Goal: Information Seeking & Learning: Learn about a topic

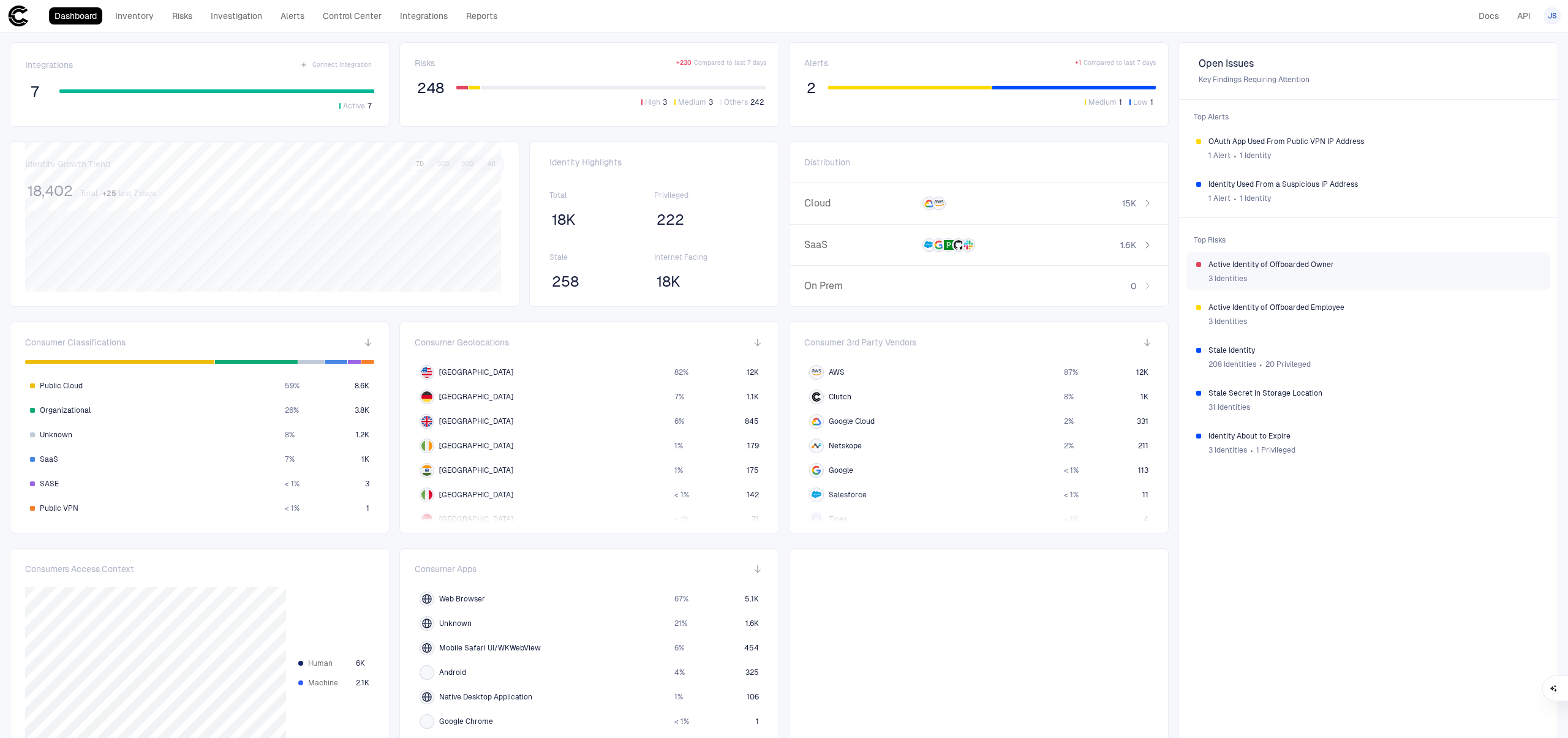
click at [1382, 267] on span "Active Identity of Offboarded Owner" at bounding box center [1374, 264] width 332 height 10
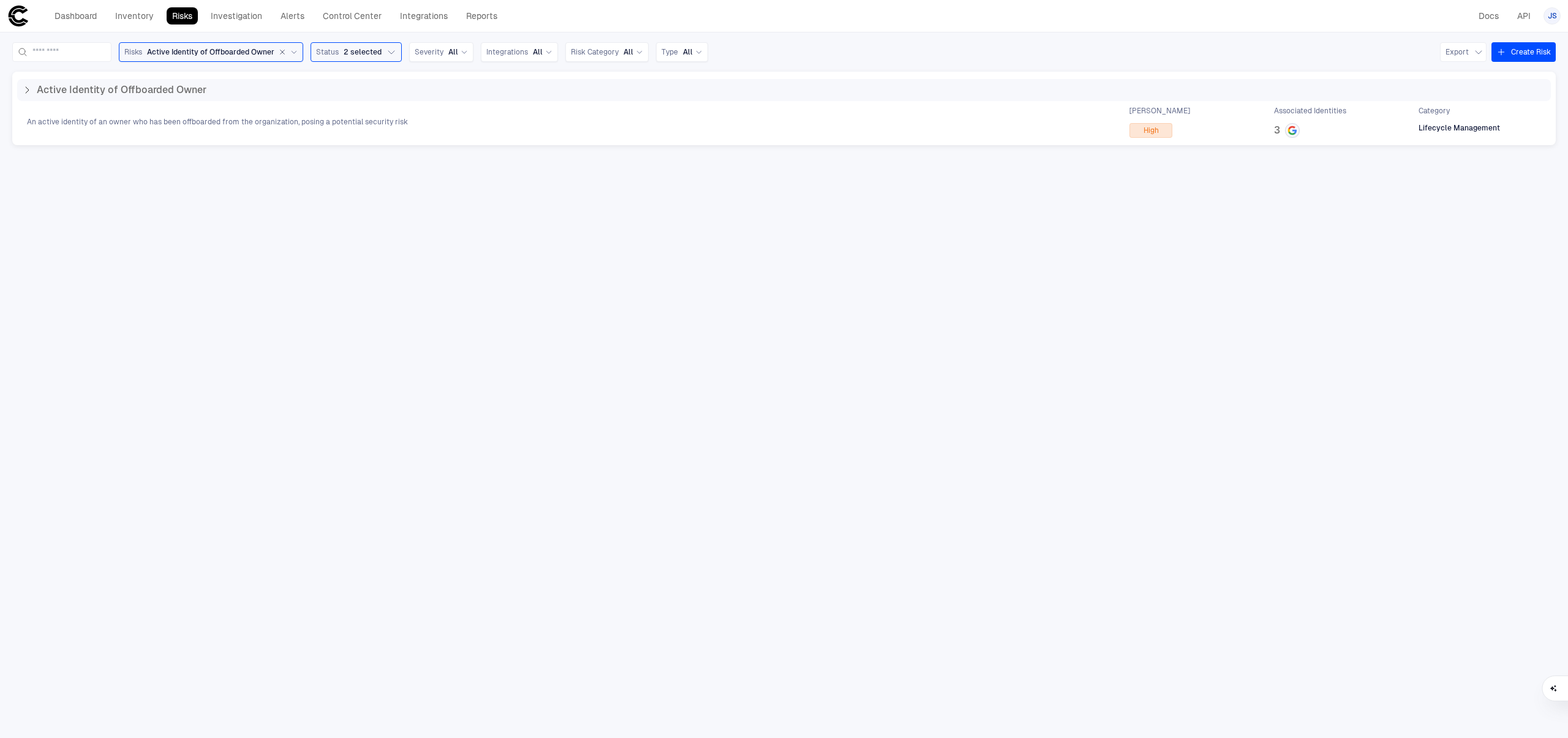
click at [636, 141] on div "Active Identity of Offboarded Owner An active identity of an owner who has been…" at bounding box center [784, 108] width 1543 height 73
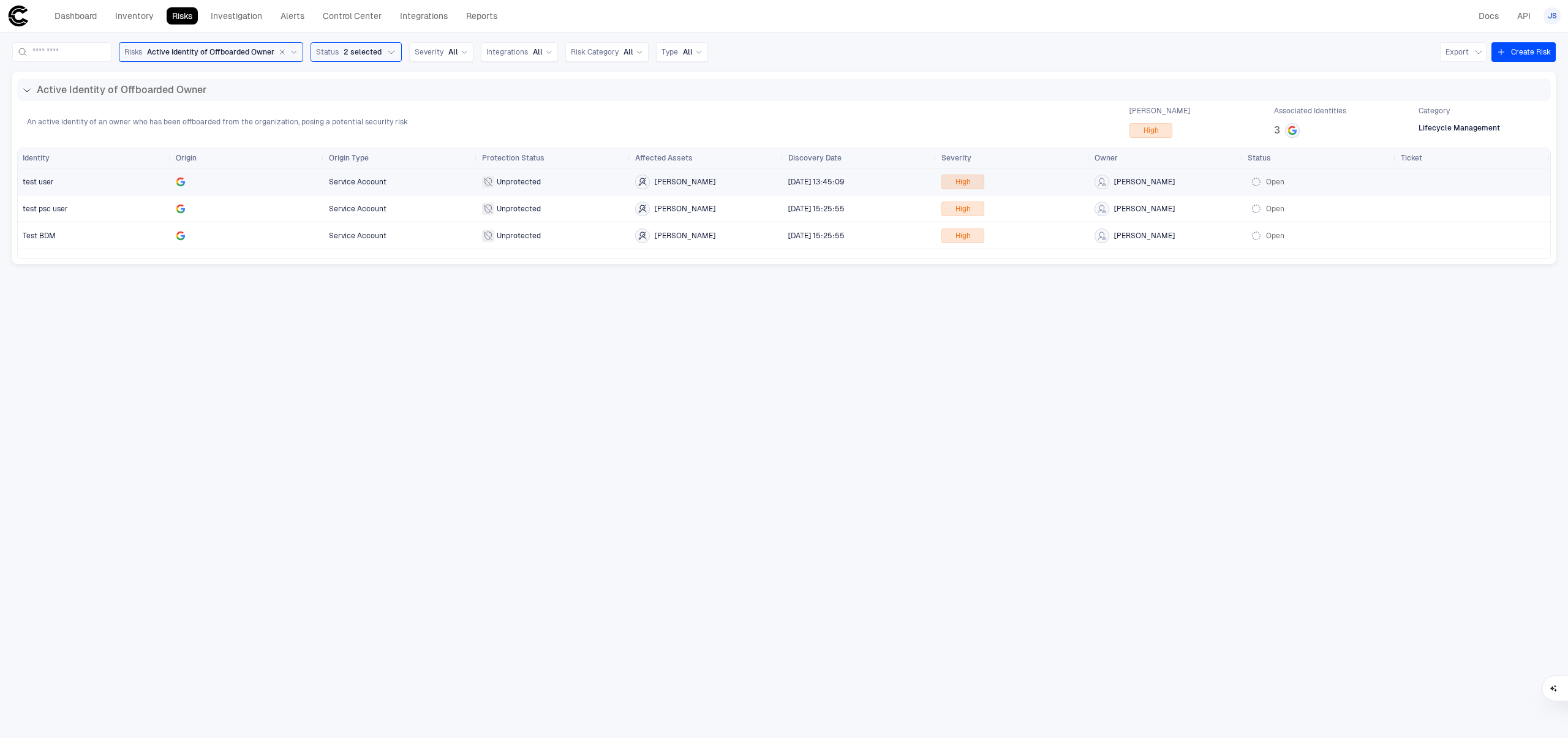
click at [121, 185] on span "test user" at bounding box center [94, 182] width 143 height 25
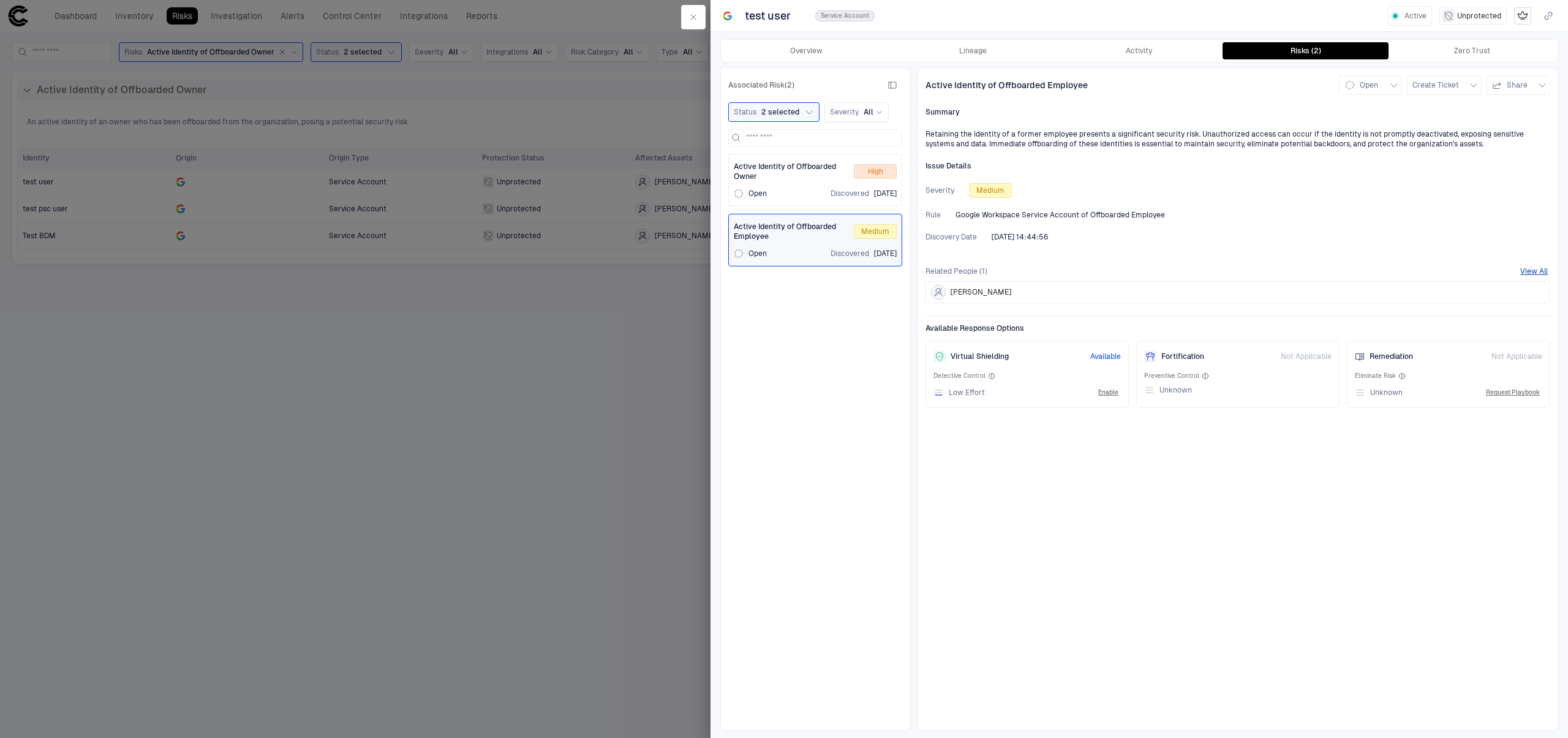
click at [692, 16] on icon "button" at bounding box center [693, 17] width 10 height 10
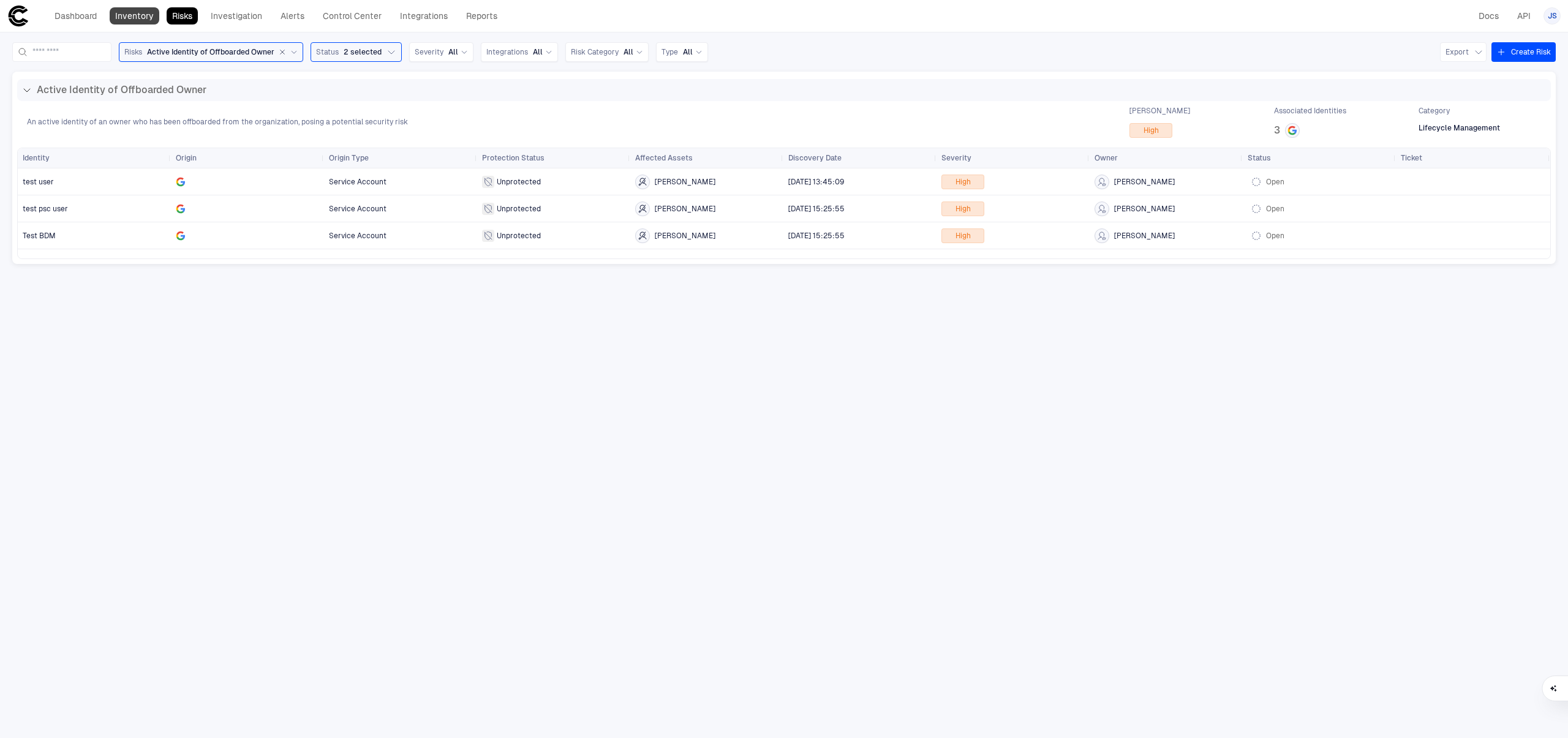
click at [137, 15] on link "Inventory" at bounding box center [135, 16] width 49 height 17
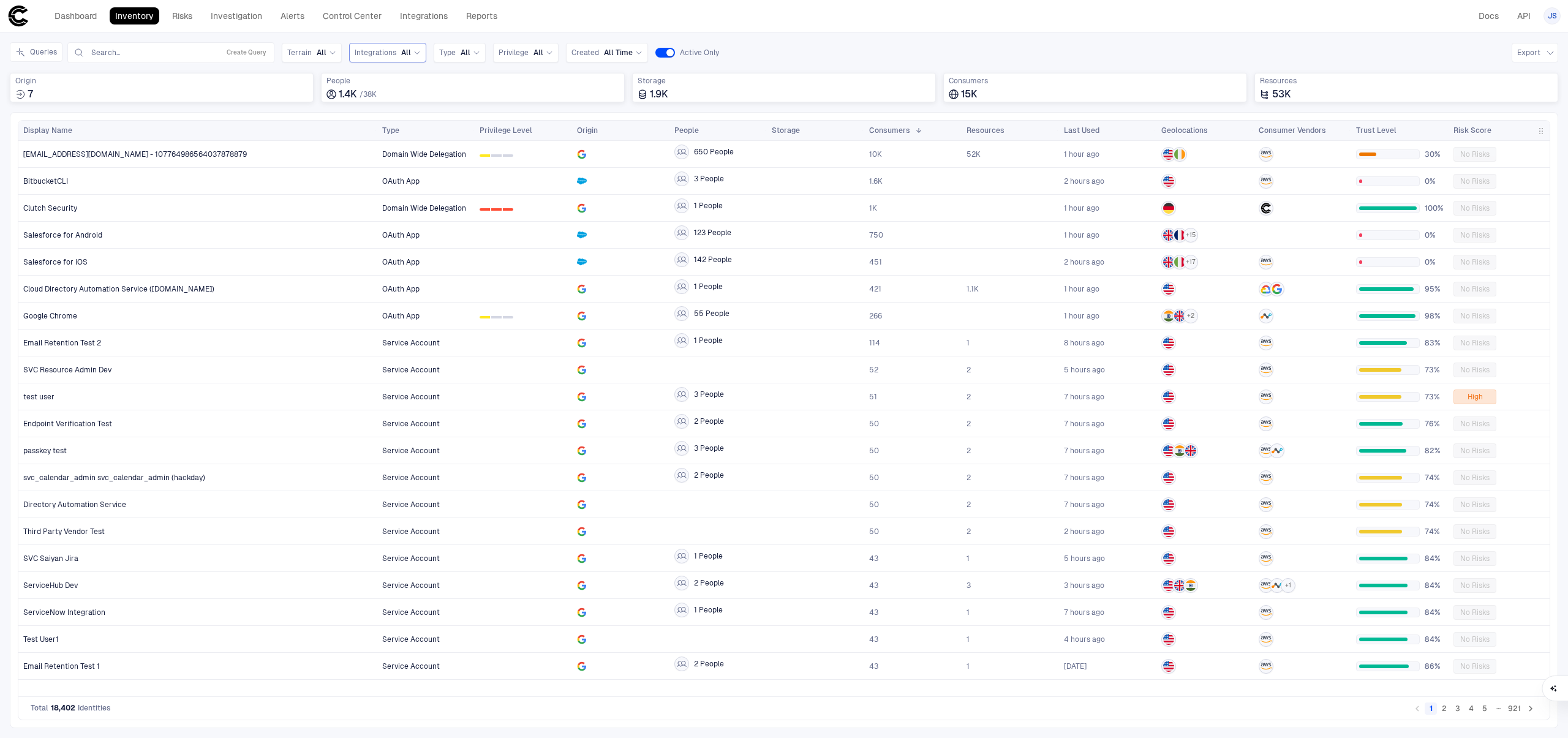
click at [374, 54] on span "Integrations" at bounding box center [375, 52] width 41 height 10
click at [429, 127] on span "Salesforce" at bounding box center [425, 126] width 101 height 10
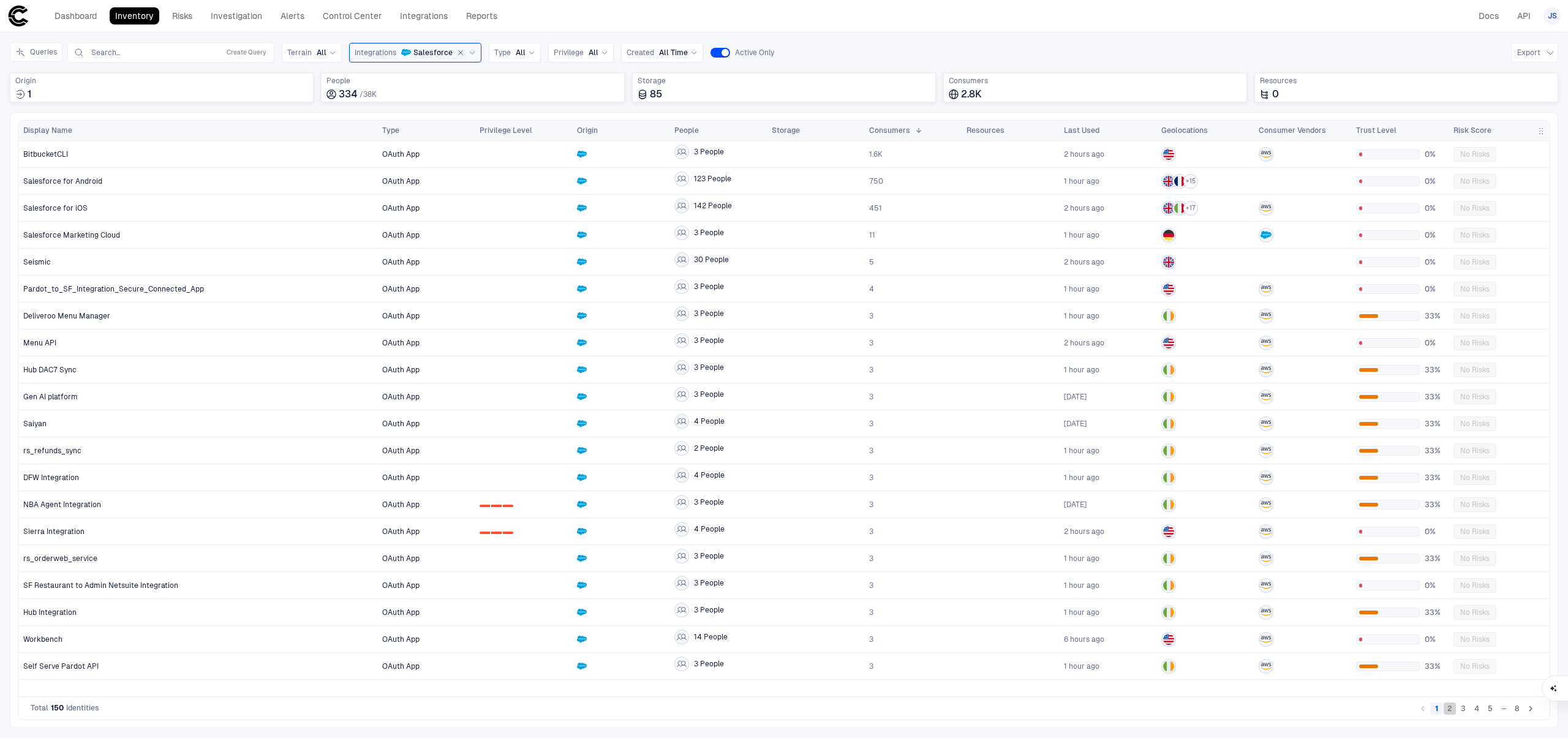
click at [1453, 707] on button "2" at bounding box center [1449, 708] width 12 height 12
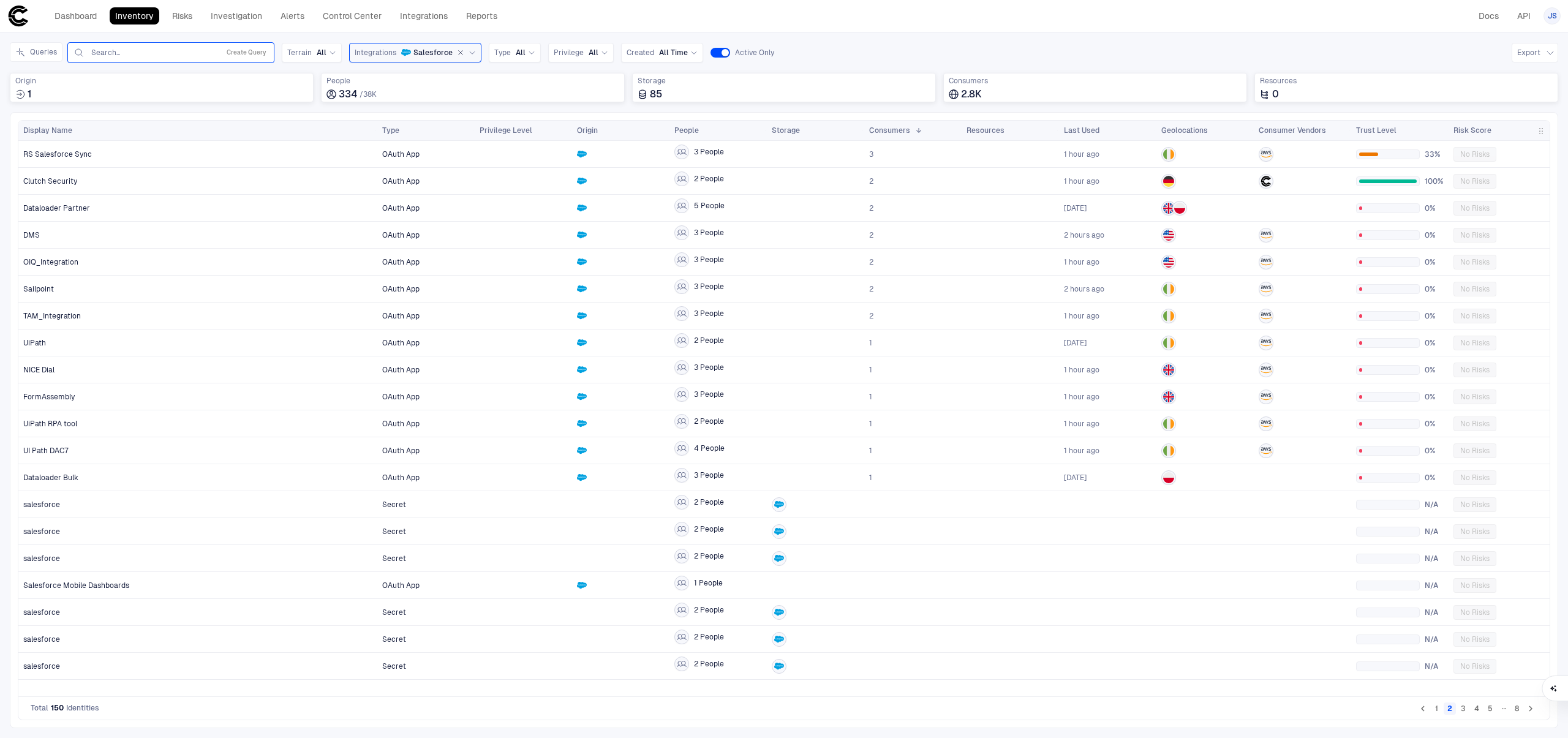
click at [119, 58] on div "Search... Create Query" at bounding box center [171, 52] width 196 height 15
click at [125, 51] on input "text" at bounding box center [152, 52] width 125 height 10
type input "**********"
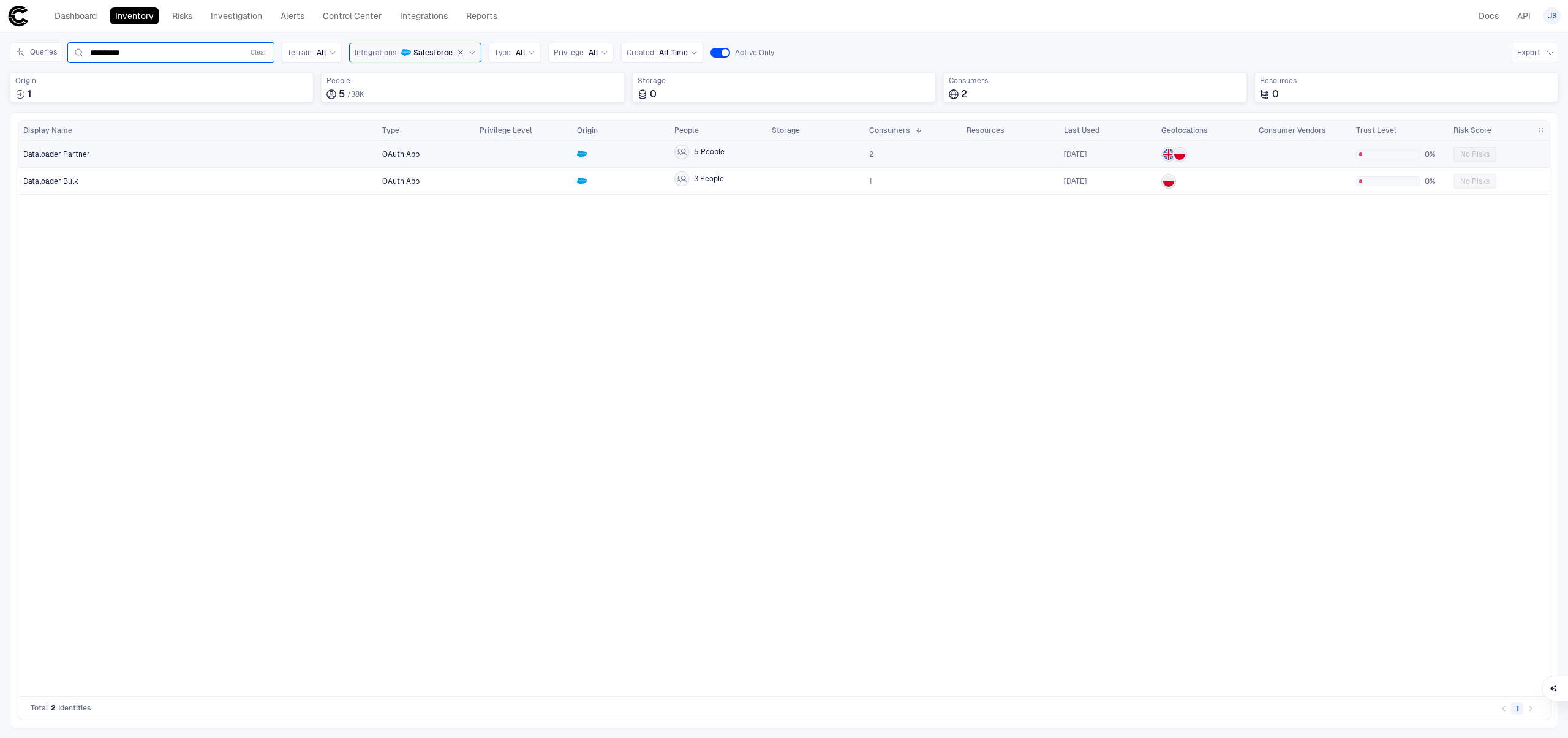
click at [231, 158] on div "Dataloader Partner" at bounding box center [198, 154] width 350 height 10
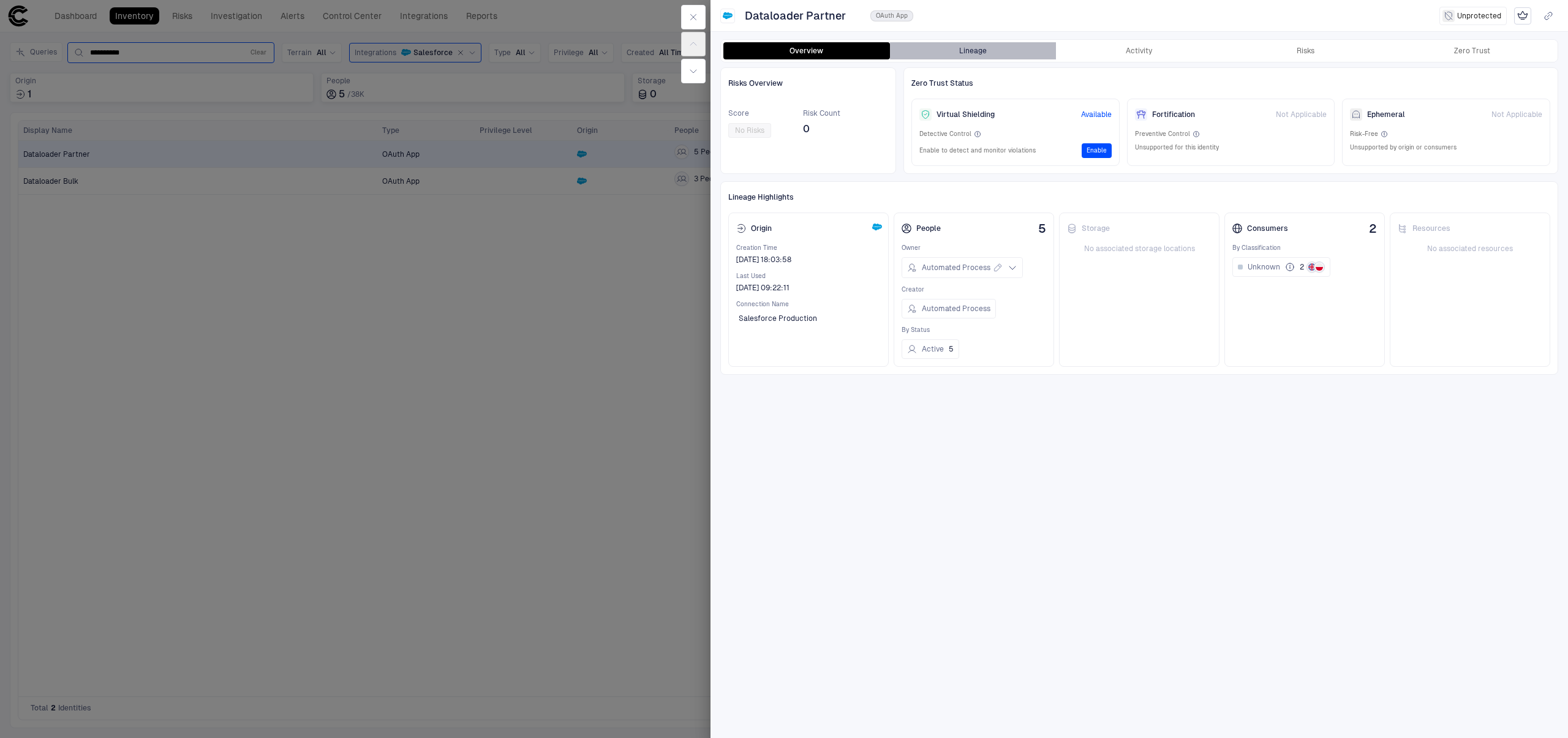
click at [996, 47] on button "Lineage" at bounding box center [973, 50] width 167 height 17
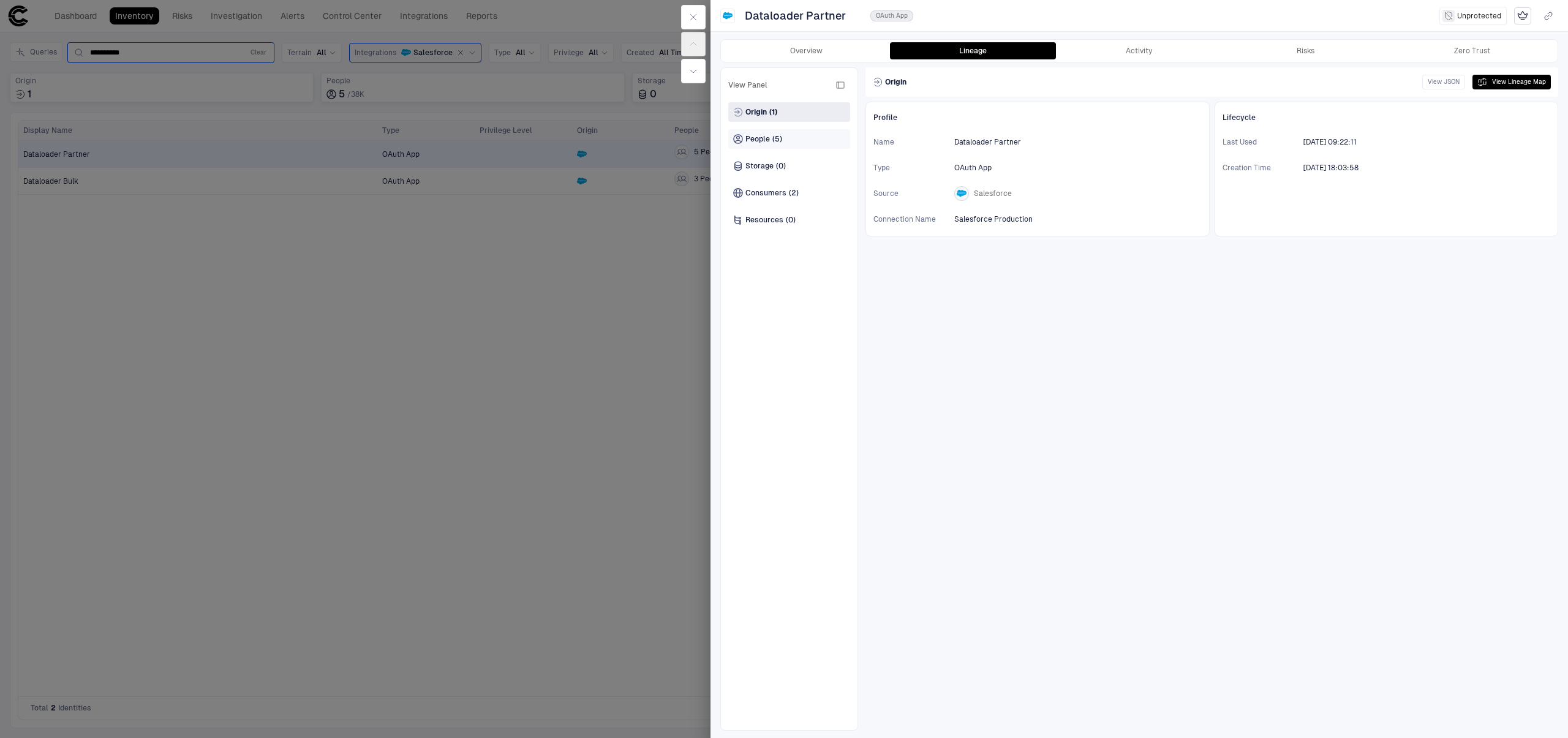
click at [760, 144] on div "People (5)" at bounding box center [789, 138] width 122 height 19
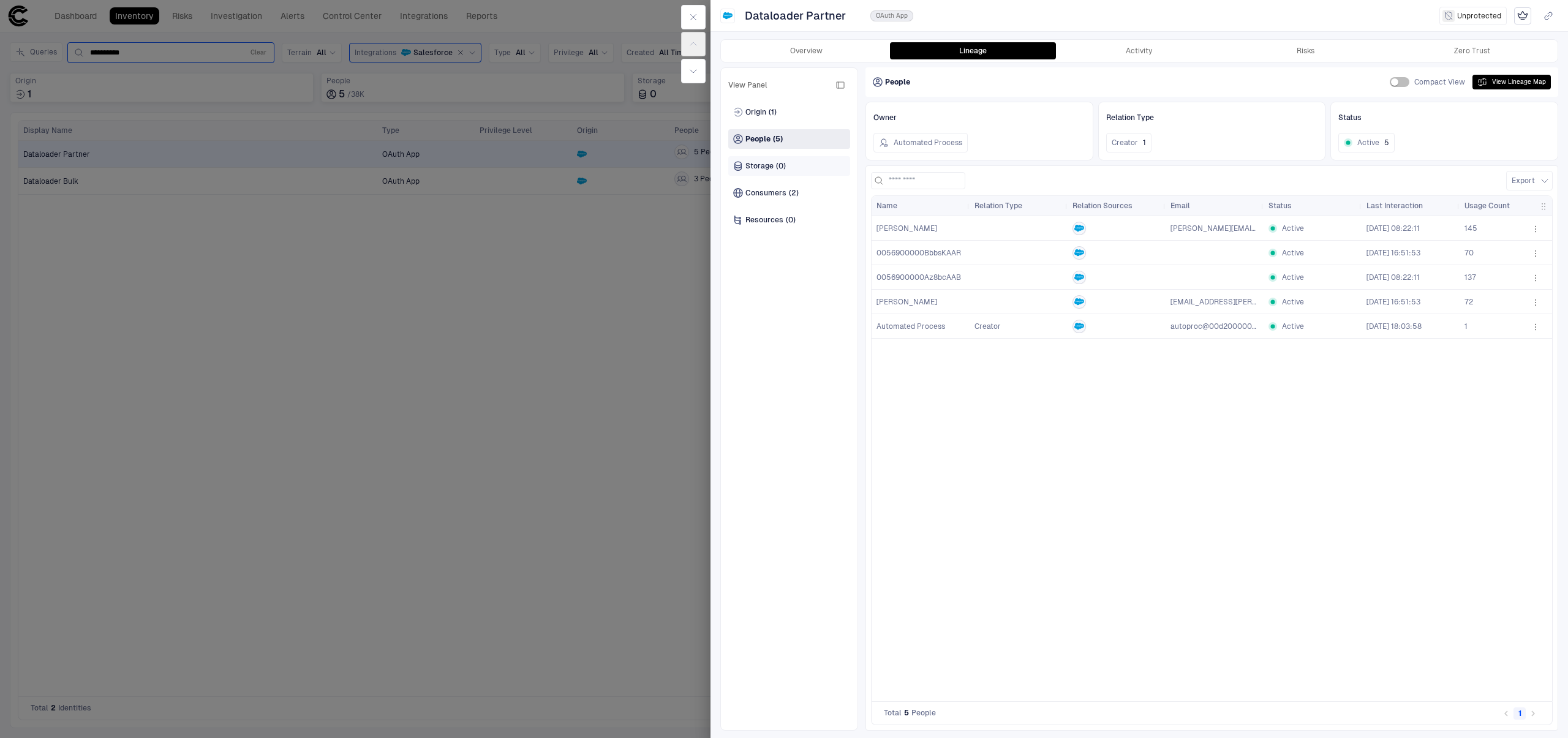
click at [773, 161] on div "Storage (0)" at bounding box center [759, 166] width 52 height 10
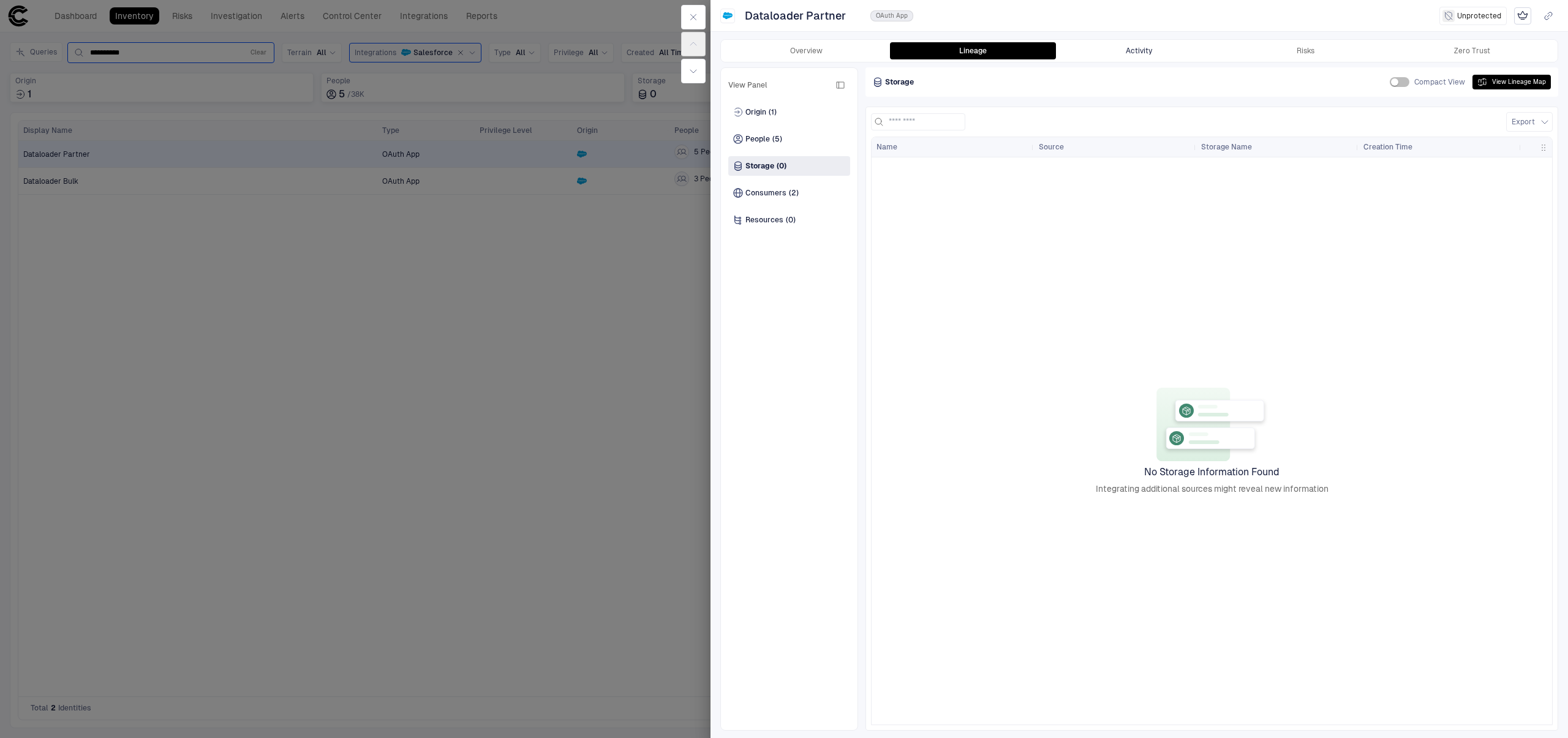
click at [1139, 47] on button "Activity" at bounding box center [1139, 50] width 167 height 17
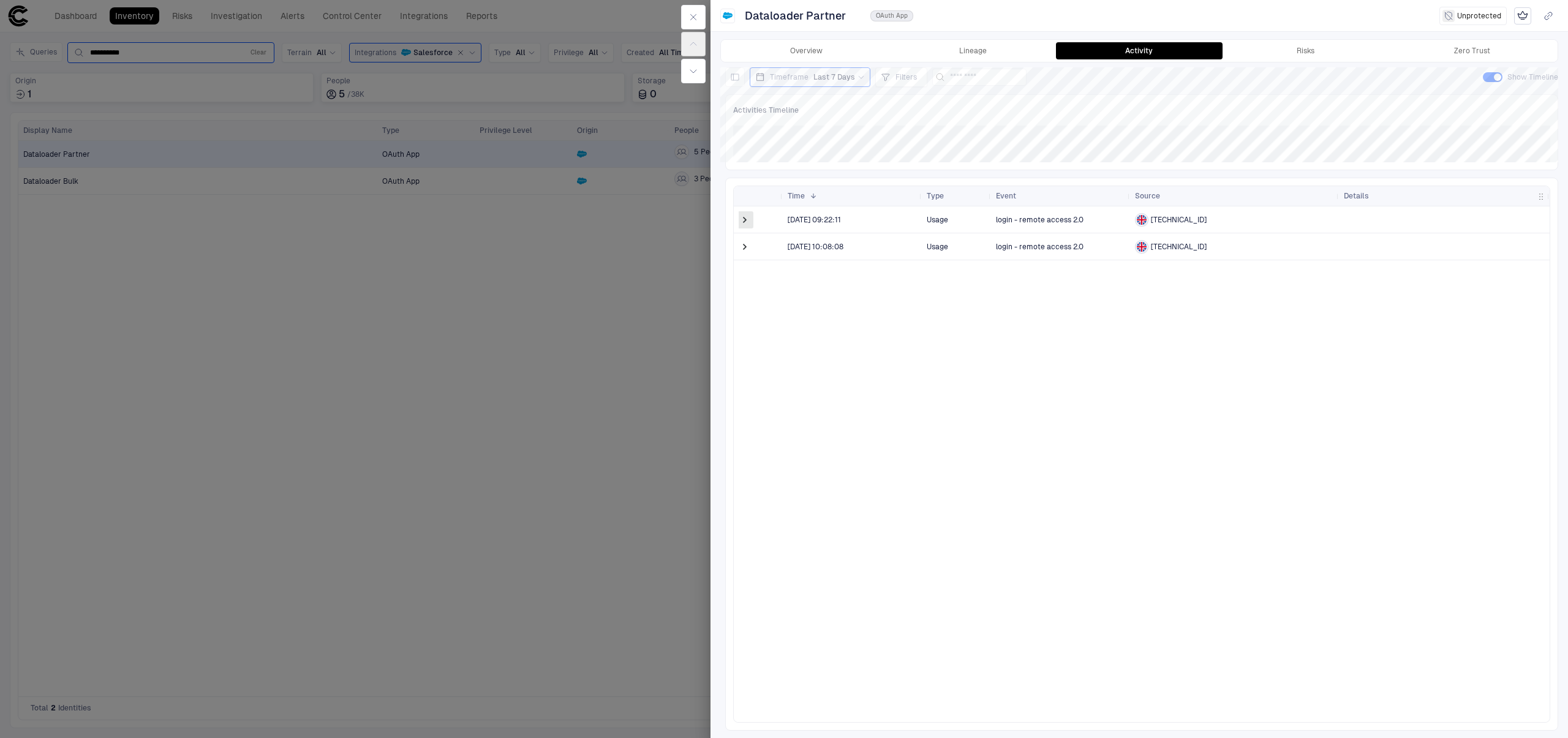
click at [751, 219] on span at bounding box center [744, 219] width 12 height 12
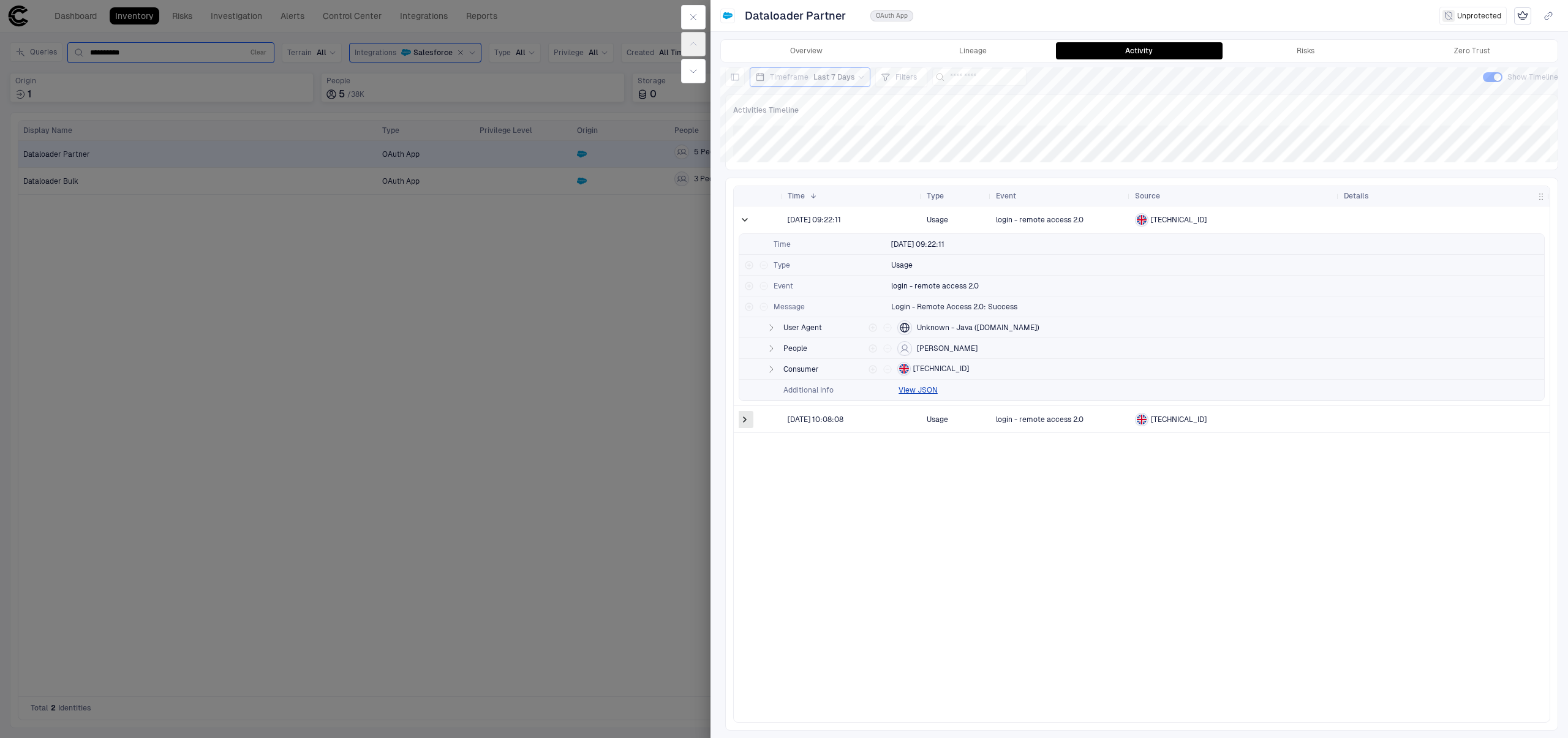
click at [740, 422] on span at bounding box center [744, 419] width 12 height 12
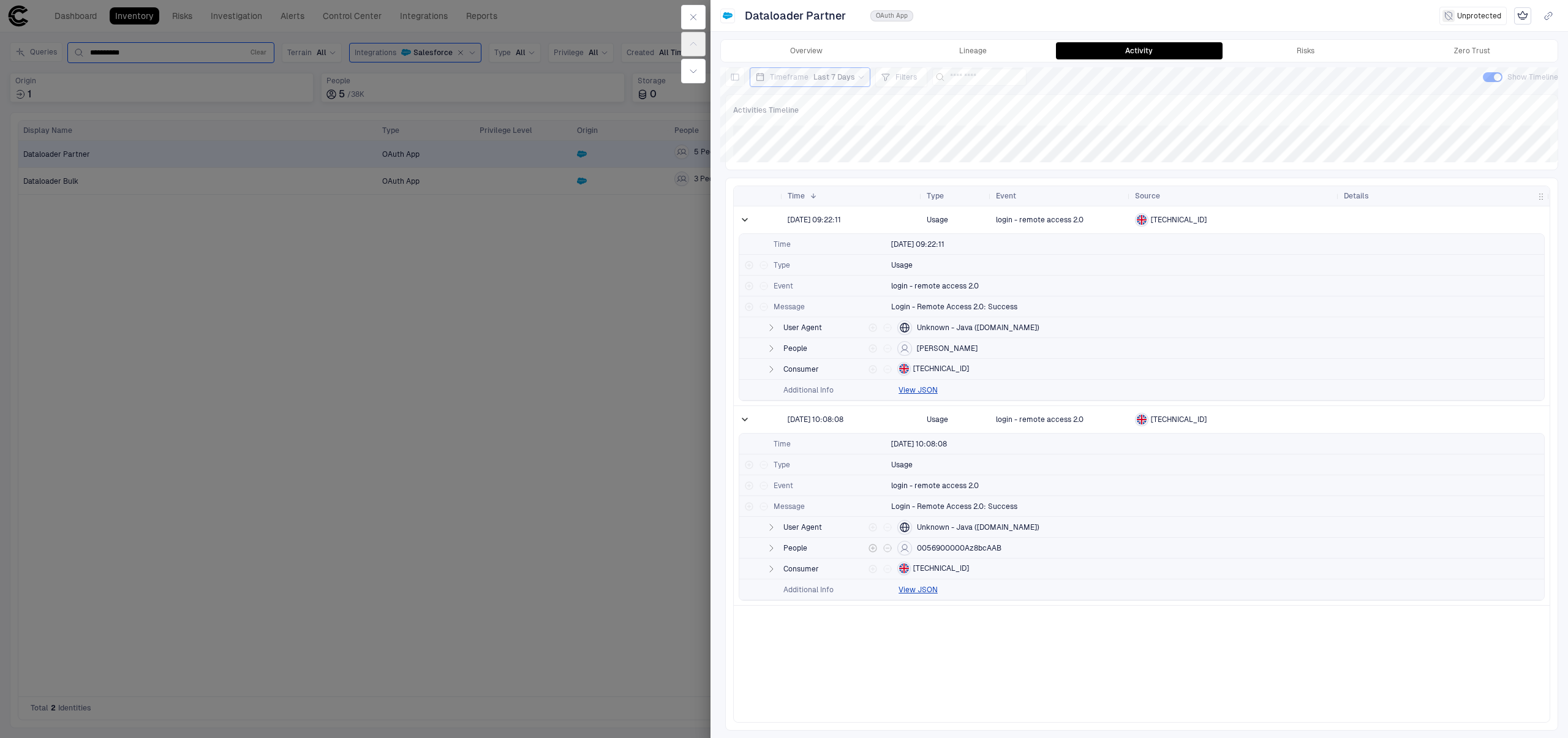
click at [773, 548] on icon "button" at bounding box center [771, 548] width 10 height 10
click at [773, 548] on icon "button" at bounding box center [771, 548] width 6 height 3
click at [700, 24] on button "button" at bounding box center [693, 17] width 25 height 25
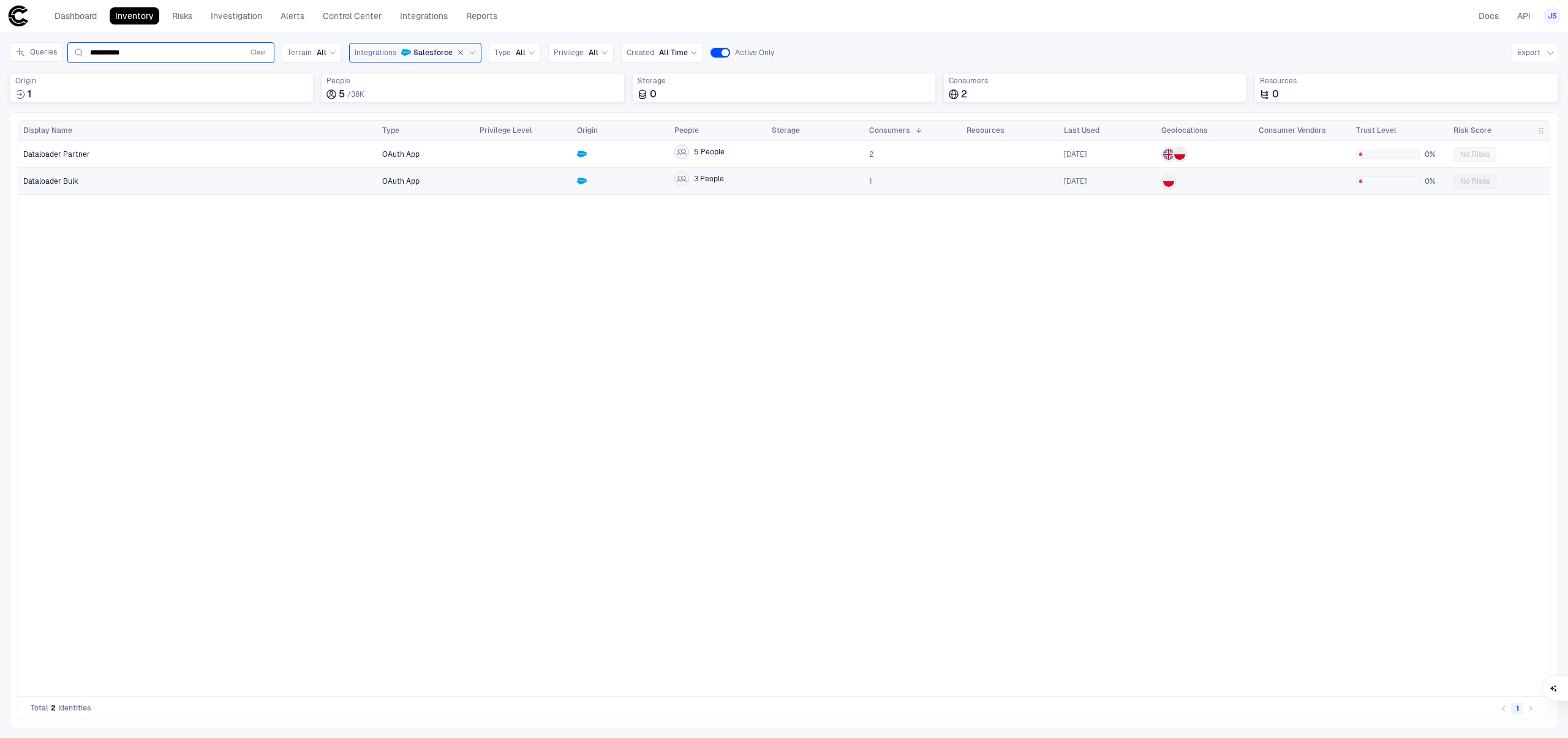
click at [183, 171] on div "Dataloader Bulk" at bounding box center [198, 181] width 350 height 25
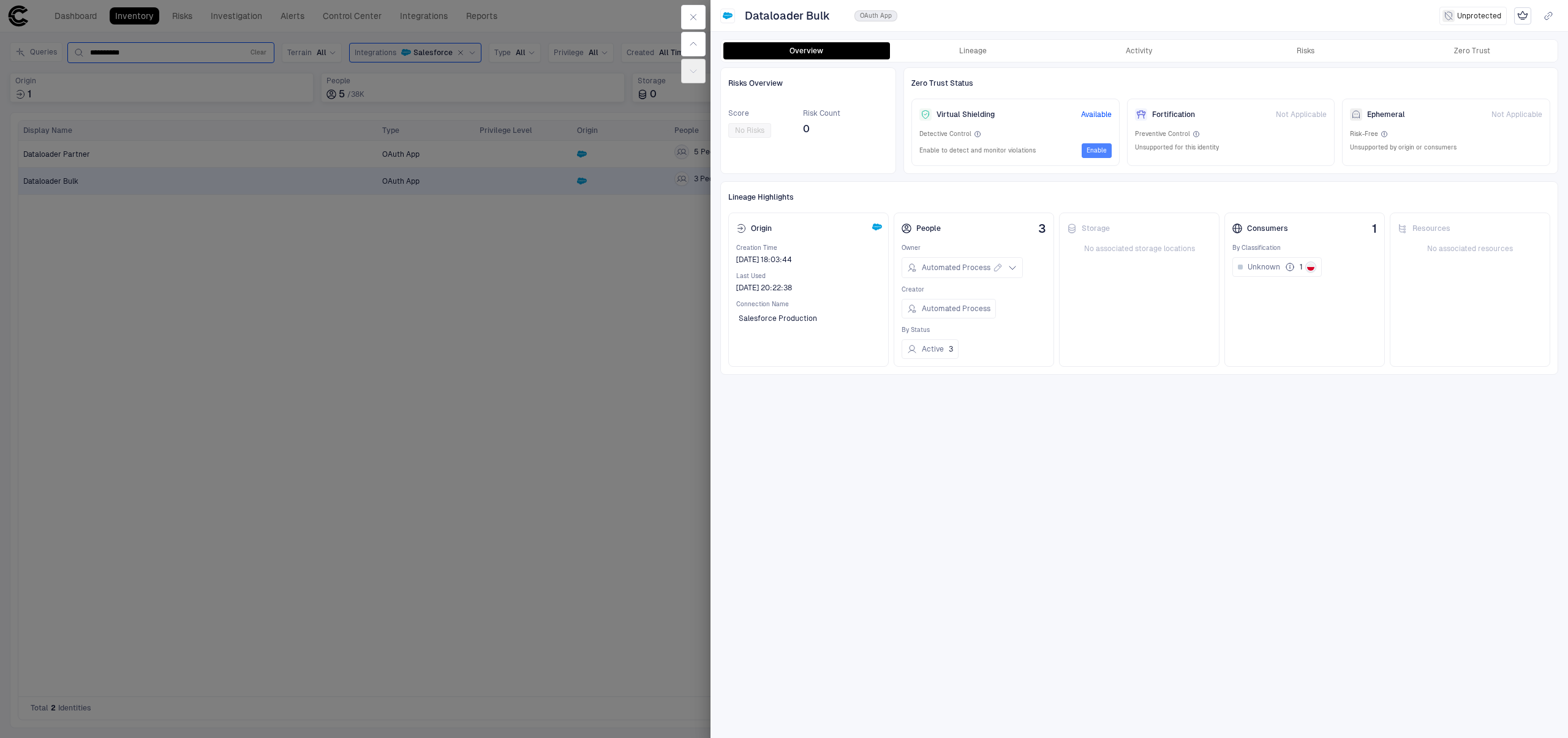
click at [1092, 150] on button "Enable" at bounding box center [1096, 150] width 30 height 15
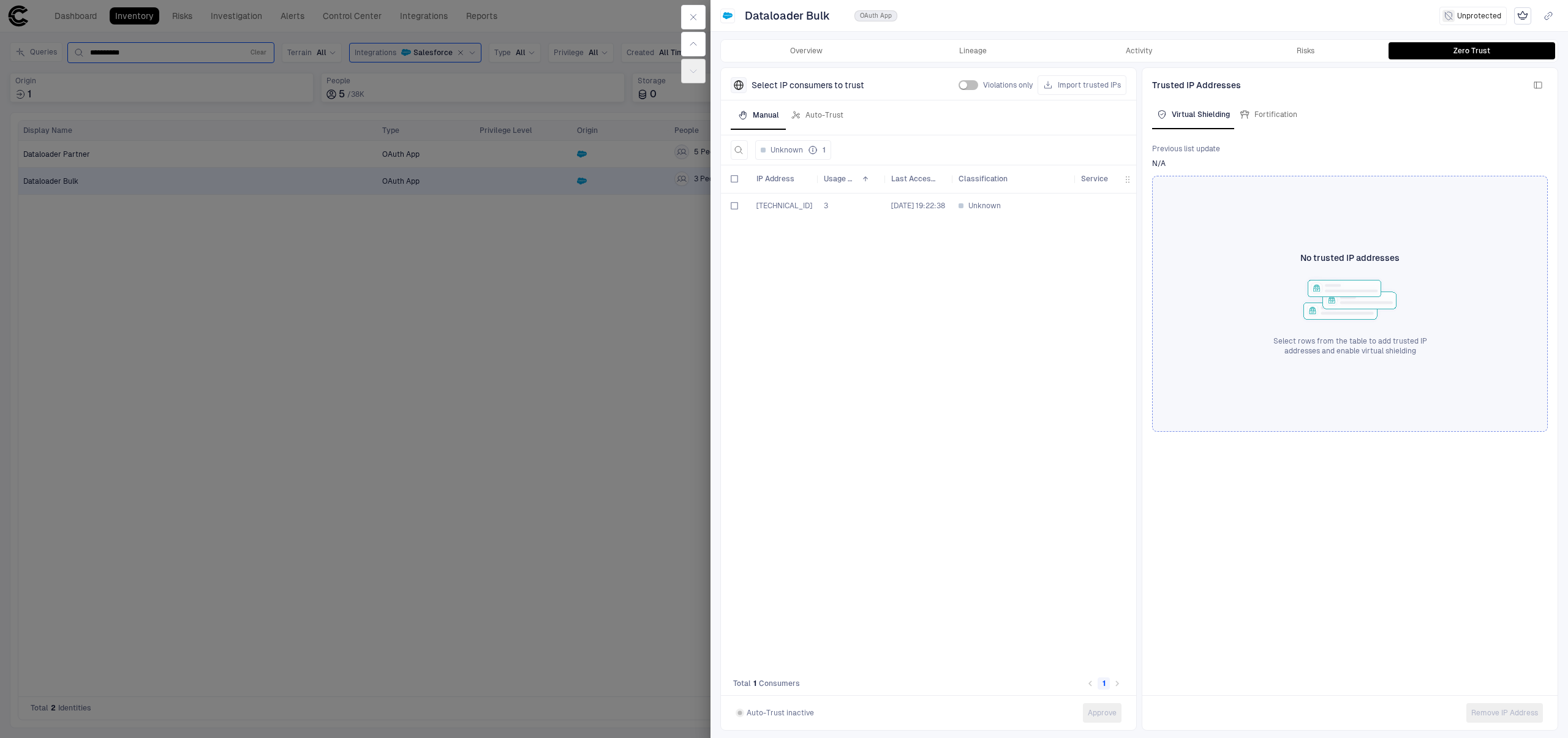
click at [756, 212] on span "176.97.54.195" at bounding box center [784, 205] width 58 height 25
click at [1288, 47] on button "Risks" at bounding box center [1306, 50] width 167 height 17
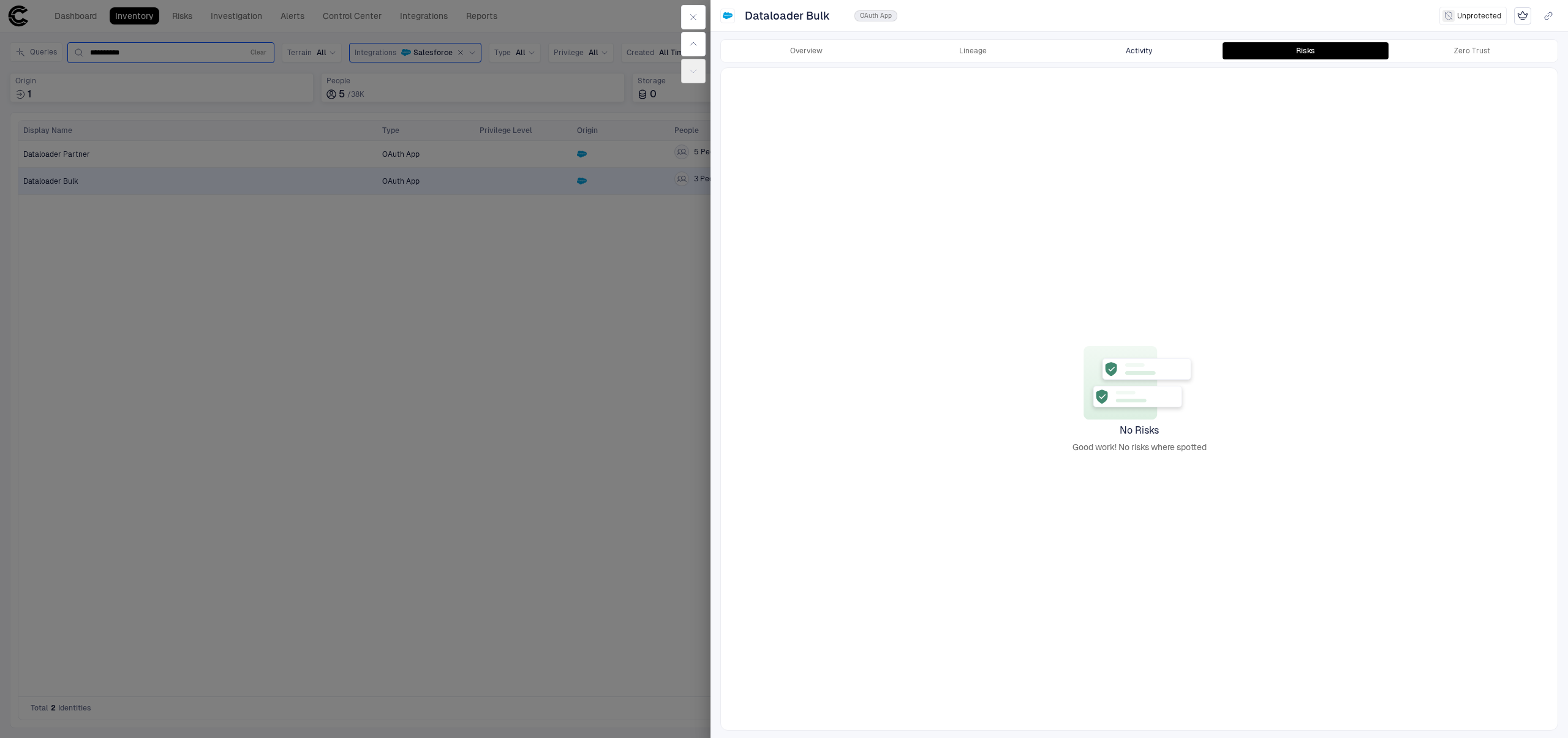
click at [1140, 52] on button "Activity" at bounding box center [1139, 50] width 167 height 17
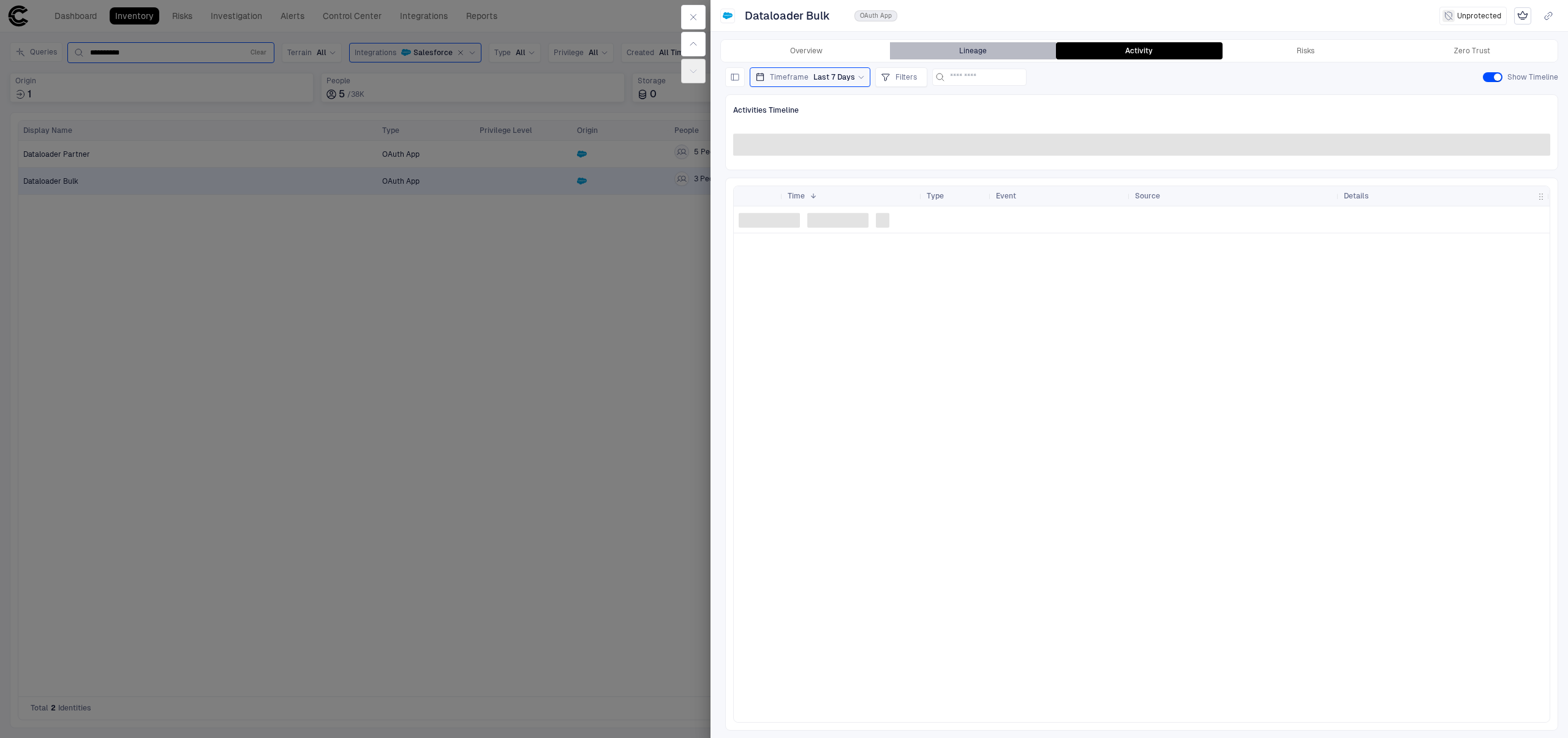
click at [1007, 57] on button "Lineage" at bounding box center [973, 50] width 167 height 17
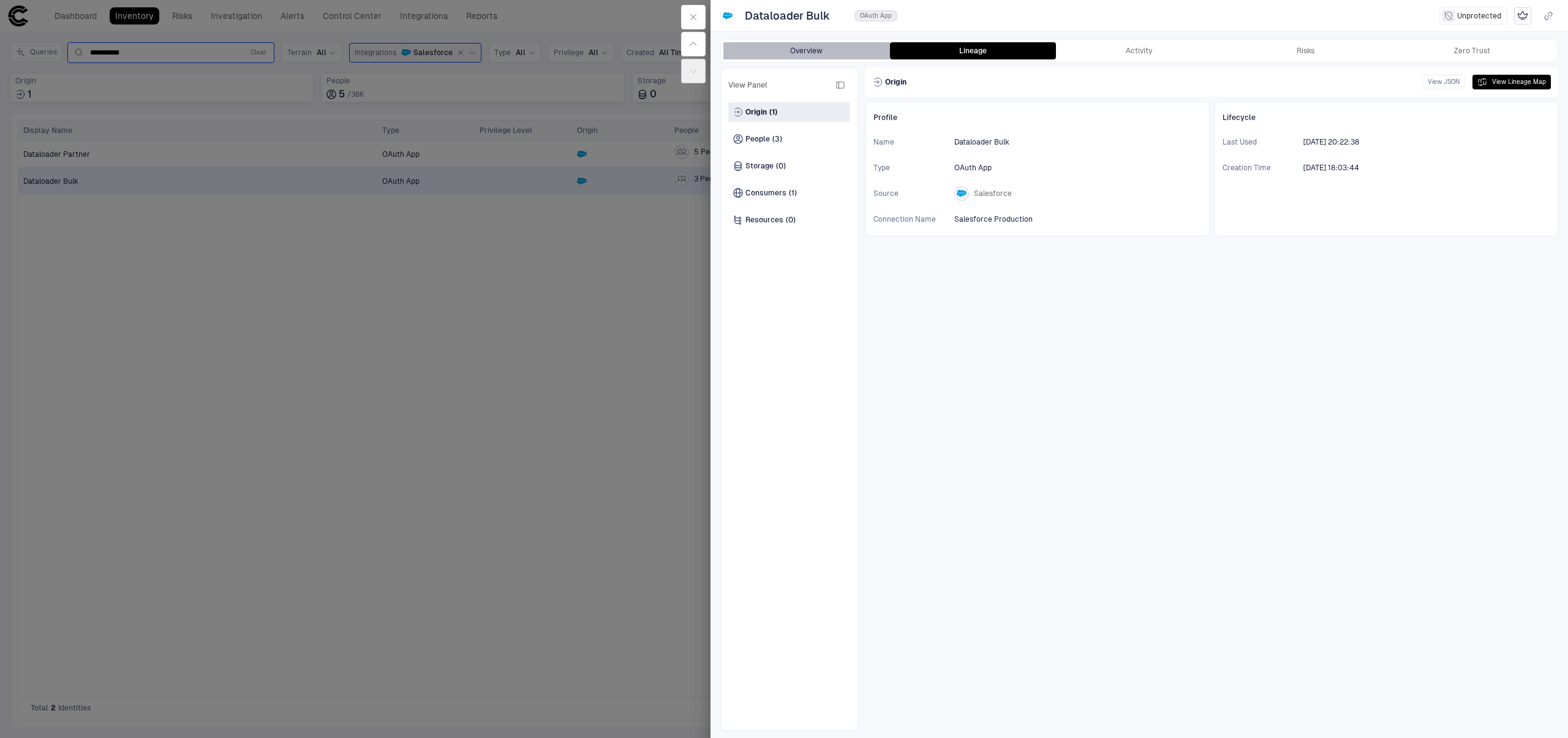
click at [818, 51] on button "Overview" at bounding box center [806, 50] width 167 height 17
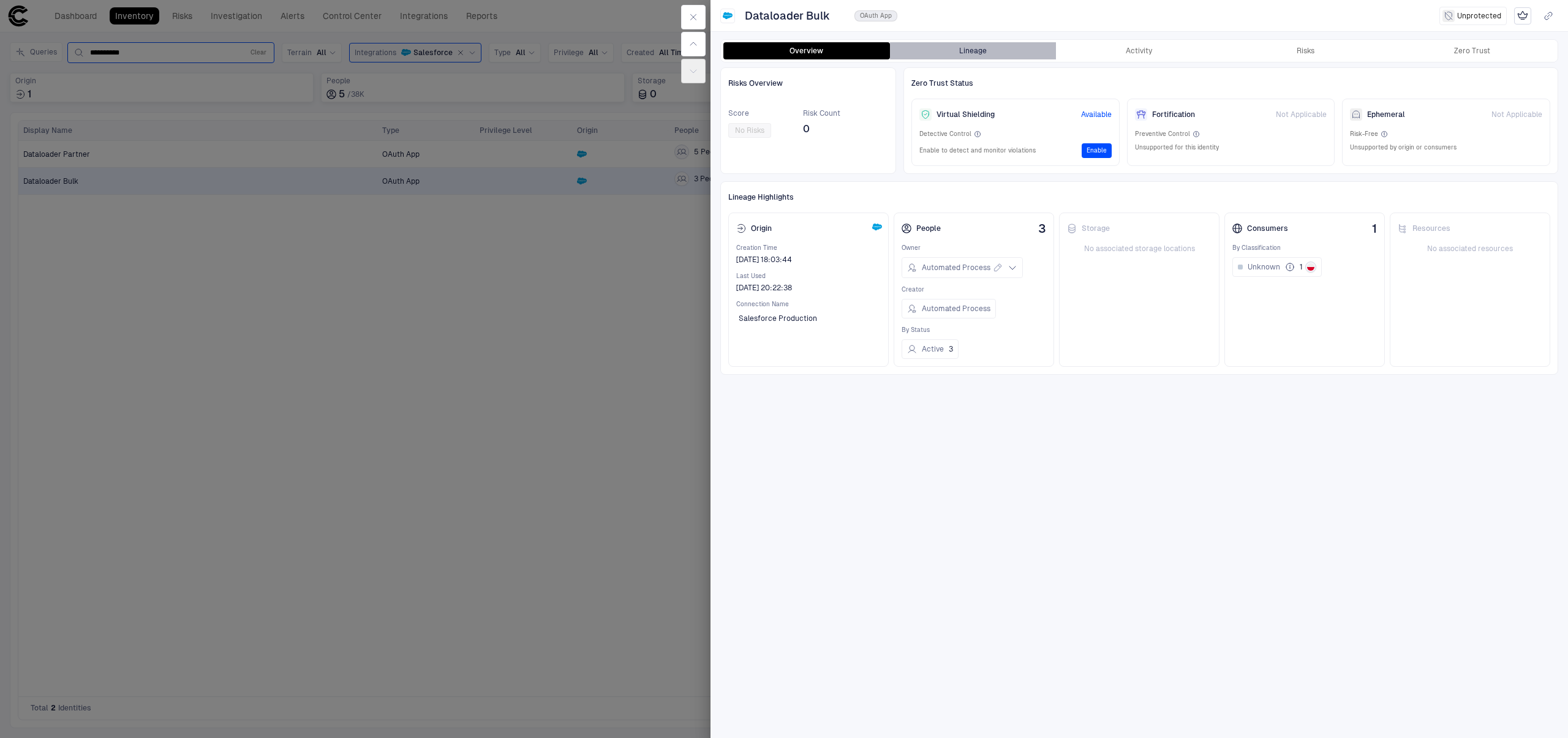
click at [965, 50] on button "Lineage" at bounding box center [973, 50] width 167 height 17
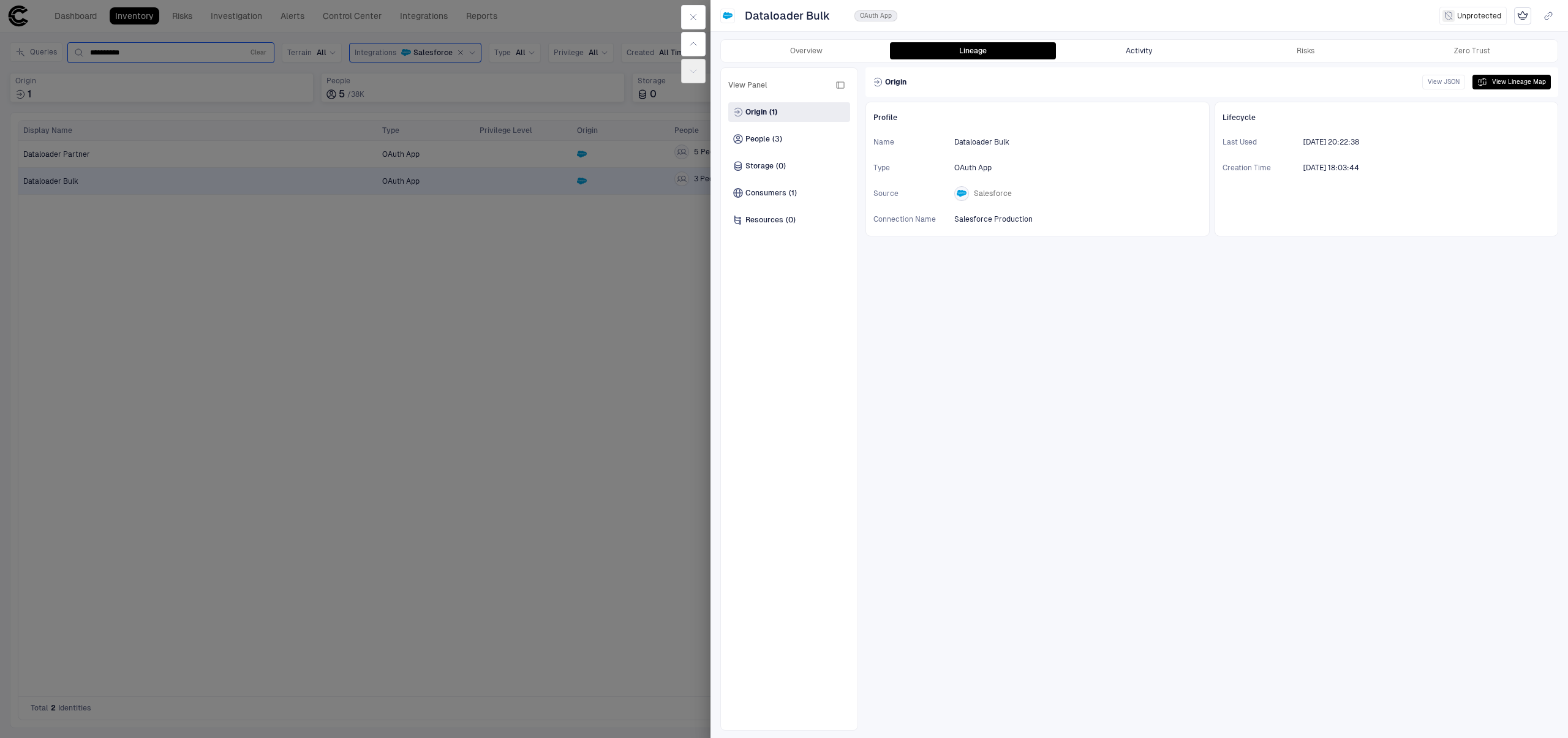
click at [1118, 56] on button "Activity" at bounding box center [1139, 50] width 167 height 17
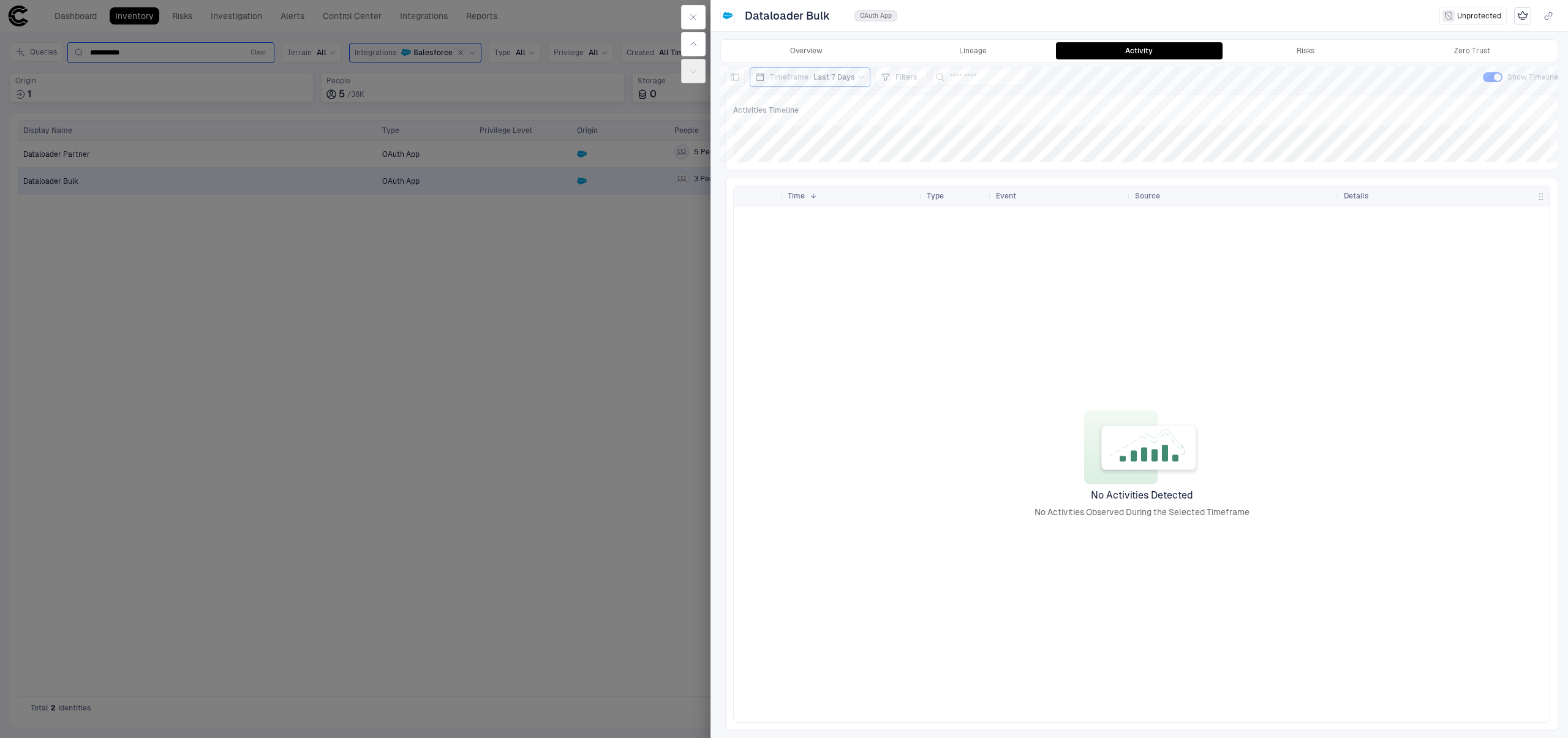
click at [850, 89] on div "Timeframe Last 7 Days Filters Show Timeline Activities Timeline [bold][/]: Drag…" at bounding box center [1141, 400] width 833 height 664
click at [854, 84] on div "Timeframe Last 7 Days" at bounding box center [810, 77] width 121 height 19
click at [823, 199] on label "Last 90 Days" at bounding box center [818, 201] width 139 height 18
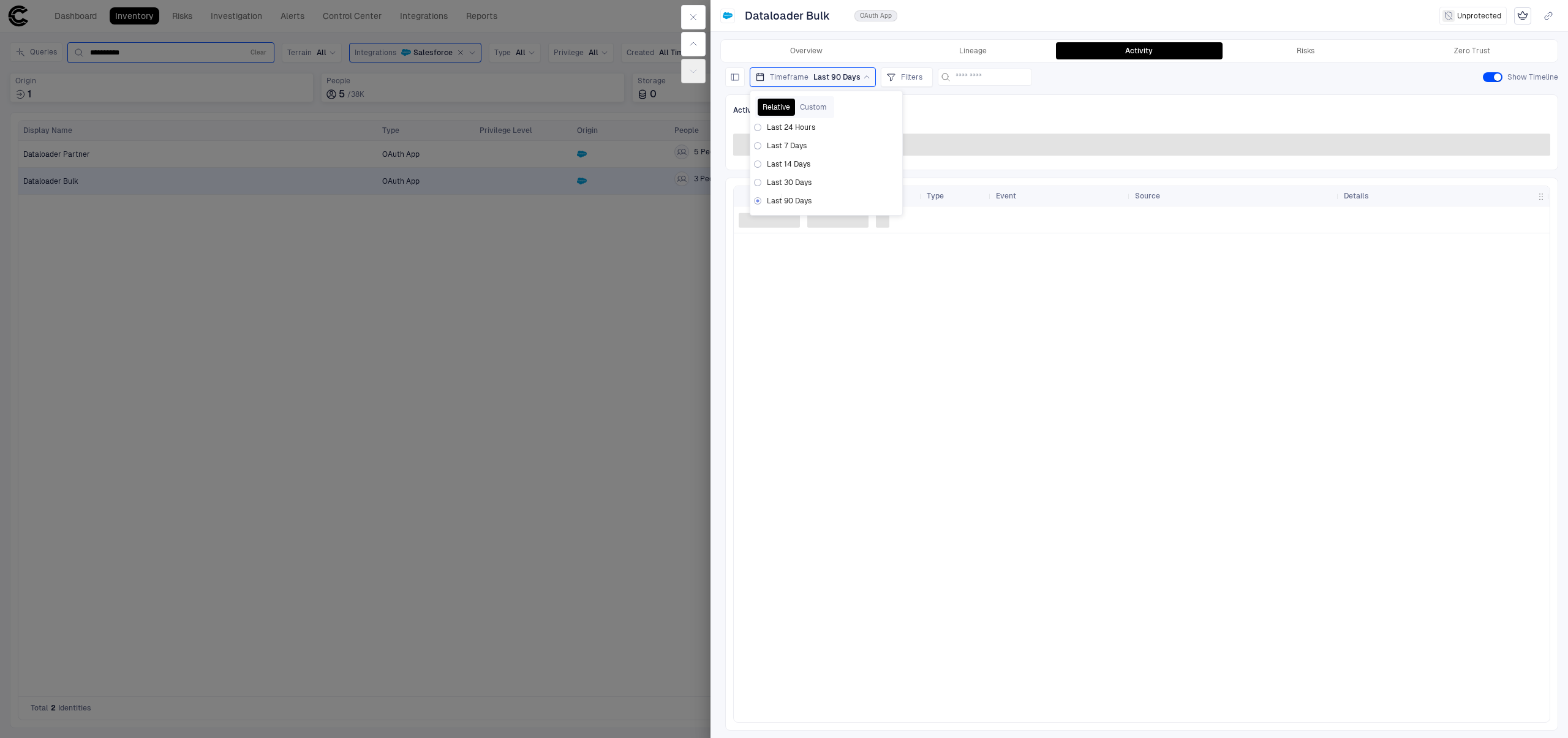
click at [972, 424] on div at bounding box center [1142, 464] width 816 height 516
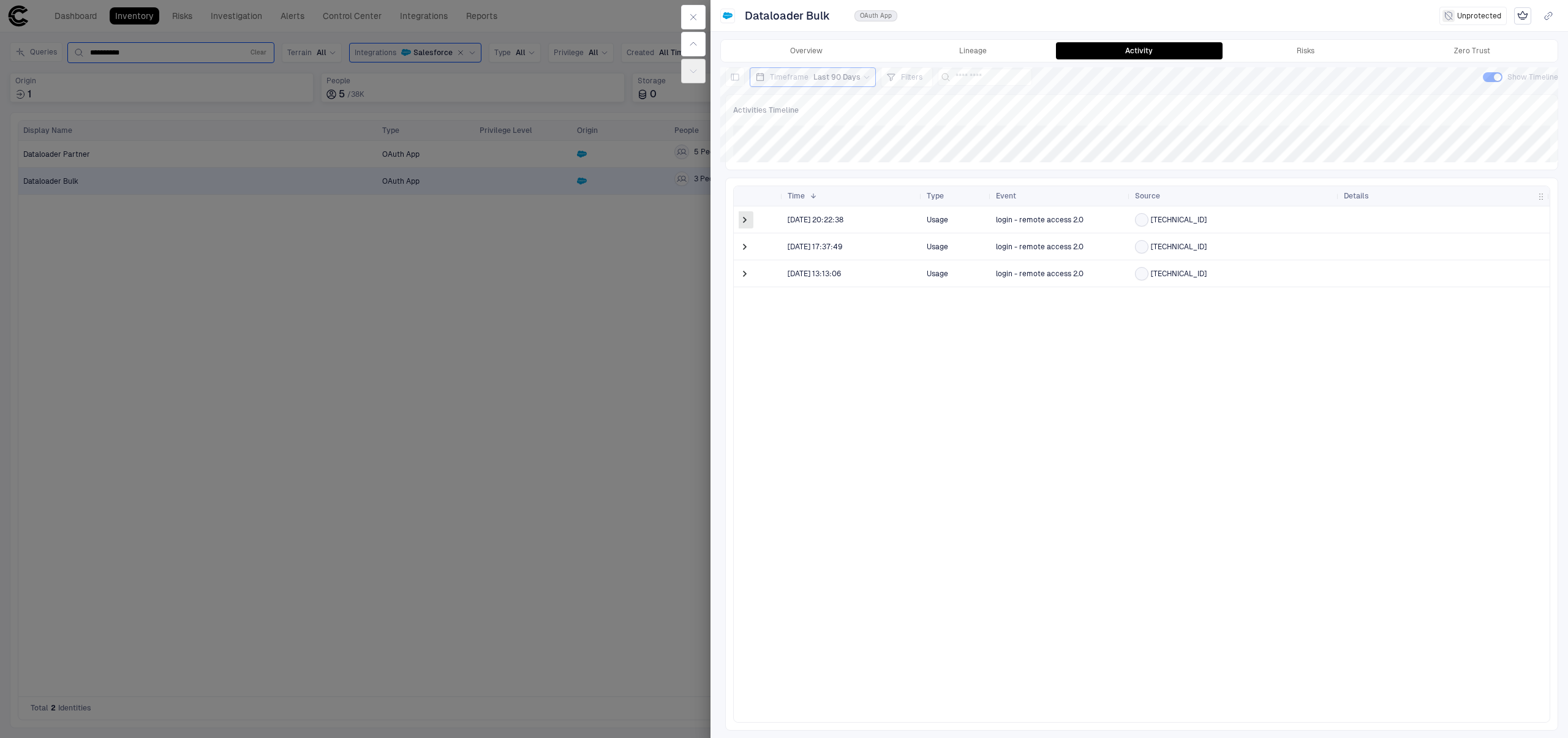
click at [744, 220] on span at bounding box center [744, 219] width 12 height 12
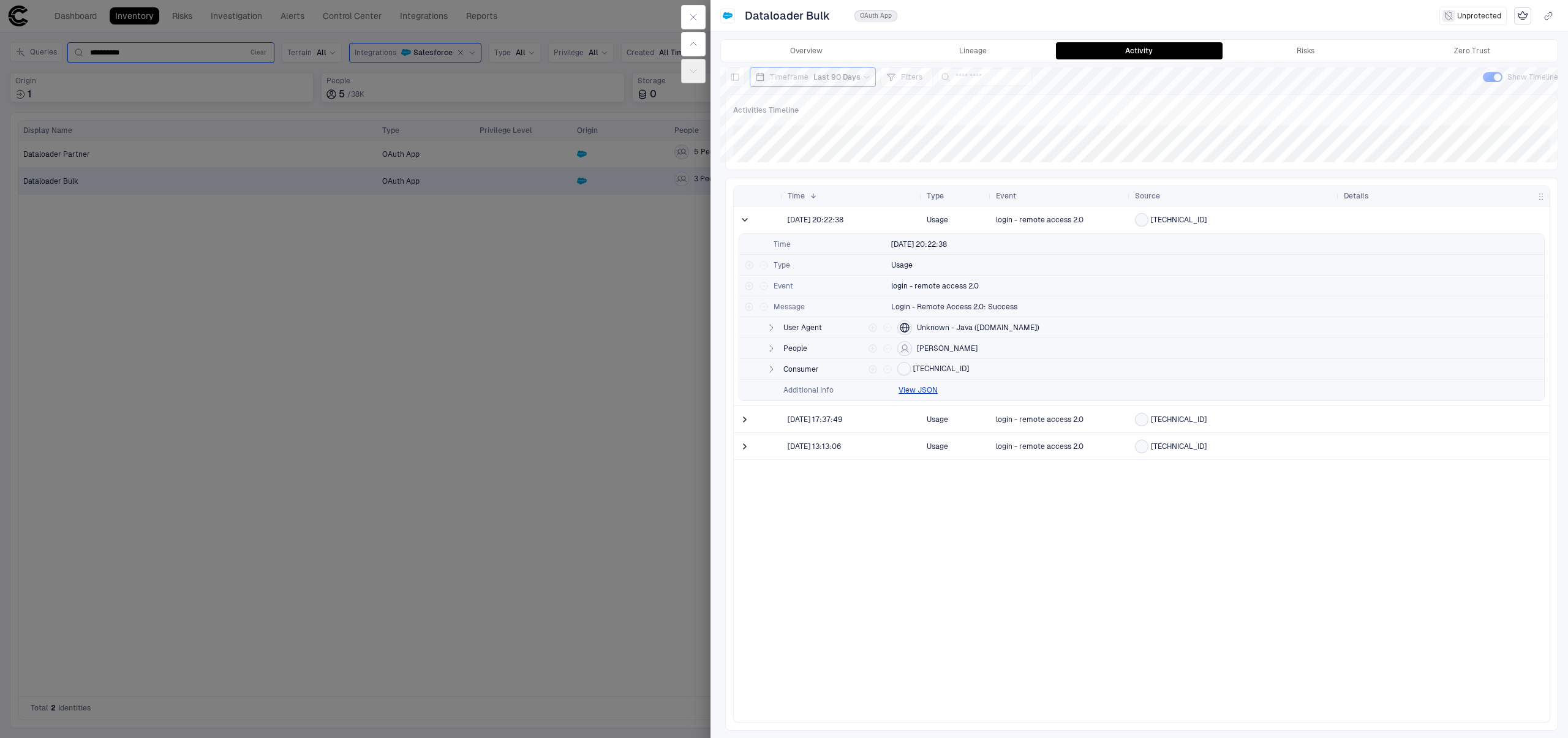
click at [507, 450] on div at bounding box center [784, 369] width 1568 height 738
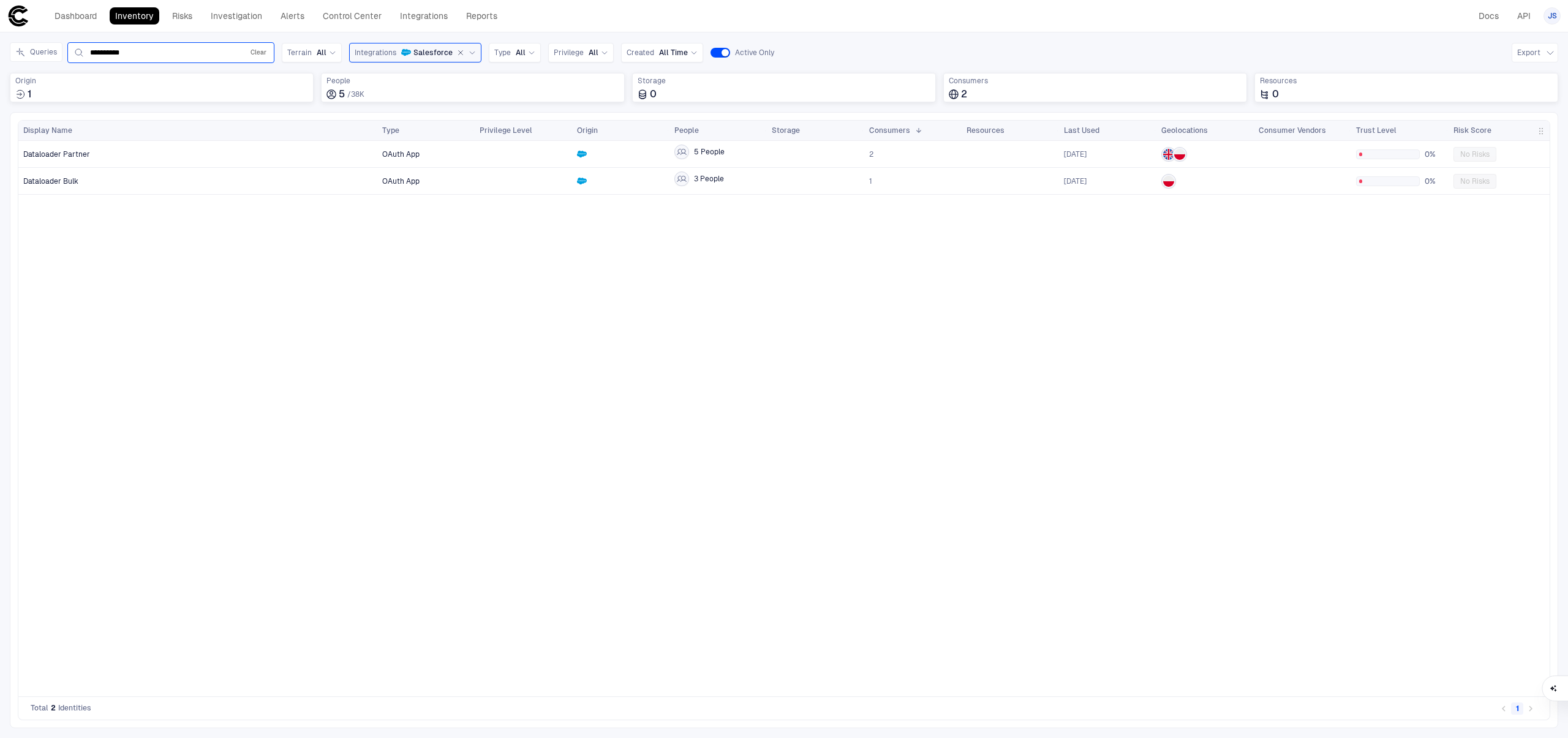
click at [258, 50] on button "Clear" at bounding box center [258, 52] width 21 height 15
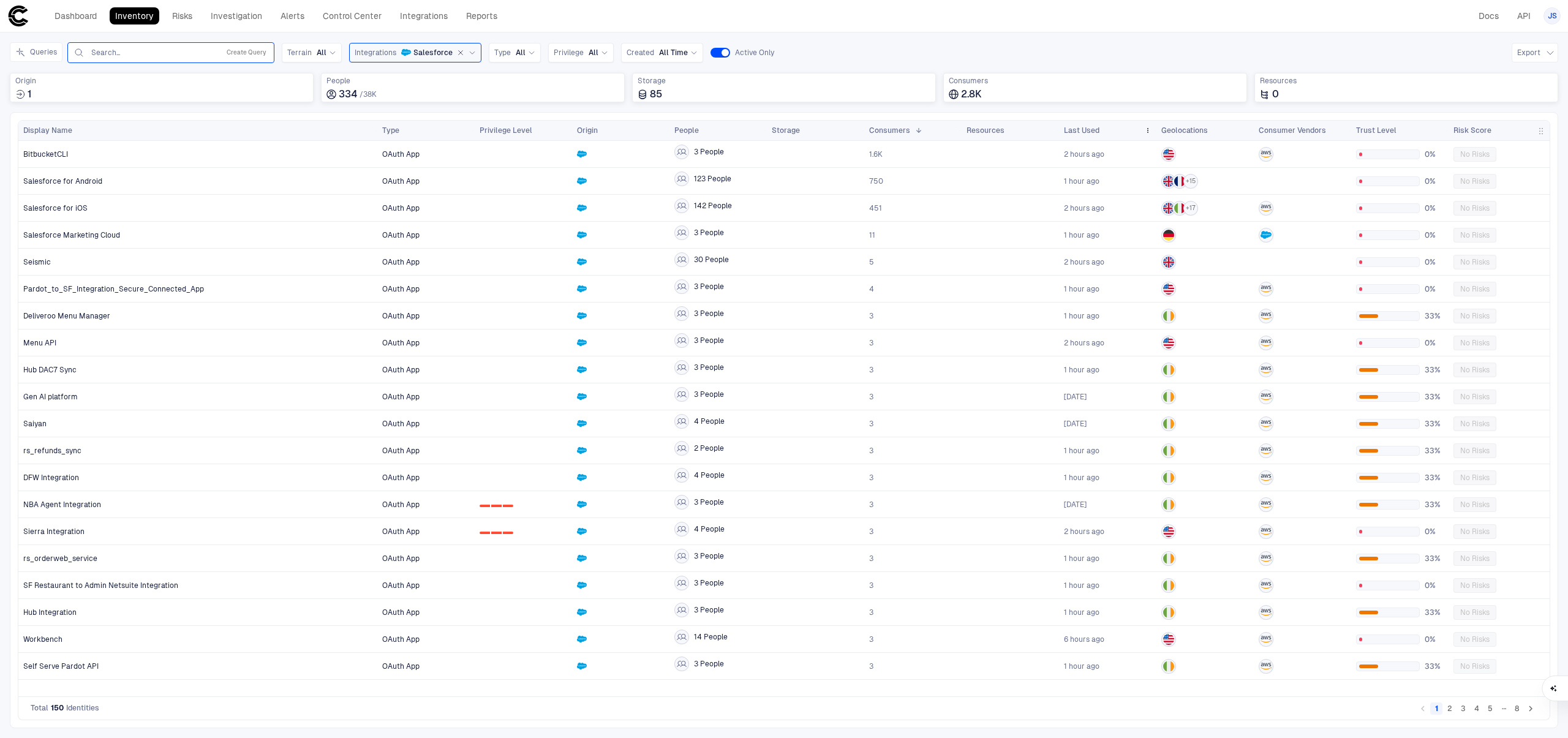
click at [1101, 126] on div "Last Used" at bounding box center [1102, 130] width 75 height 14
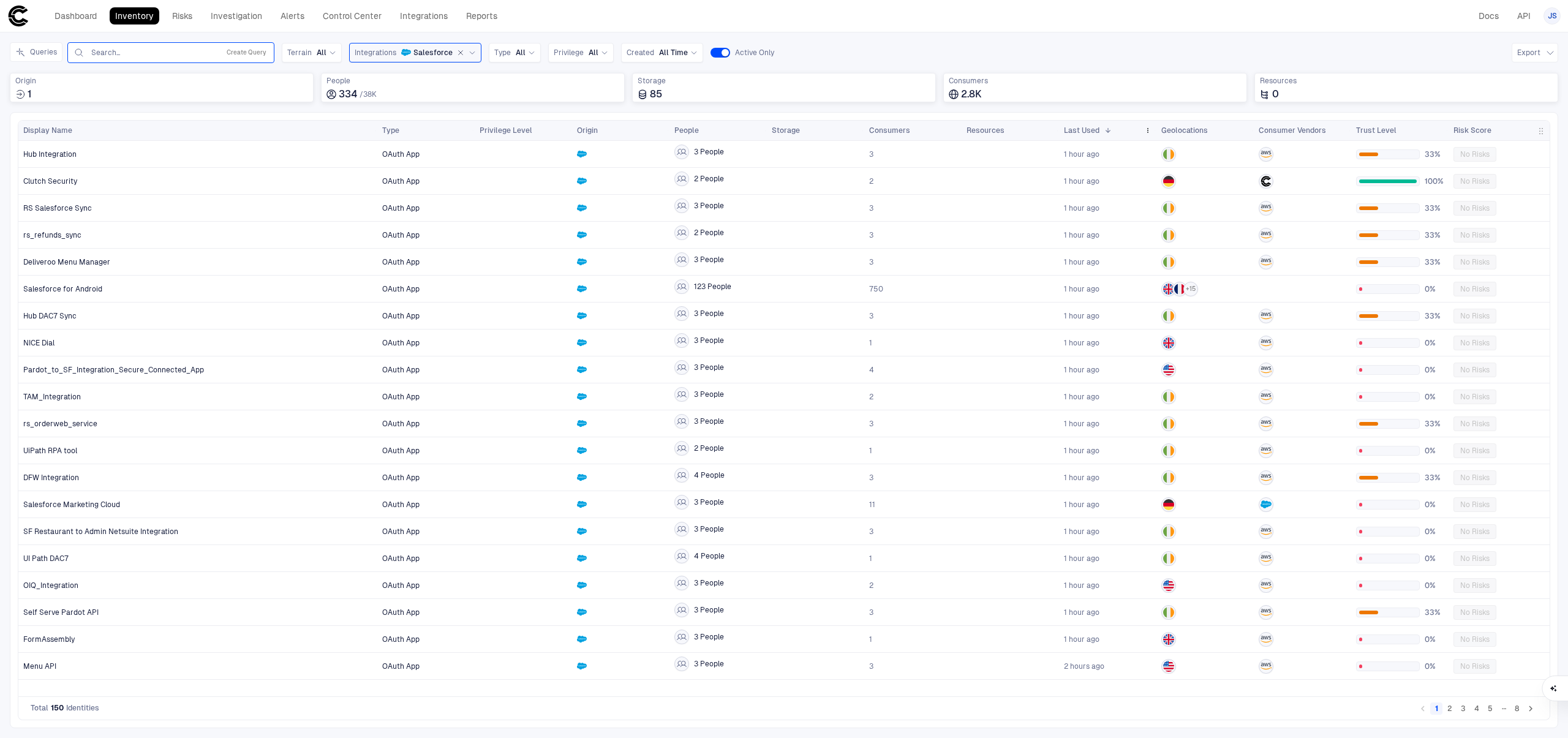
click at [1114, 134] on div "Last Used 1" at bounding box center [1102, 130] width 75 height 14
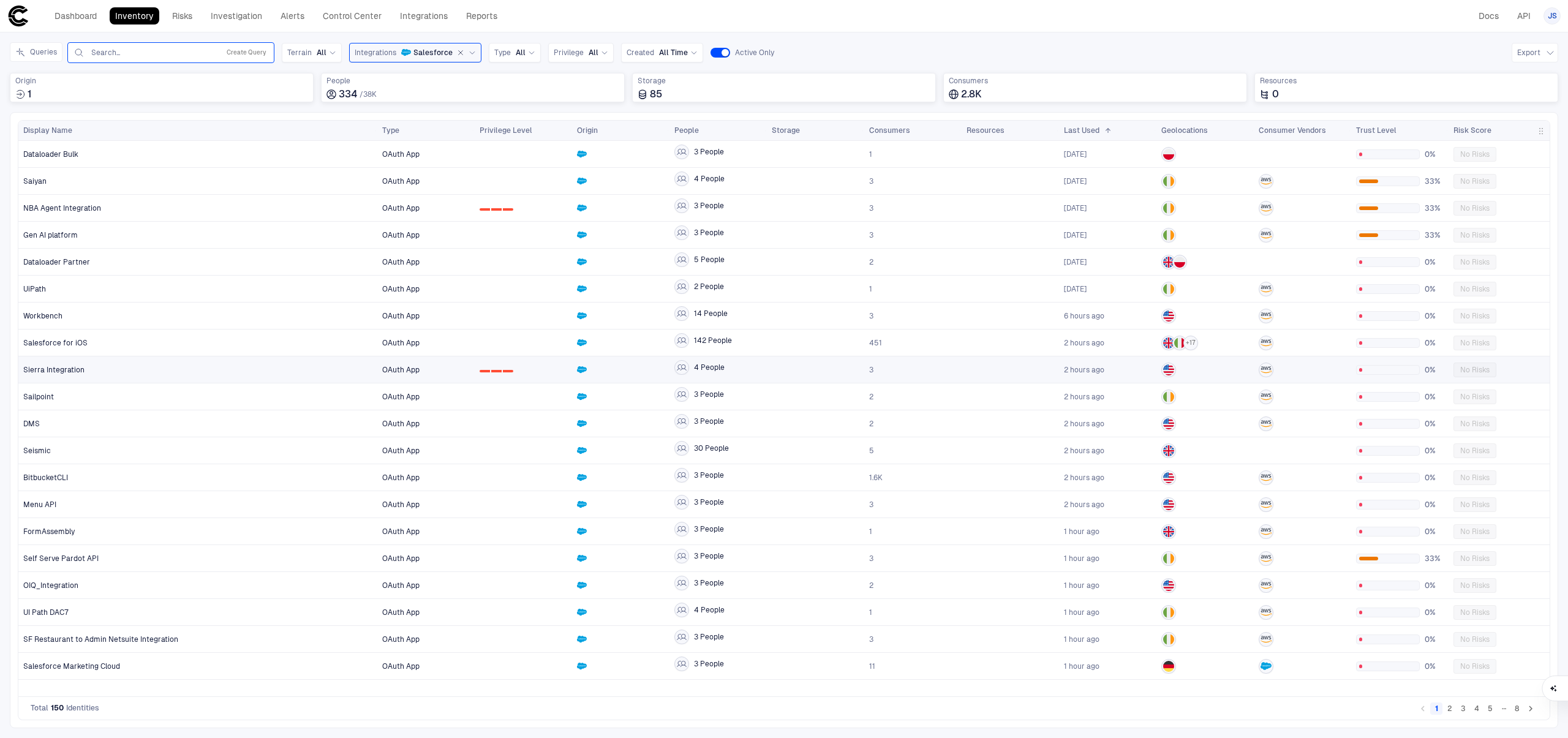
click at [198, 372] on div "Sierra Integration" at bounding box center [198, 369] width 350 height 10
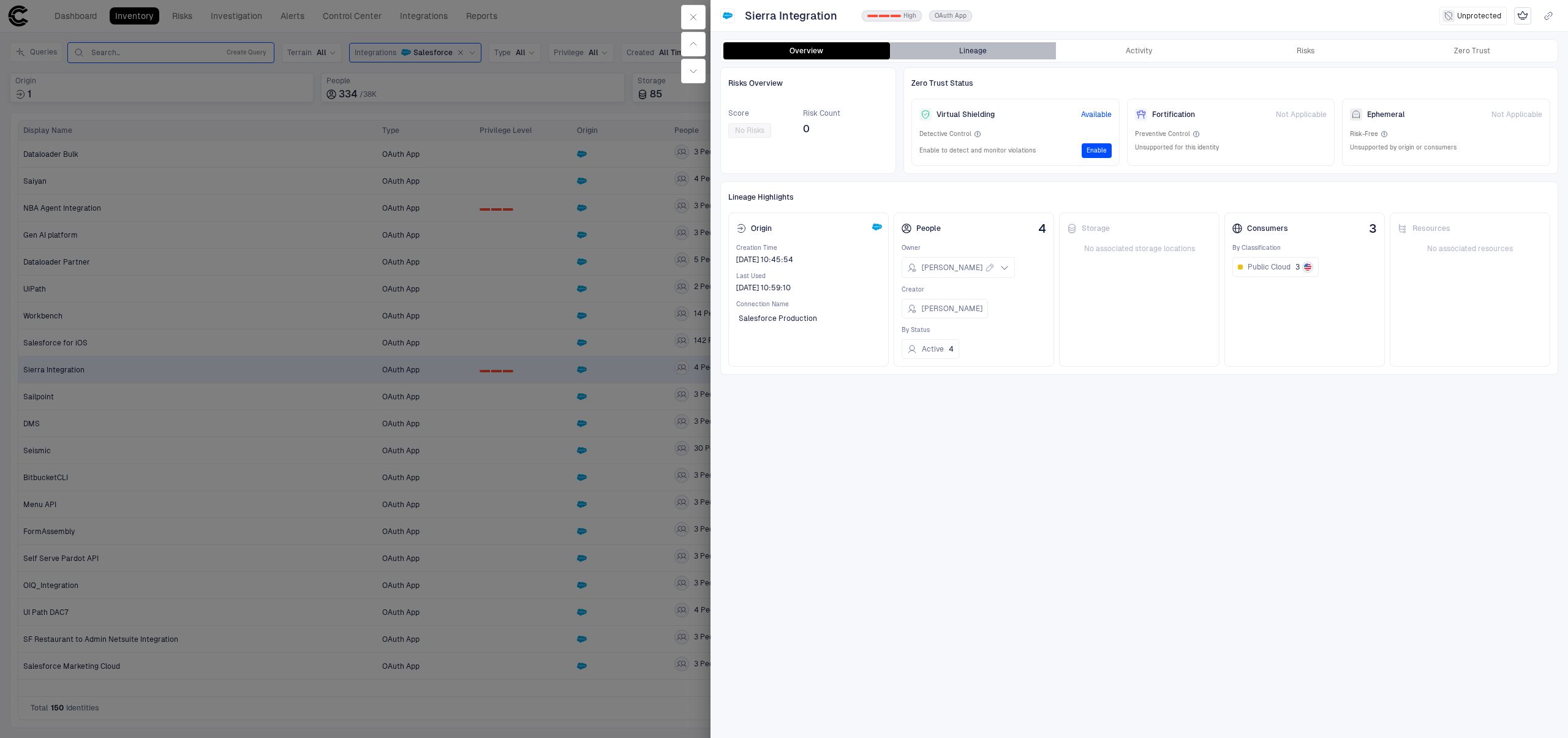
click at [1038, 52] on button "Lineage" at bounding box center [973, 50] width 167 height 17
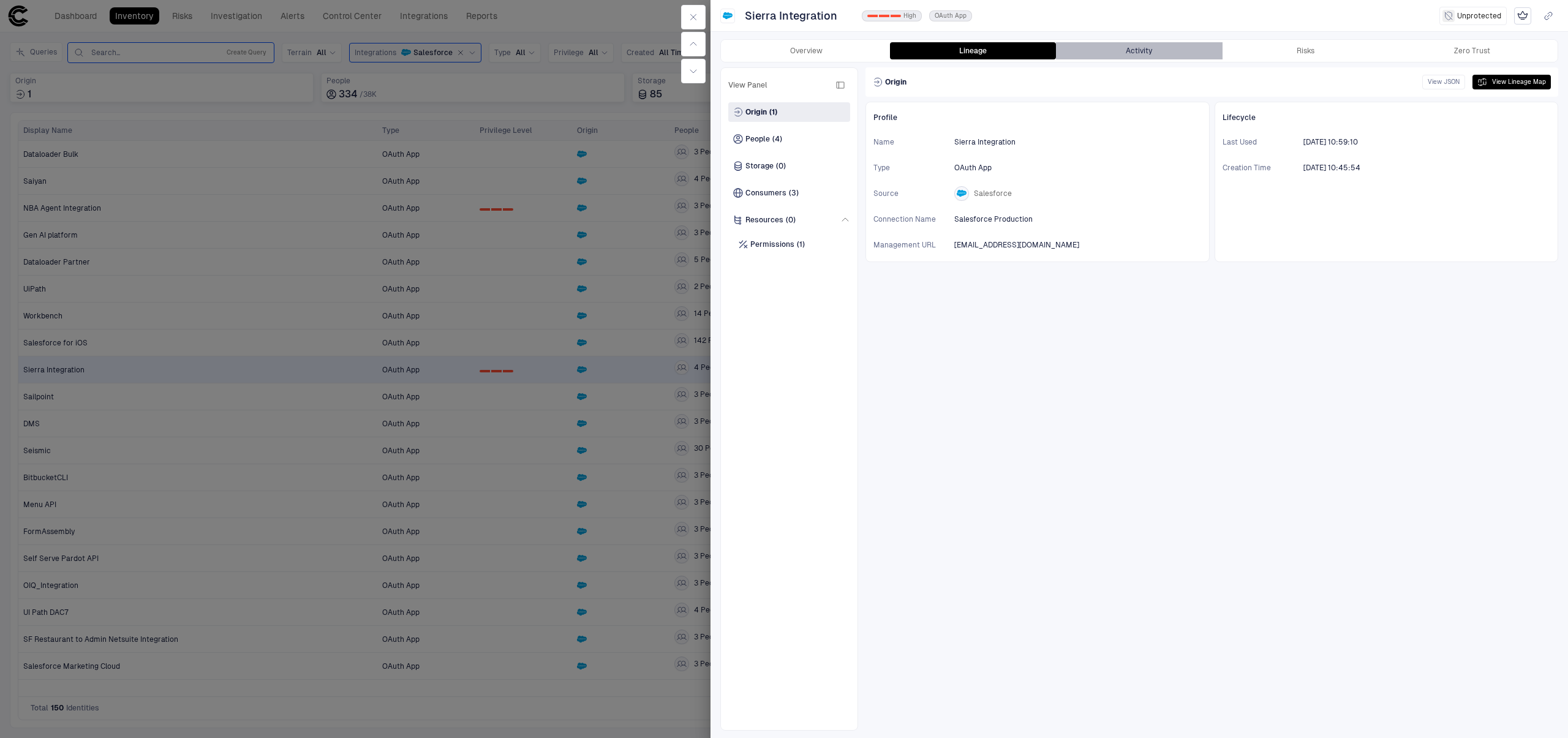
click at [1172, 50] on button "Activity" at bounding box center [1139, 50] width 167 height 17
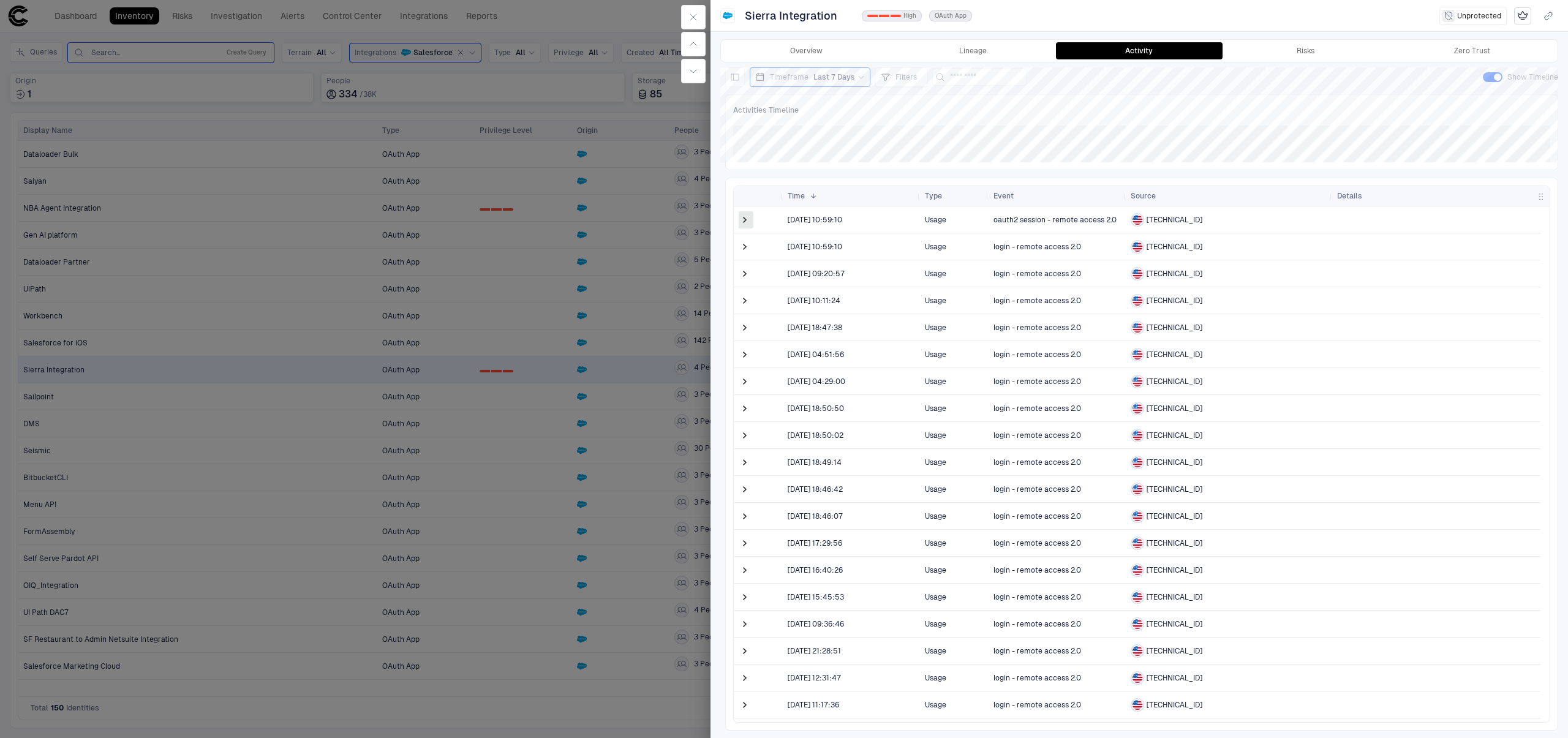
click at [749, 222] on span at bounding box center [744, 219] width 12 height 12
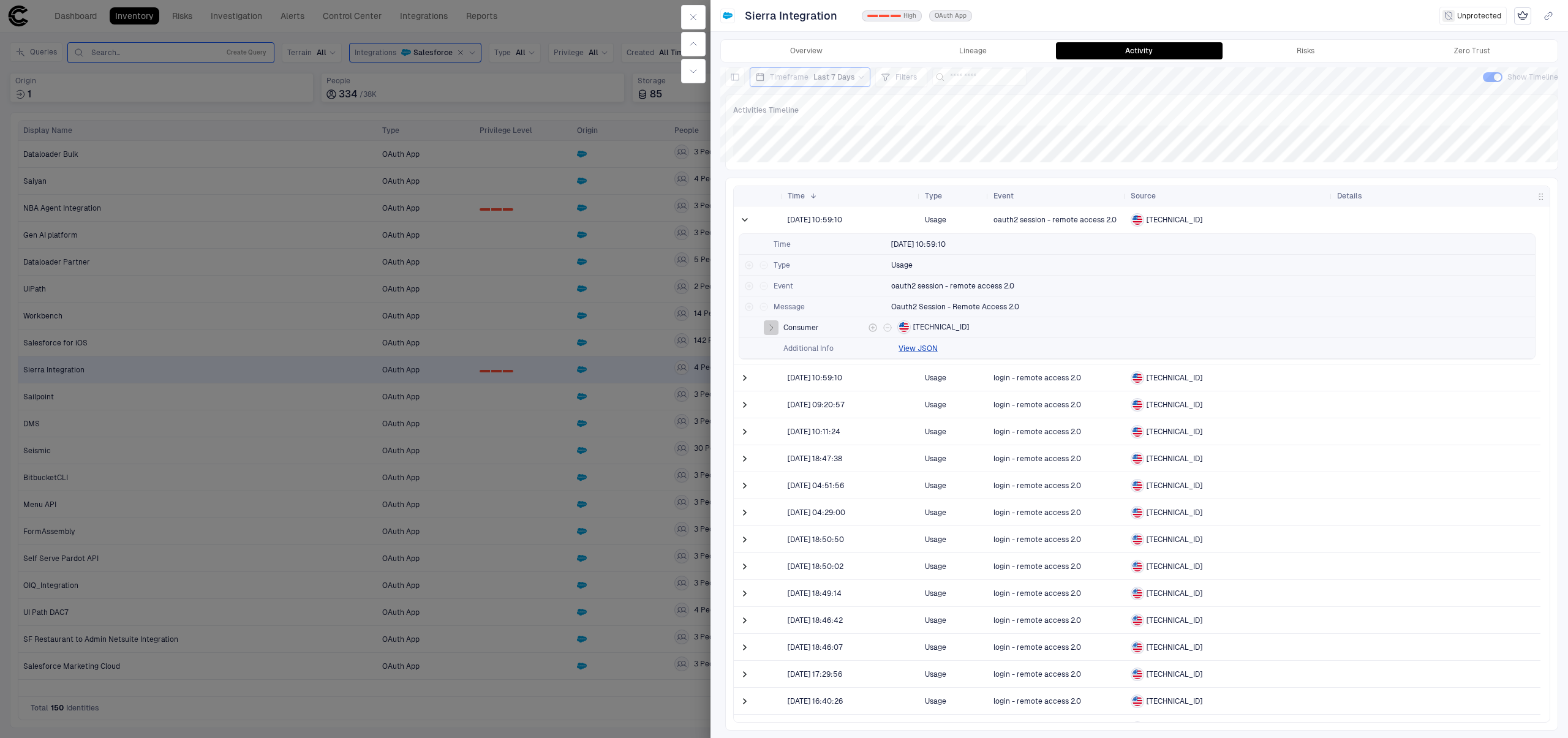
click at [771, 327] on icon "button" at bounding box center [771, 327] width 3 height 6
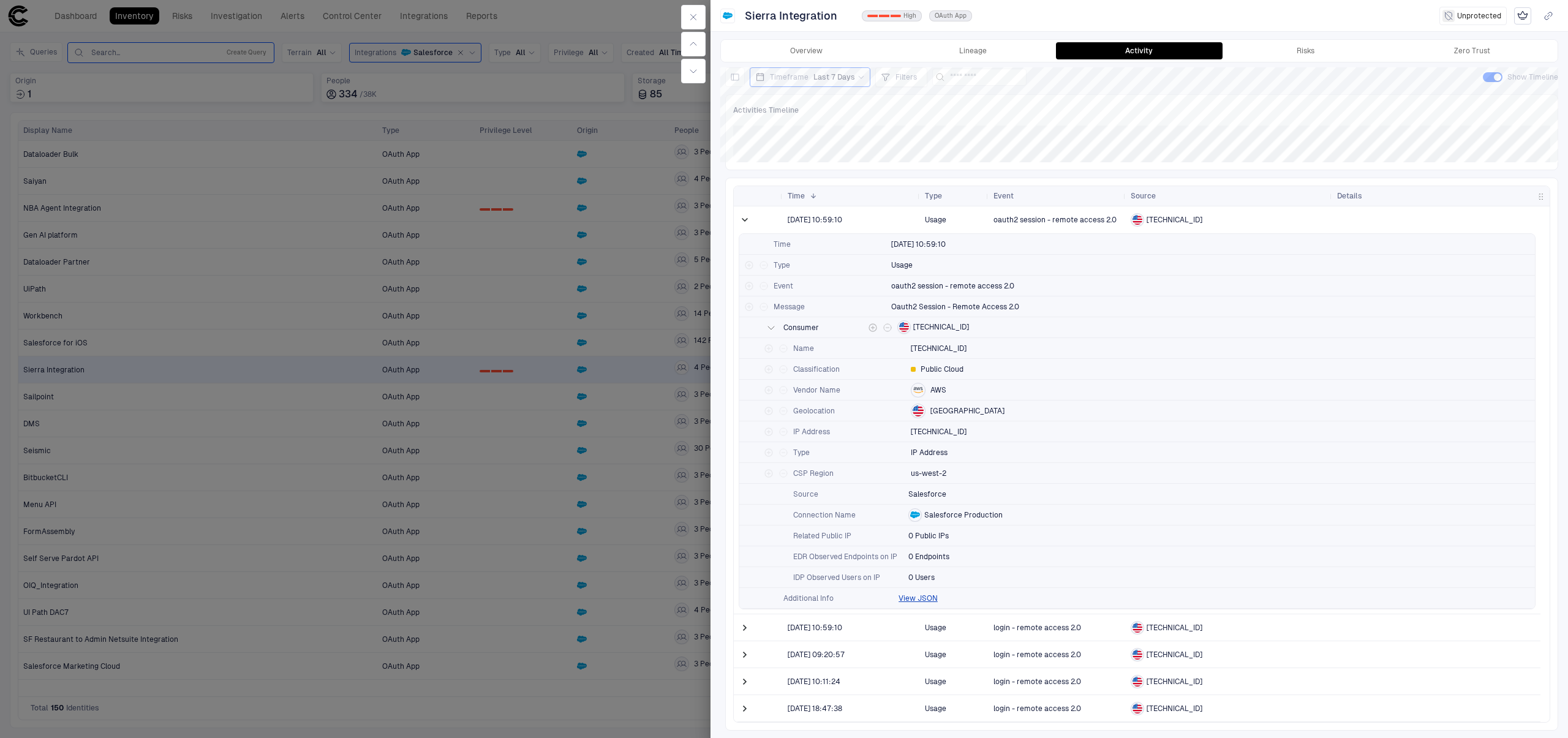
click at [771, 327] on icon "button" at bounding box center [771, 327] width 6 height 3
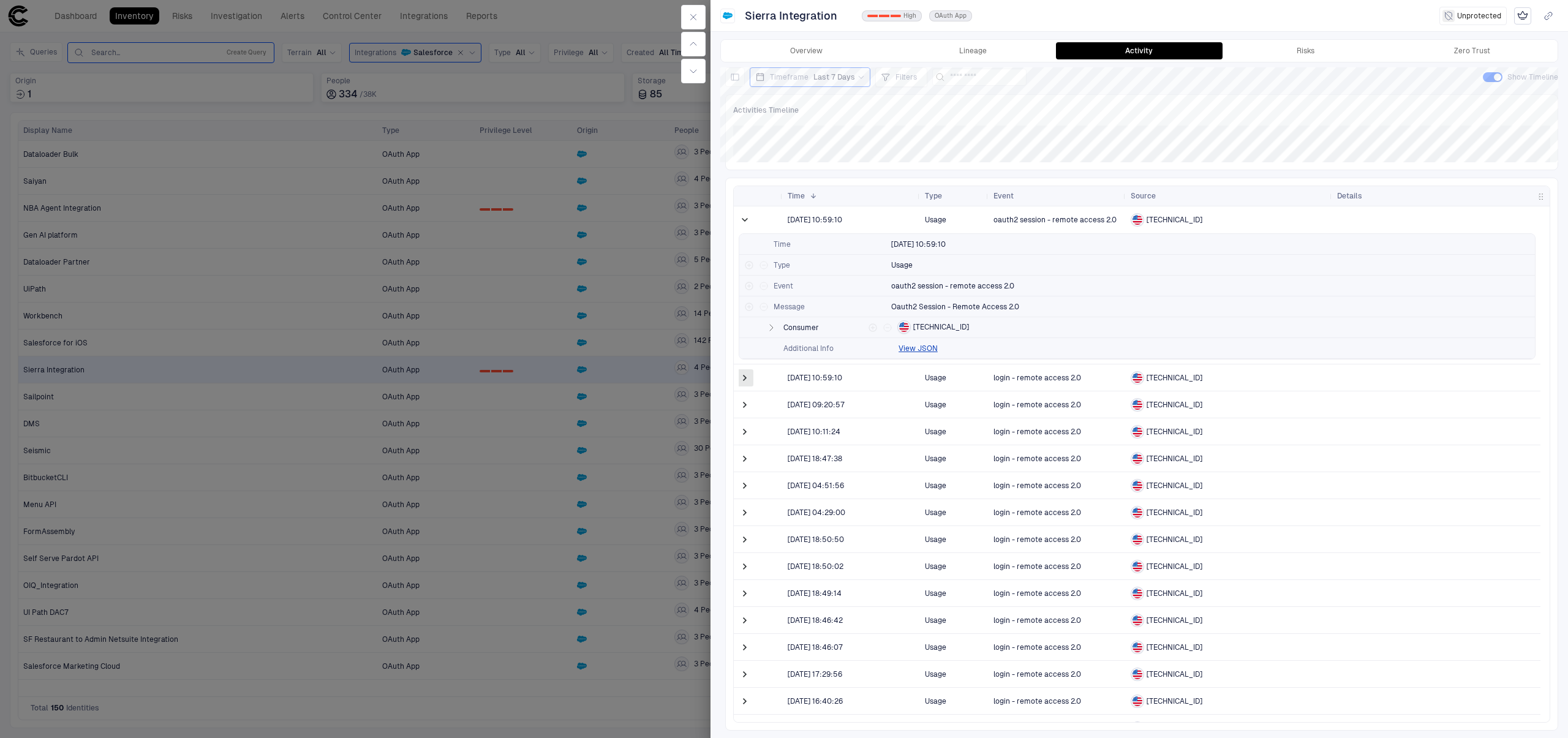
click at [745, 380] on span at bounding box center [744, 378] width 12 height 12
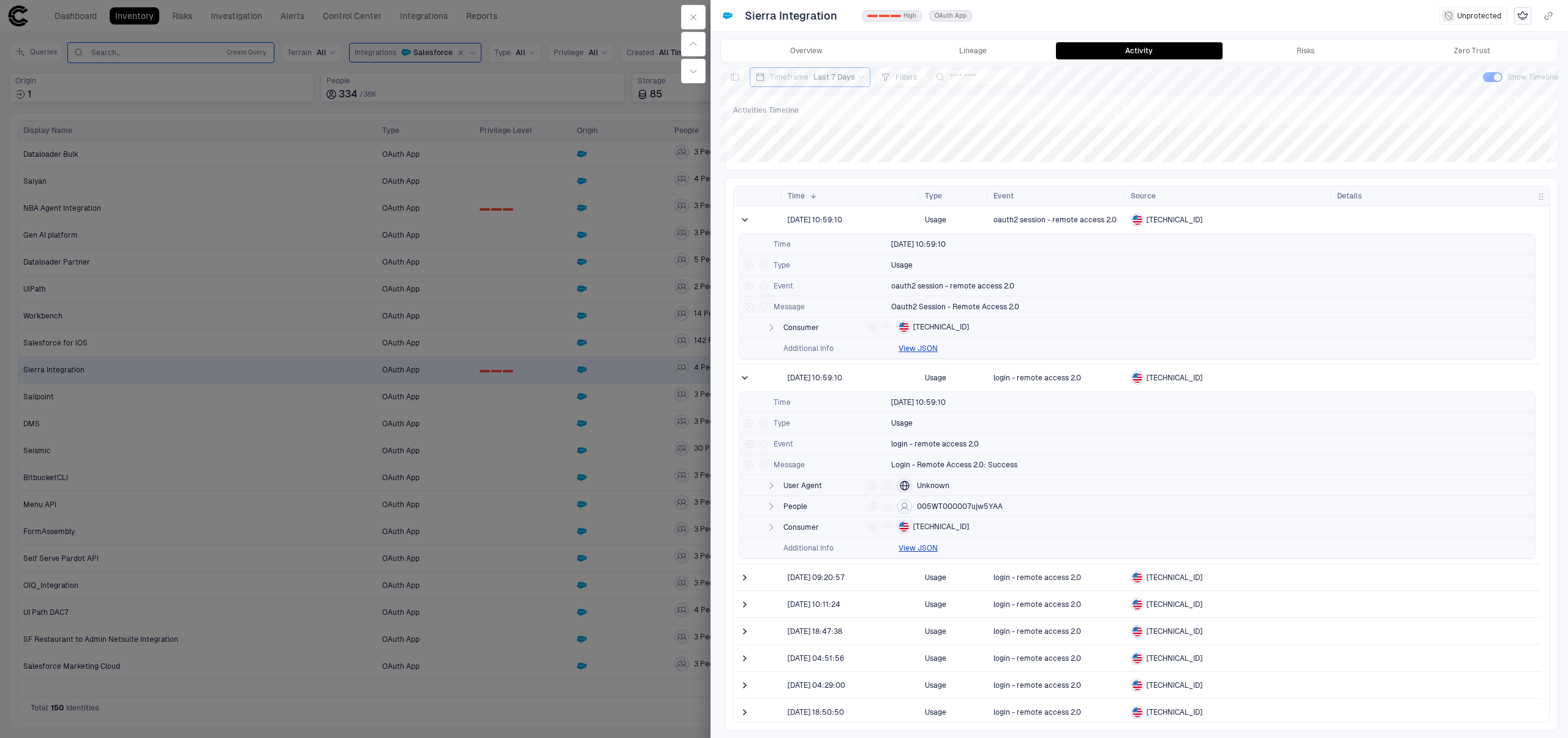
click at [1309, 60] on div "Overview Lineage Activity Risks Zero Trust" at bounding box center [1139, 50] width 837 height 22
click at [1330, 50] on button "Risks" at bounding box center [1306, 50] width 167 height 17
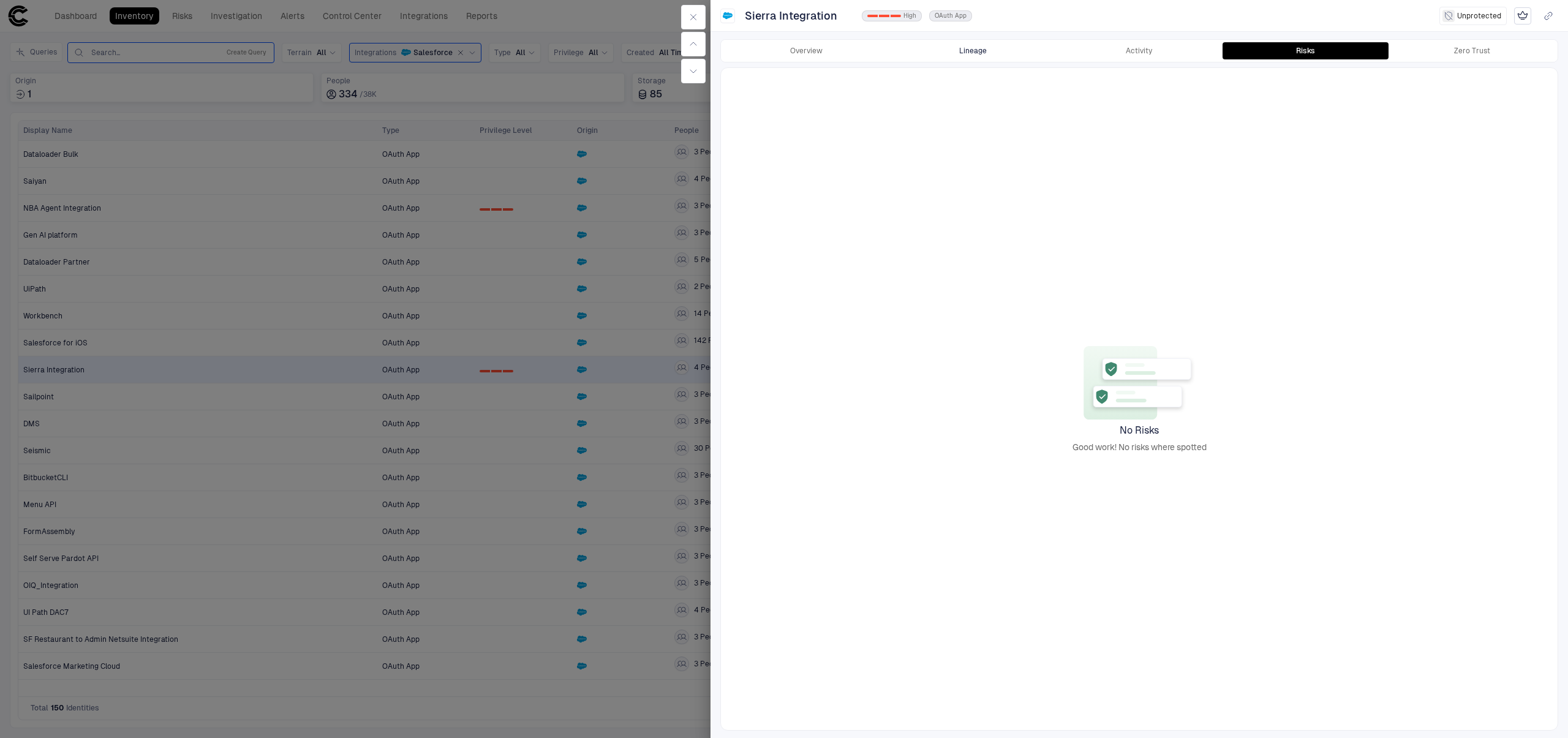
click at [955, 56] on button "Lineage" at bounding box center [973, 50] width 167 height 17
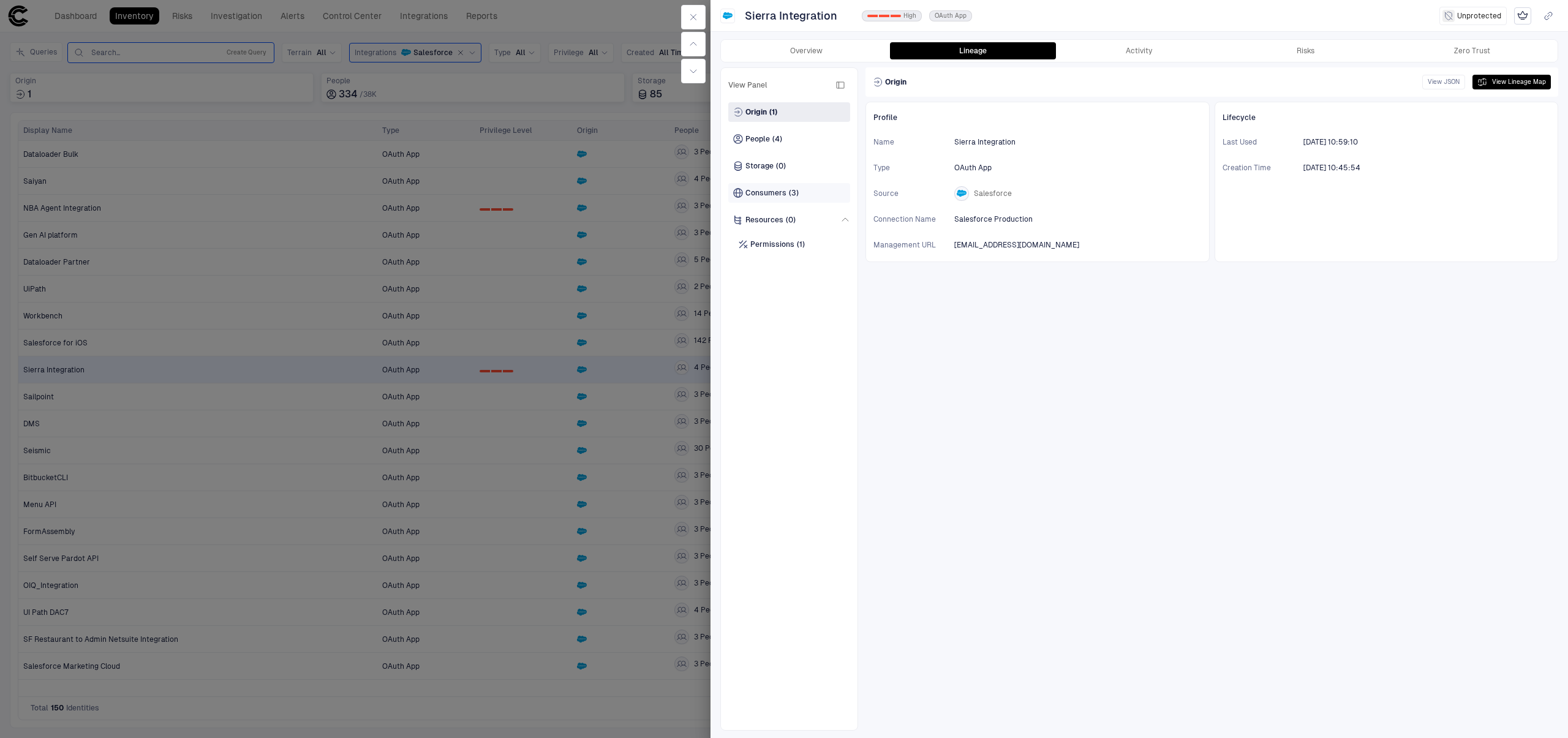
click at [796, 200] on div "Consumers (3)" at bounding box center [789, 193] width 122 height 19
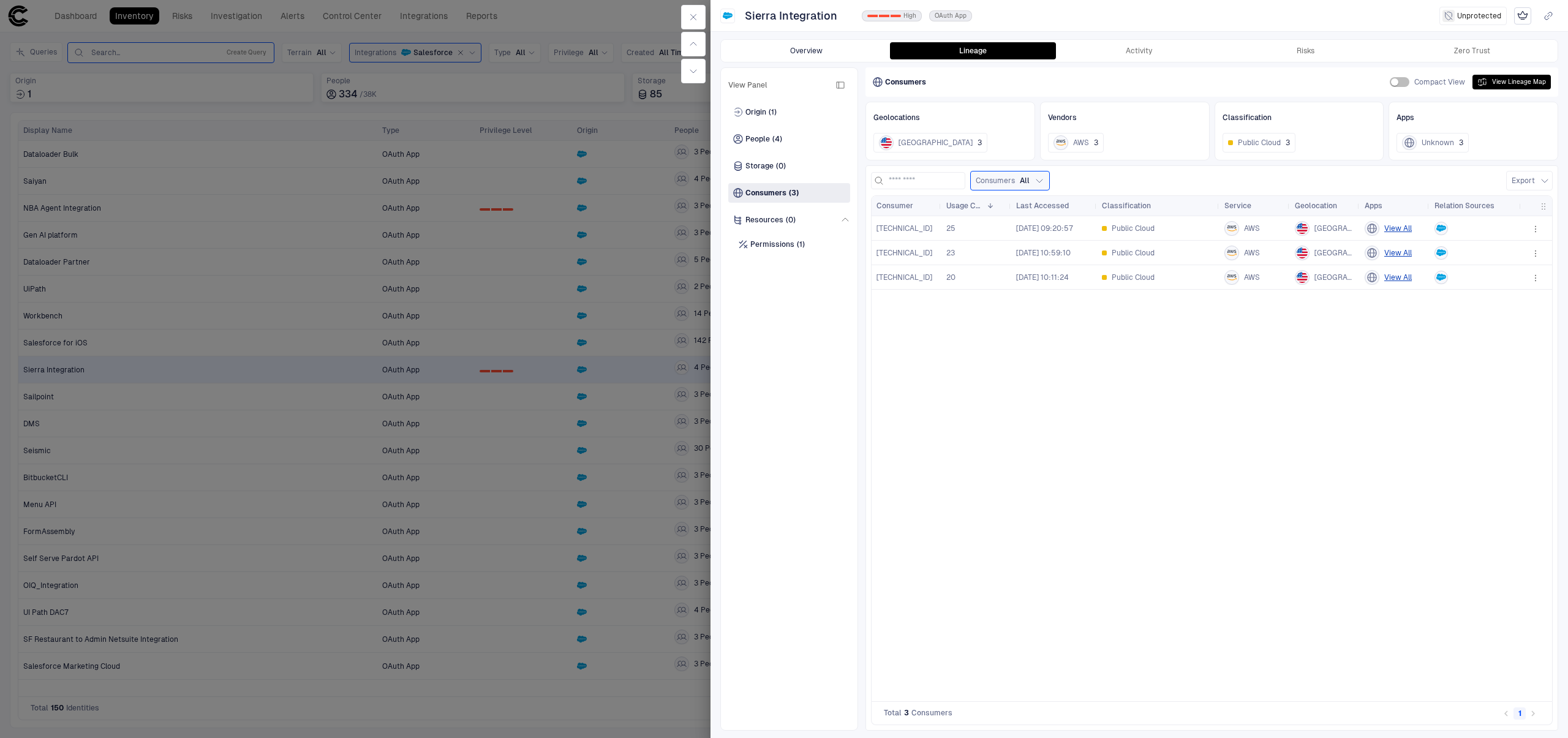
click at [794, 54] on button "Overview" at bounding box center [806, 50] width 167 height 17
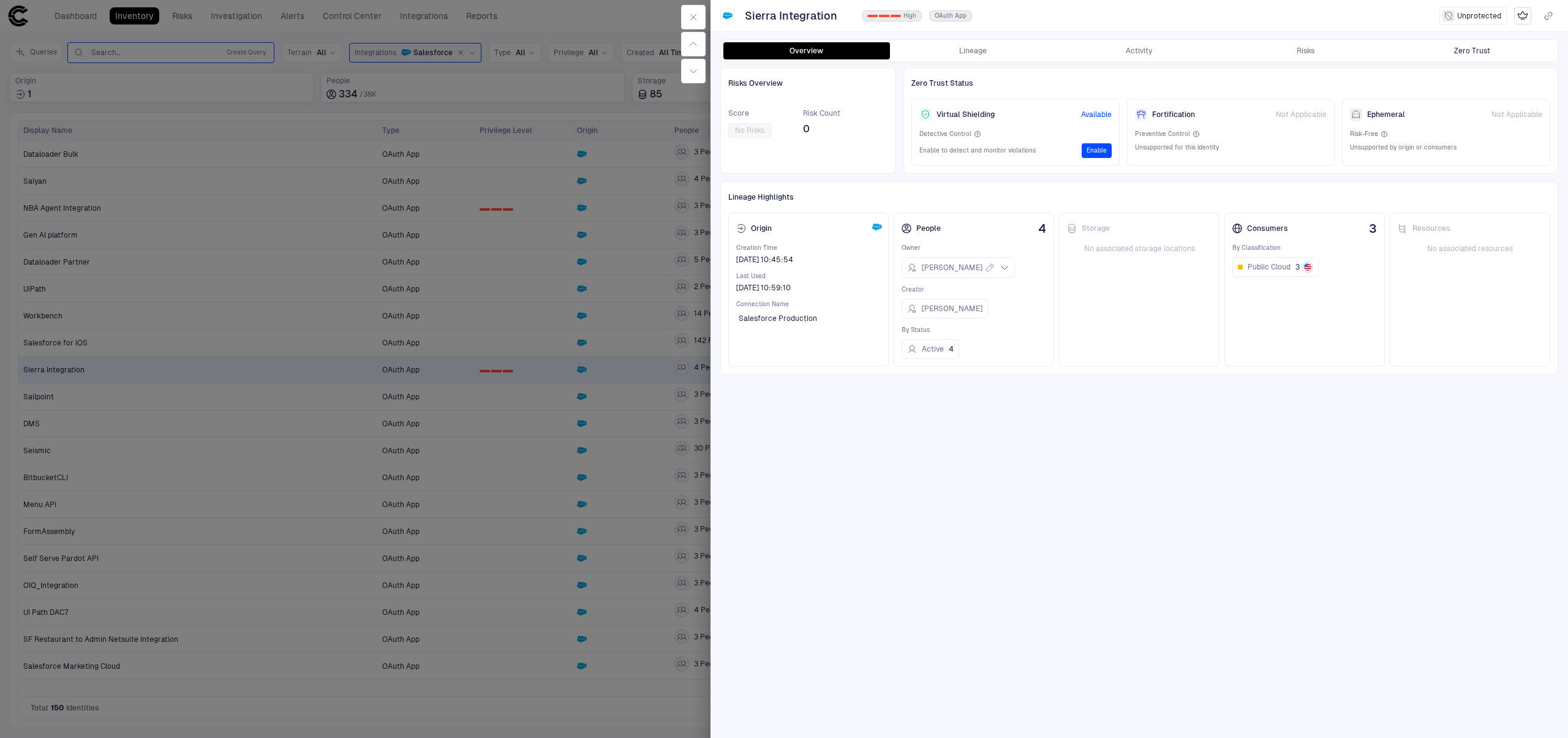
click at [1459, 49] on div "Zero Trust" at bounding box center [1471, 50] width 36 height 10
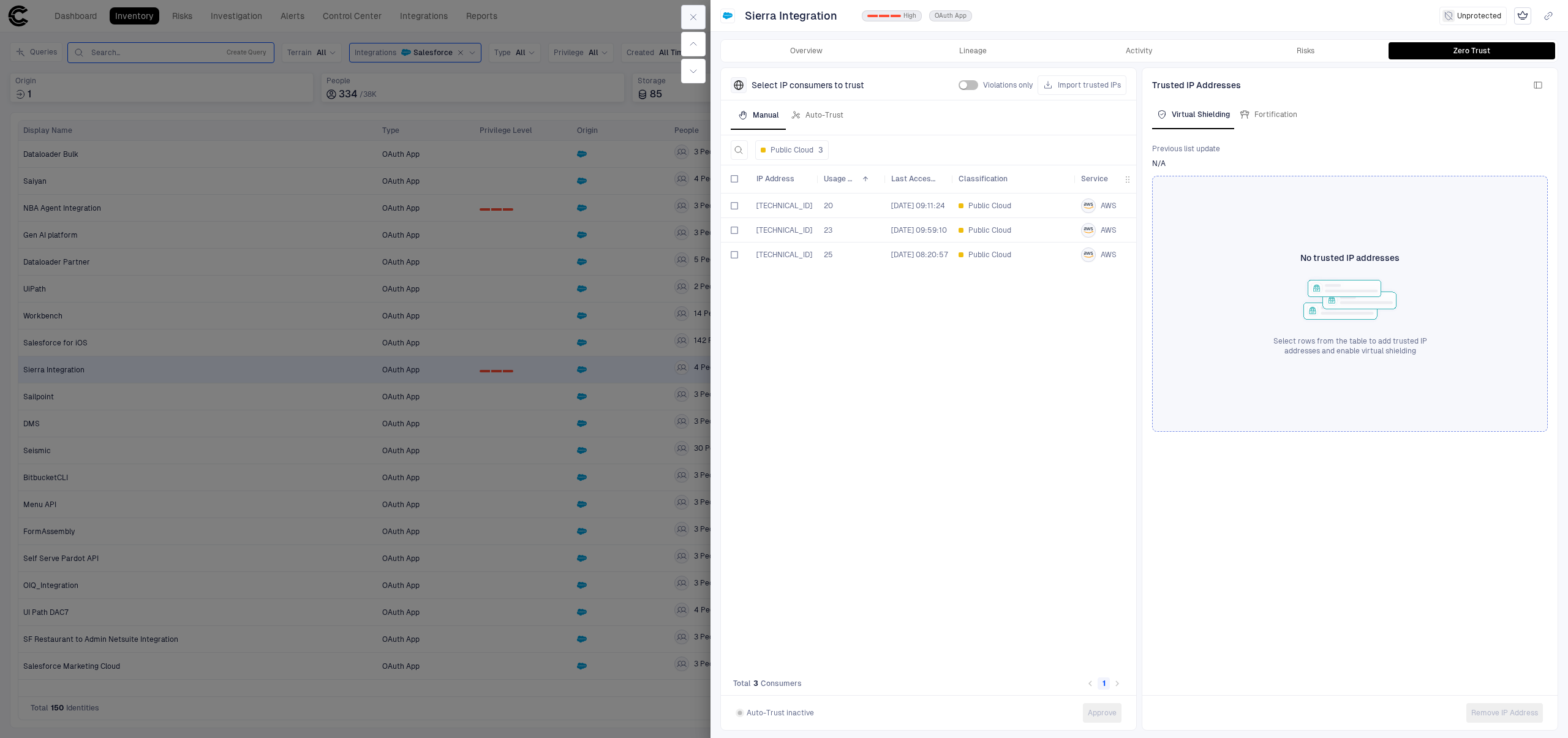
click at [696, 17] on icon "button" at bounding box center [693, 17] width 10 height 10
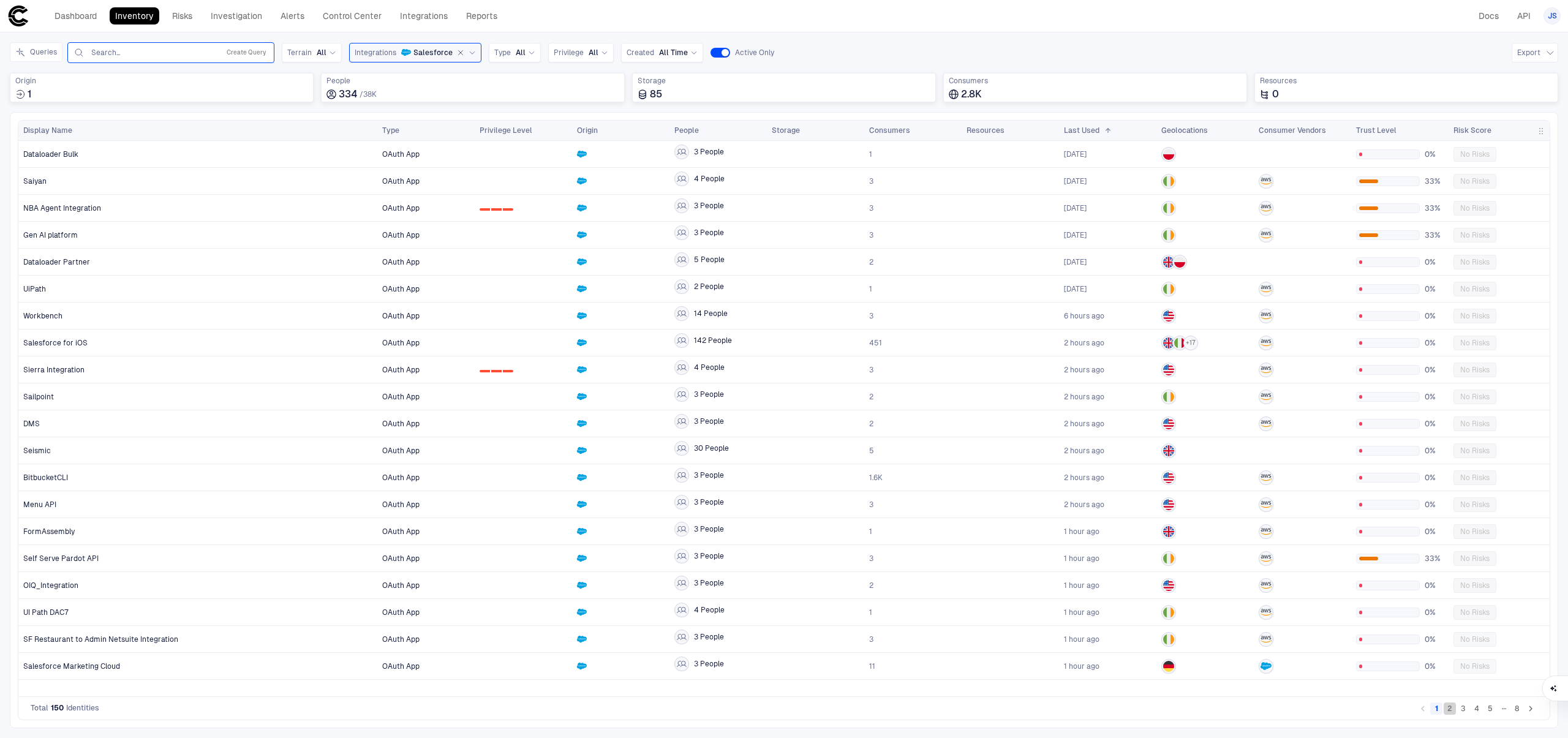
click at [1447, 712] on button "2" at bounding box center [1449, 708] width 12 height 12
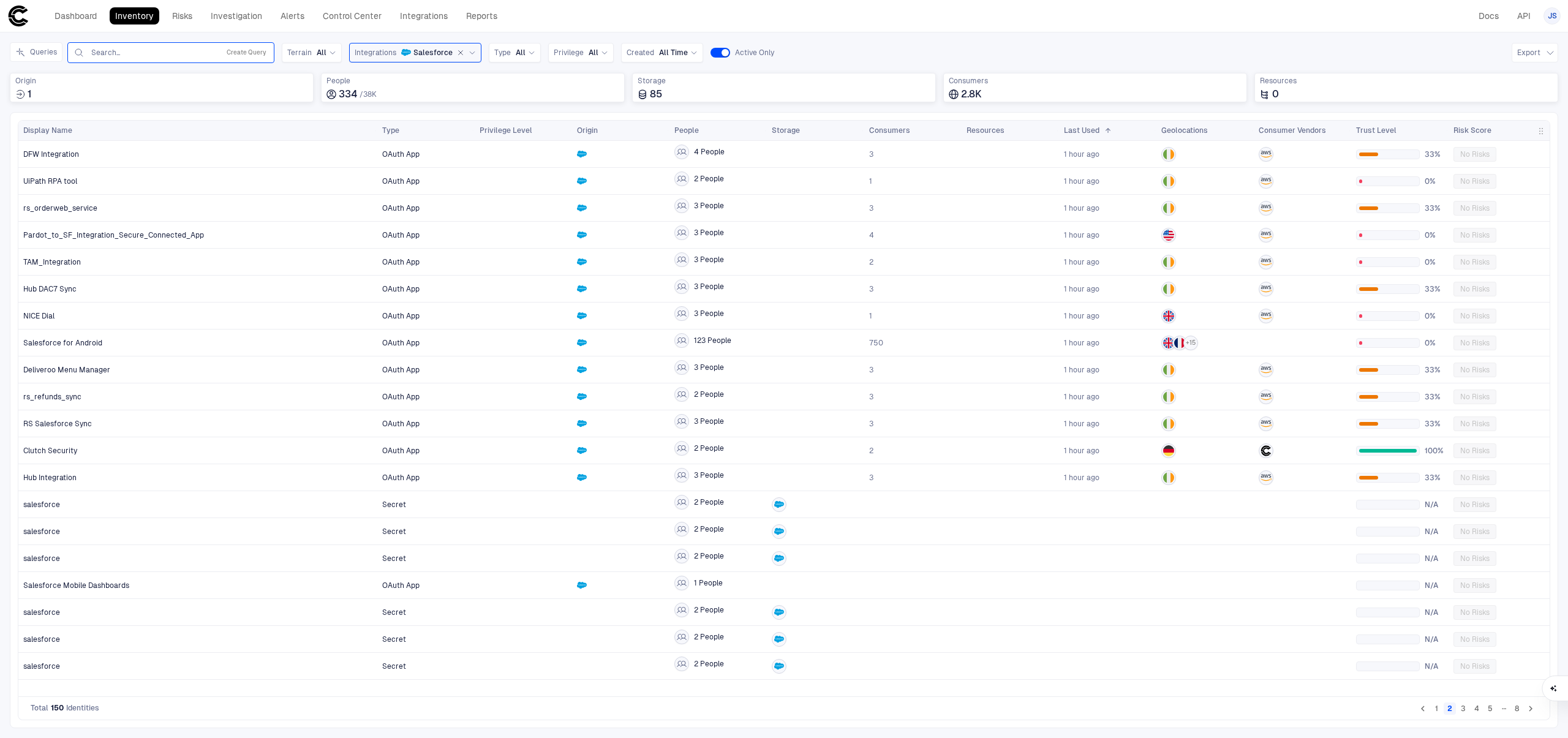
click at [1464, 712] on button "3" at bounding box center [1463, 708] width 12 height 12
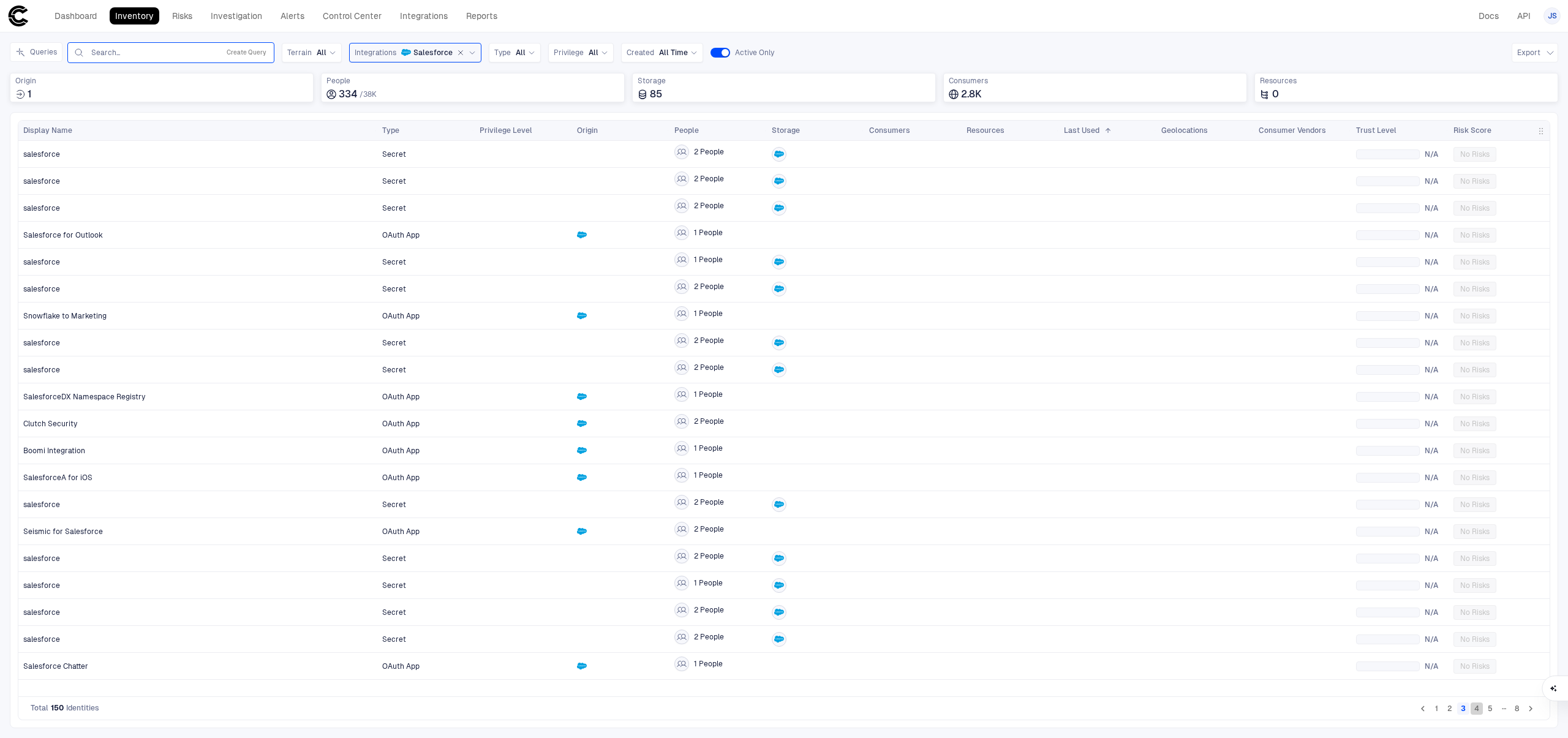
click at [1474, 711] on button "4" at bounding box center [1475, 708] width 12 height 12
click at [1490, 709] on button "5" at bounding box center [1489, 708] width 12 height 12
click at [1495, 710] on button "6" at bounding box center [1489, 708] width 12 height 12
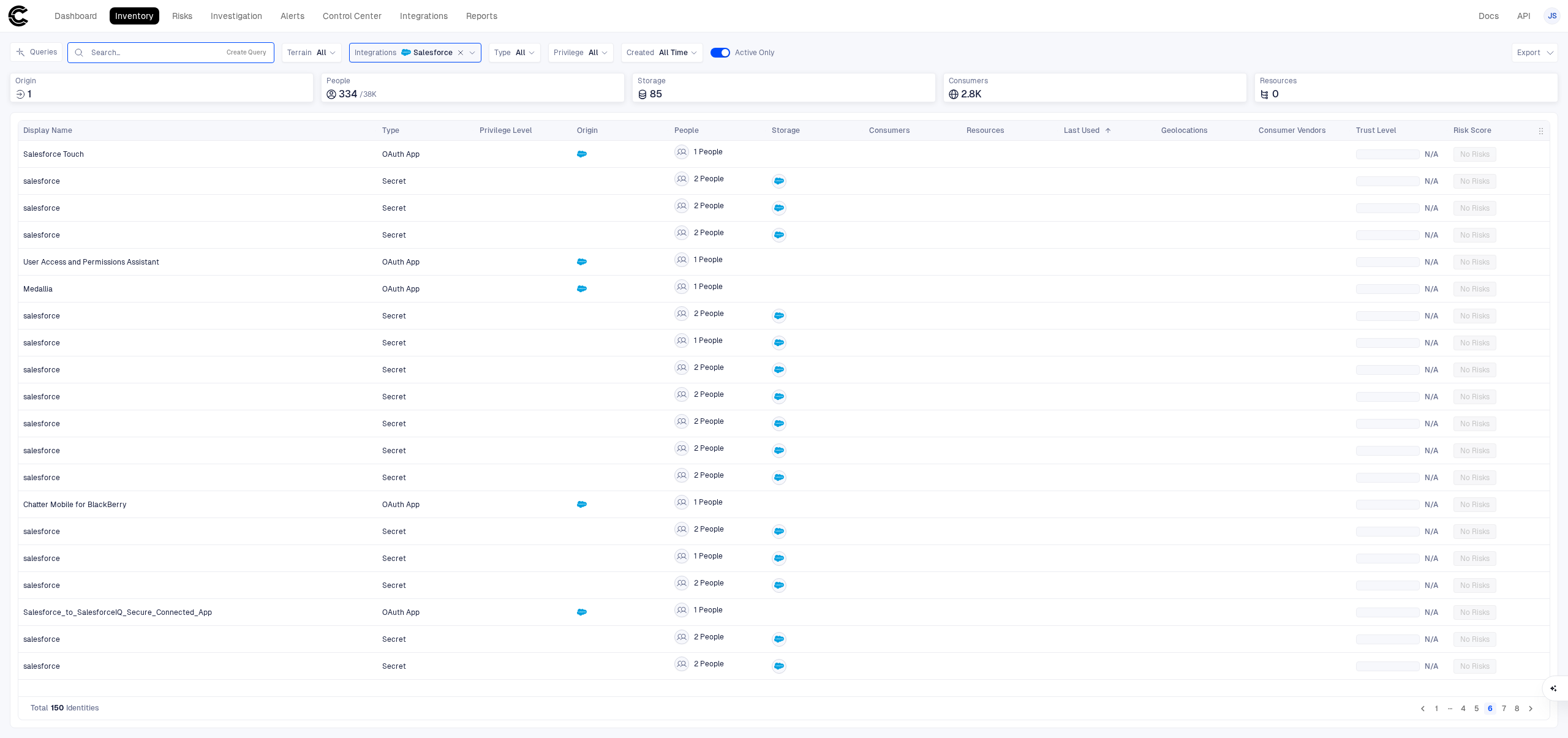
click at [1435, 715] on button "1" at bounding box center [1435, 708] width 12 height 12
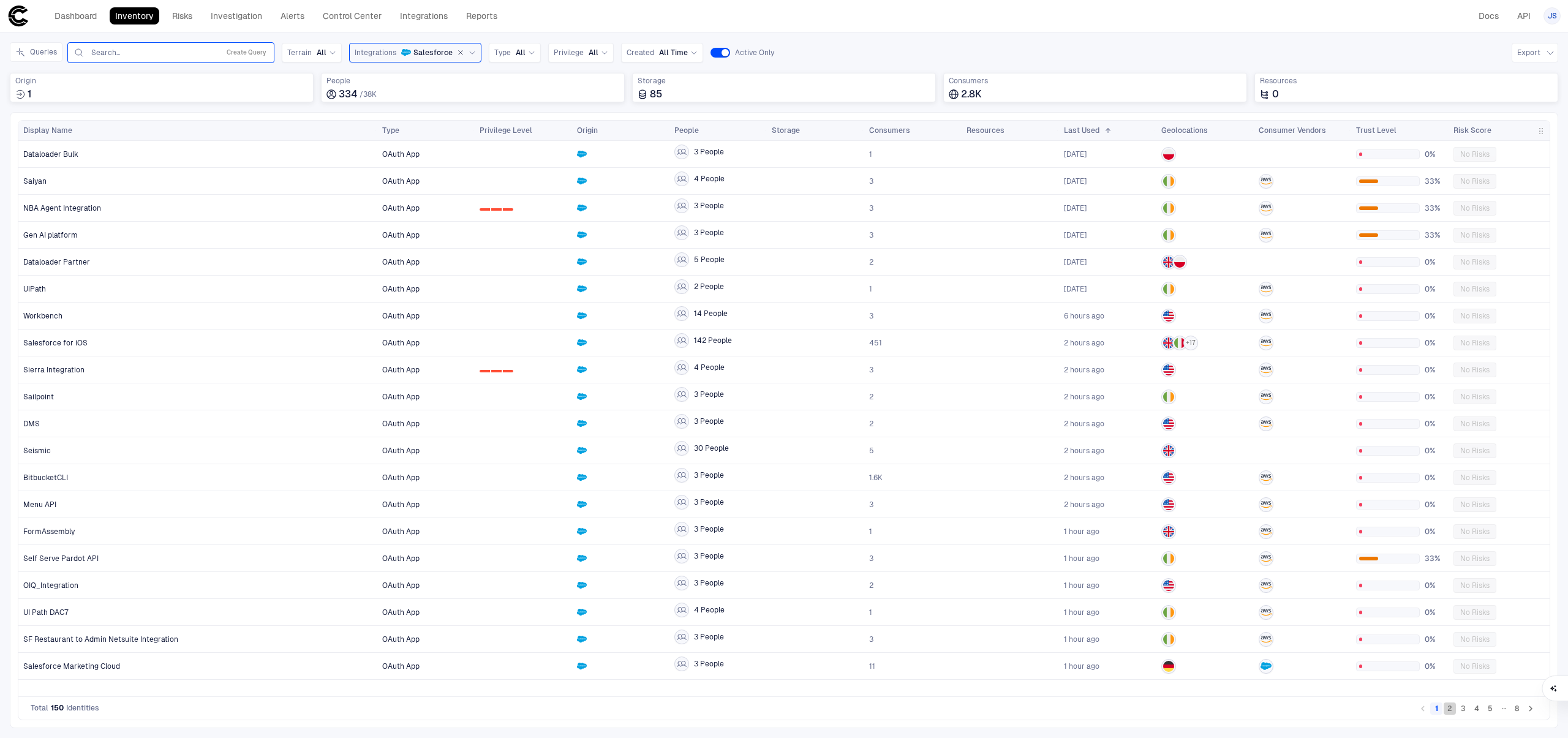
click at [1450, 714] on button "2" at bounding box center [1449, 708] width 12 height 12
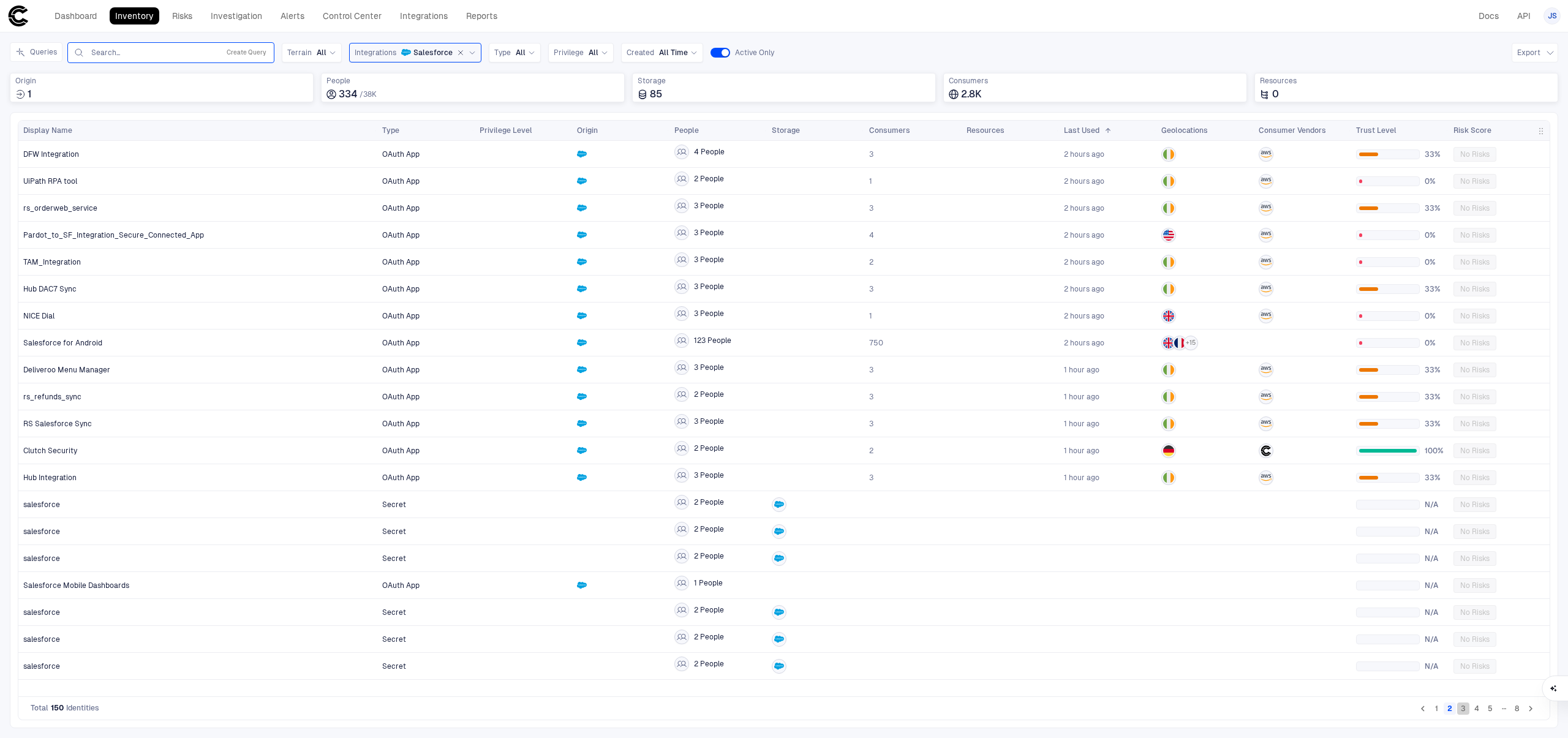
click at [1465, 711] on button "3" at bounding box center [1463, 708] width 12 height 12
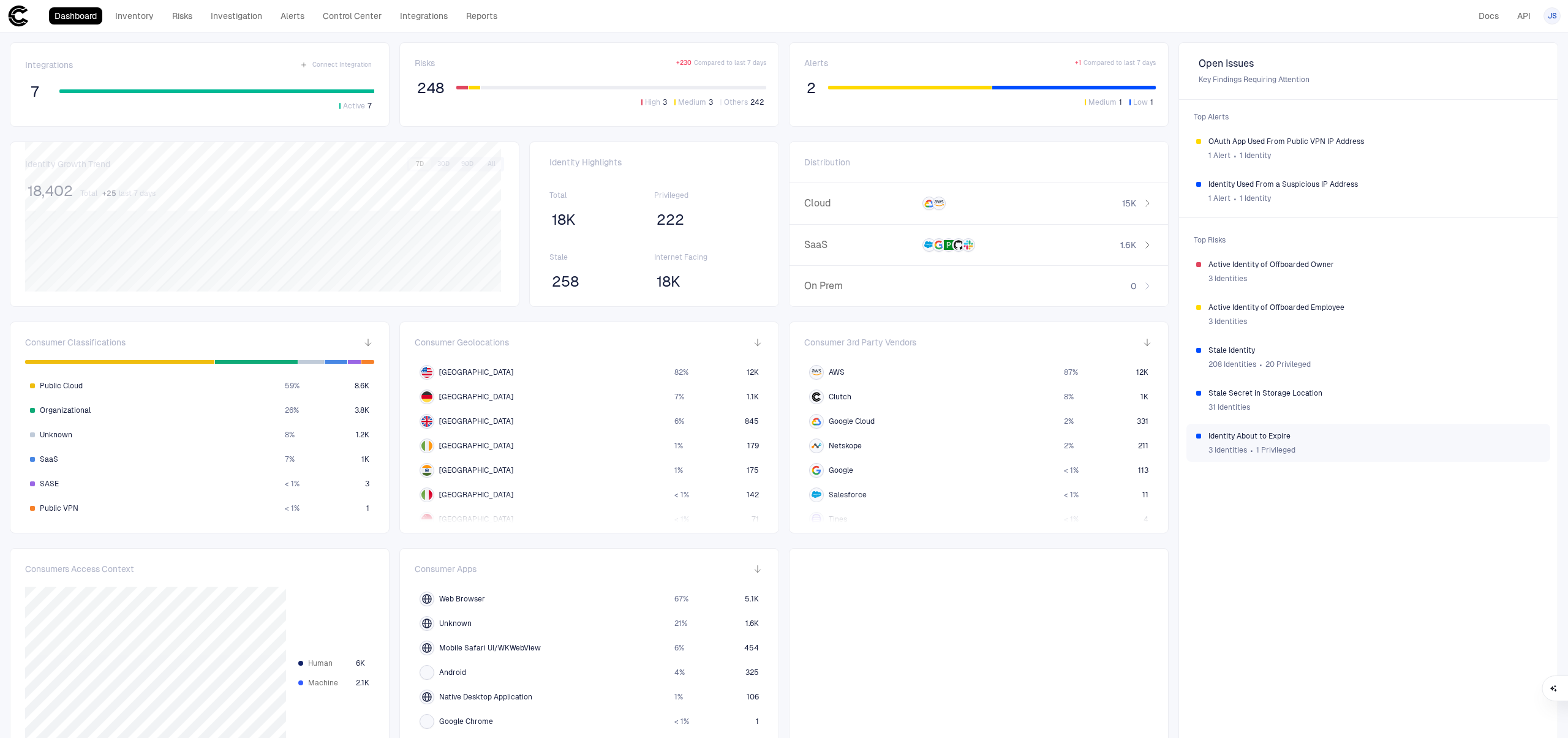
click at [1389, 432] on span "Identity About to Expire" at bounding box center [1374, 435] width 332 height 10
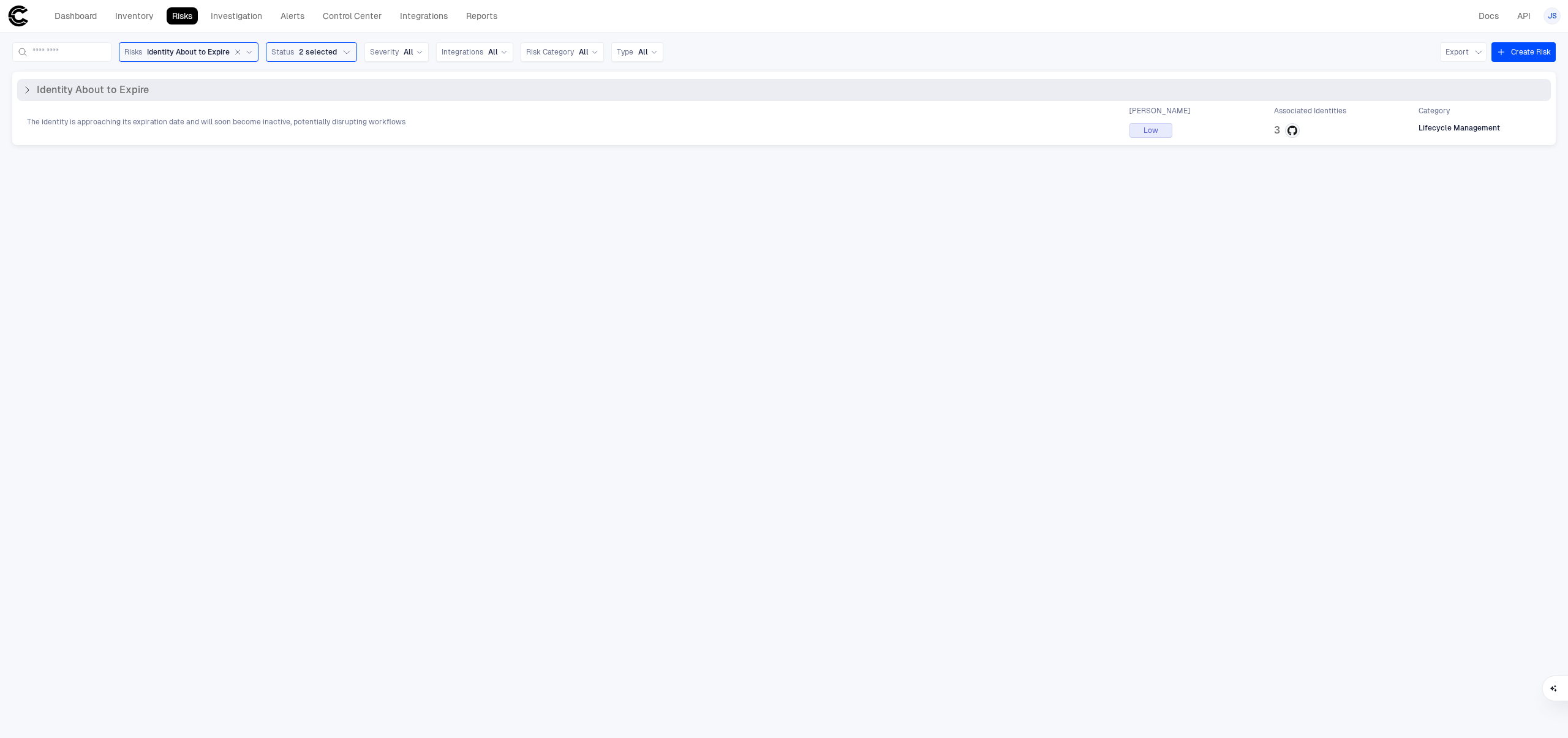
click at [22, 92] on icon at bounding box center [27, 90] width 10 height 10
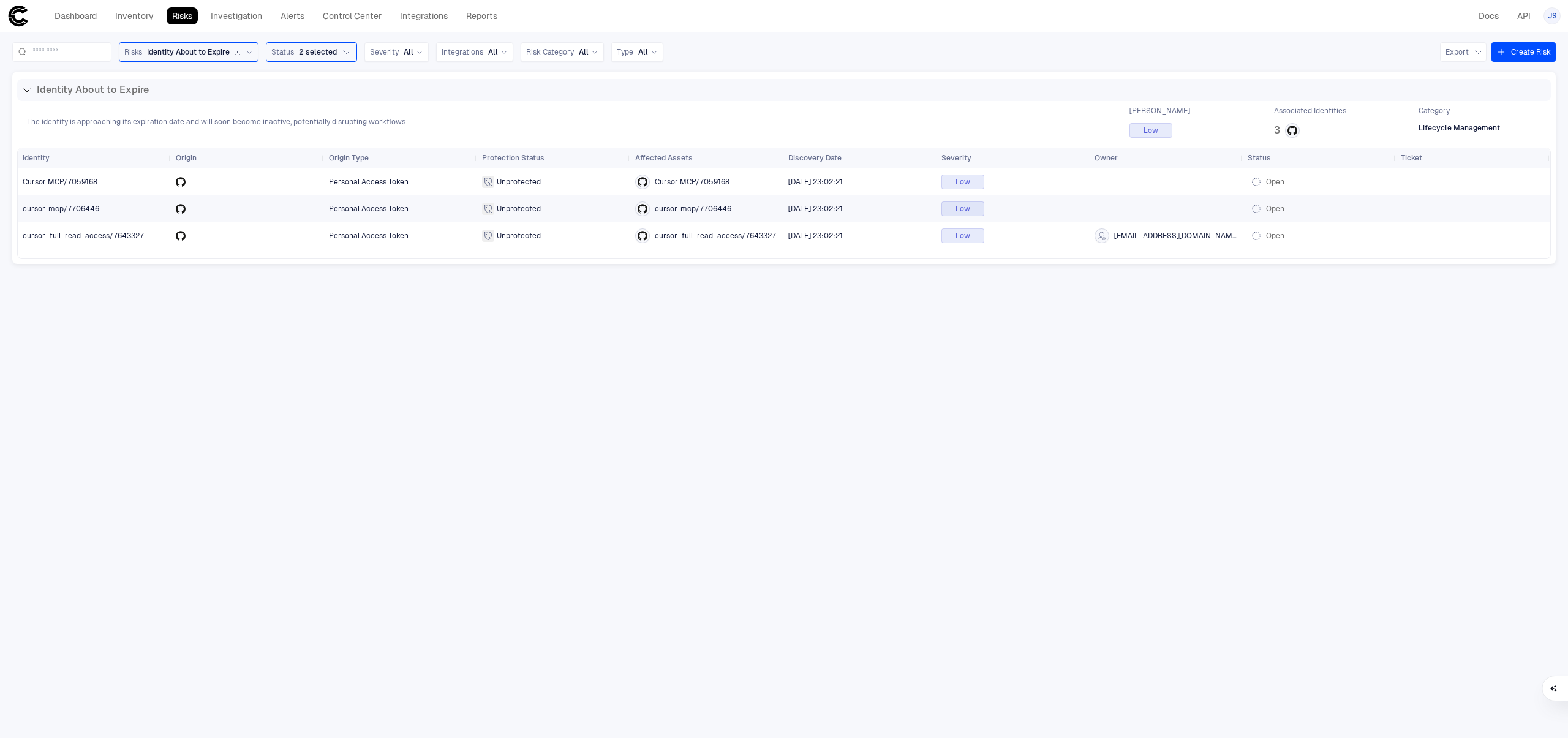
click at [61, 208] on span "cursor-mcp/7706446" at bounding box center [61, 208] width 77 height 8
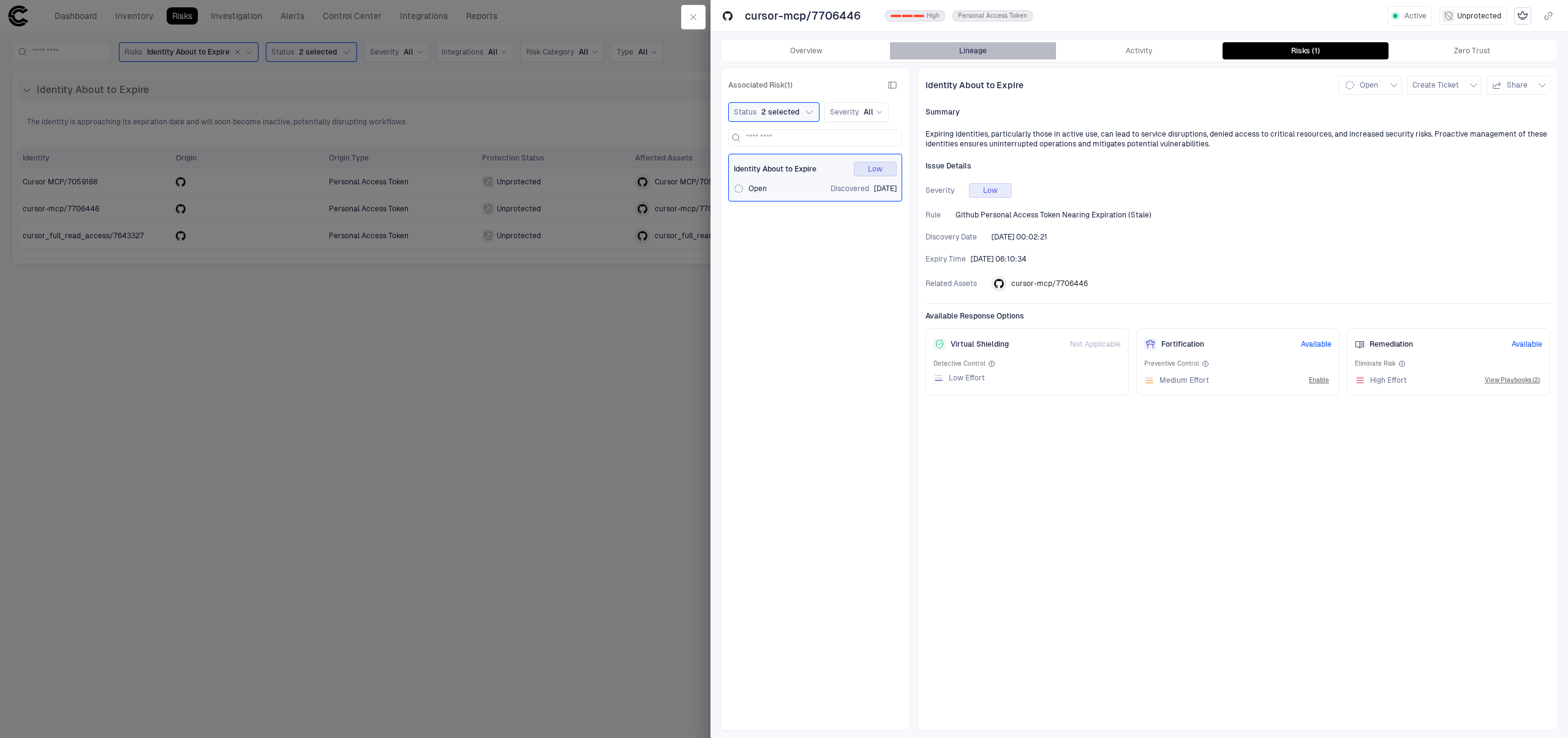
click at [989, 56] on button "Lineage" at bounding box center [973, 50] width 167 height 17
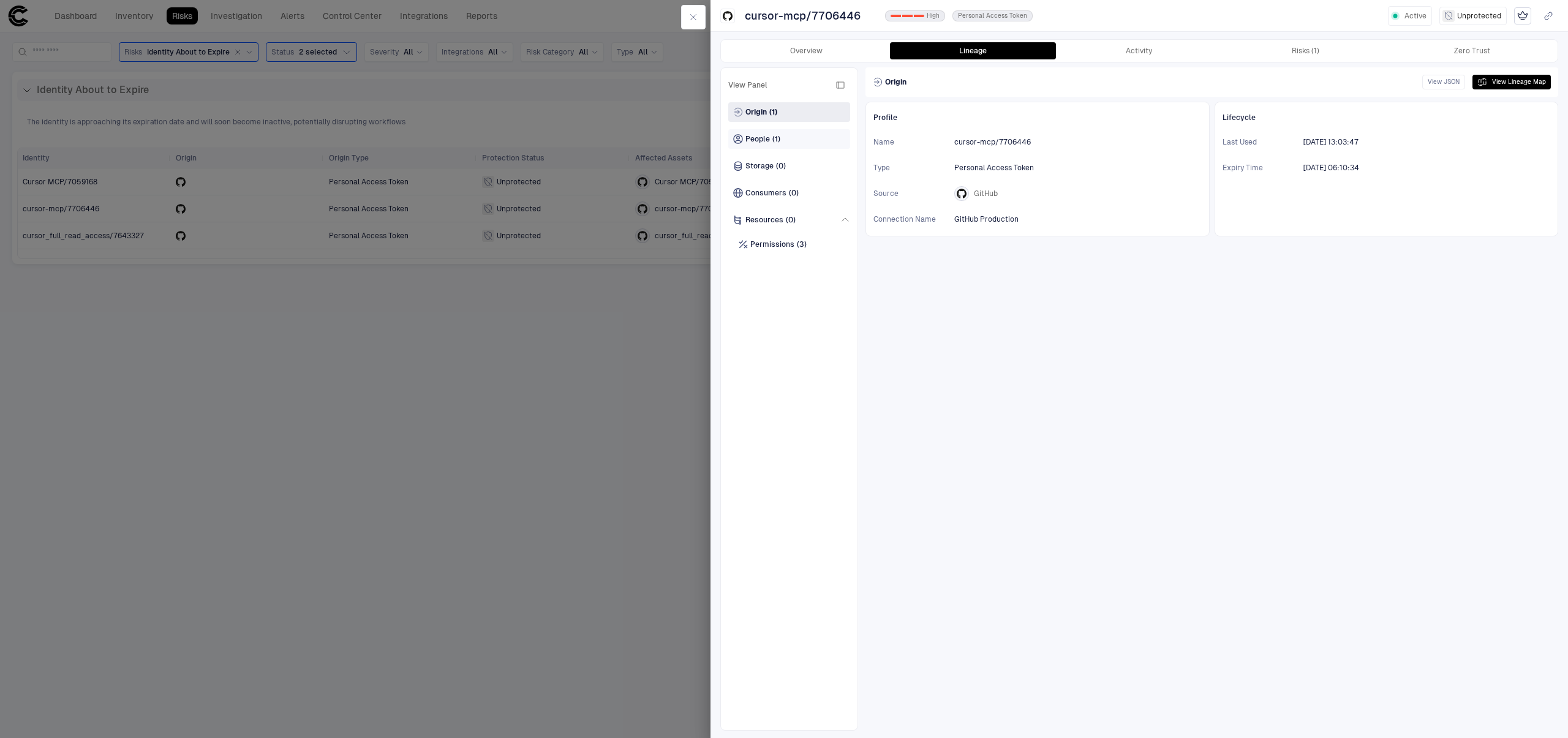
click at [800, 145] on div "People (1)" at bounding box center [789, 138] width 122 height 19
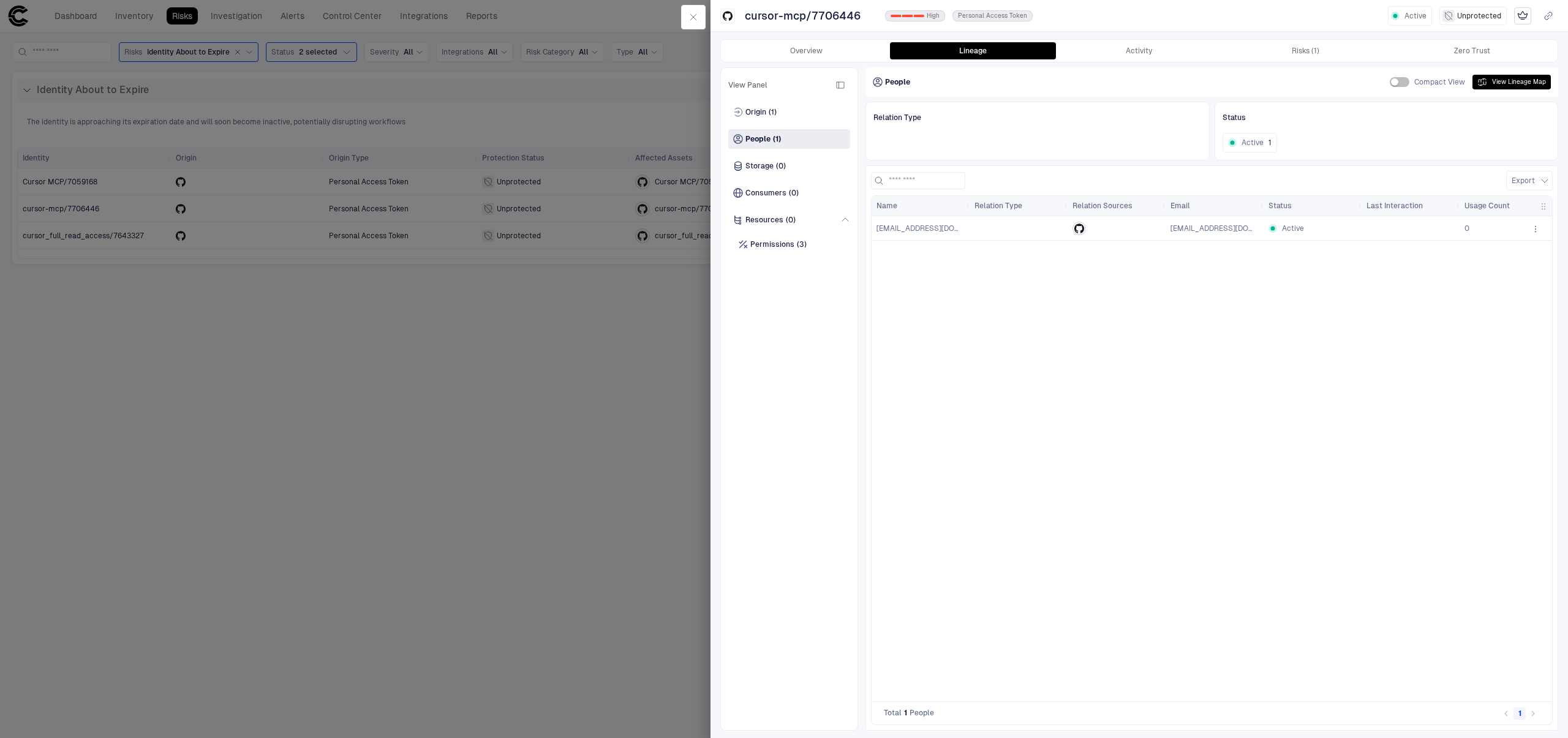
click at [589, 394] on div at bounding box center [784, 369] width 1568 height 738
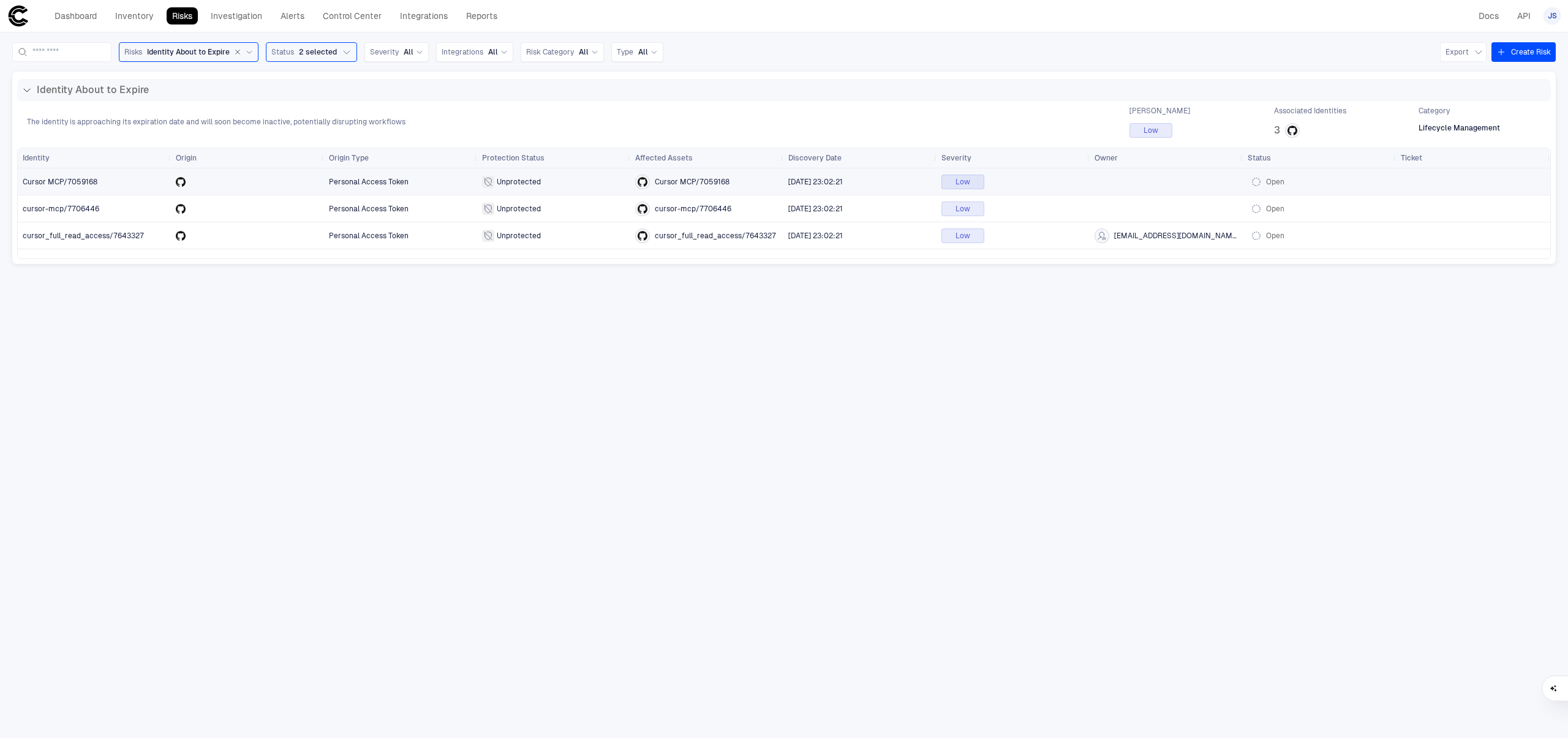
click at [839, 175] on span "[DATE] 23:02:21" at bounding box center [860, 182] width 143 height 25
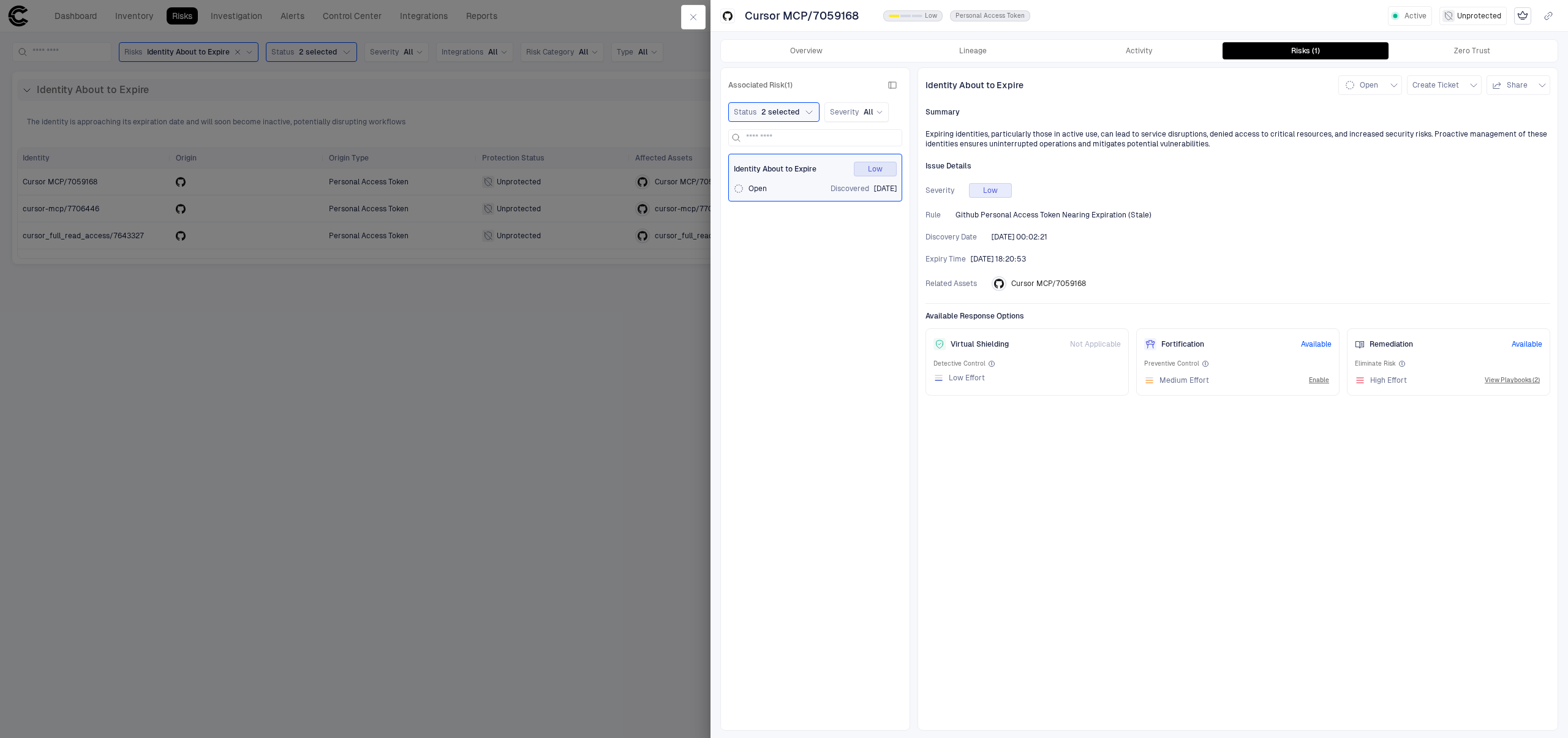
click at [1039, 60] on div "Overview Lineage Activity Risks (1) Zero Trust" at bounding box center [1139, 50] width 837 height 22
click at [980, 53] on button "Lineage" at bounding box center [973, 50] width 167 height 17
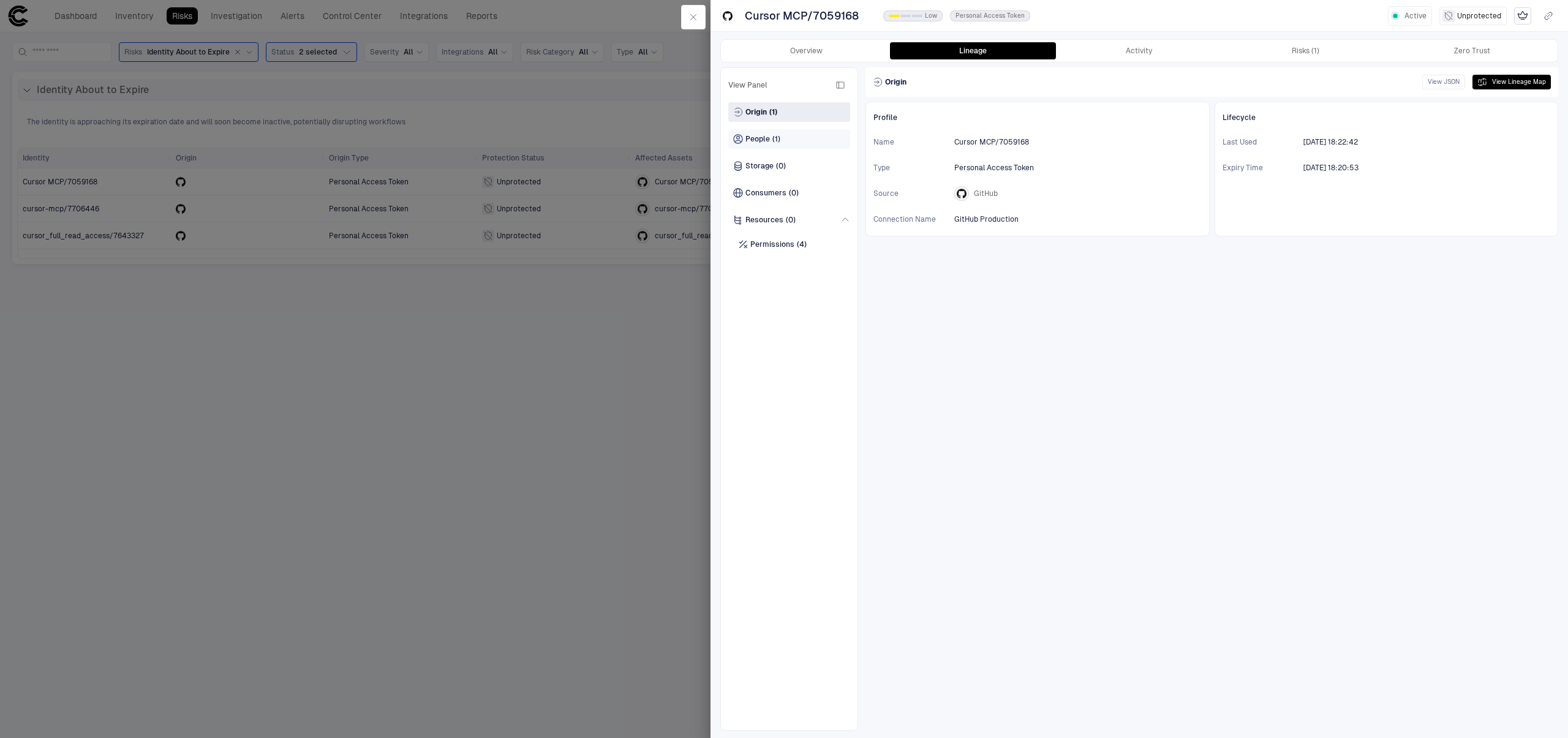
click at [765, 136] on span "People" at bounding box center [757, 138] width 25 height 10
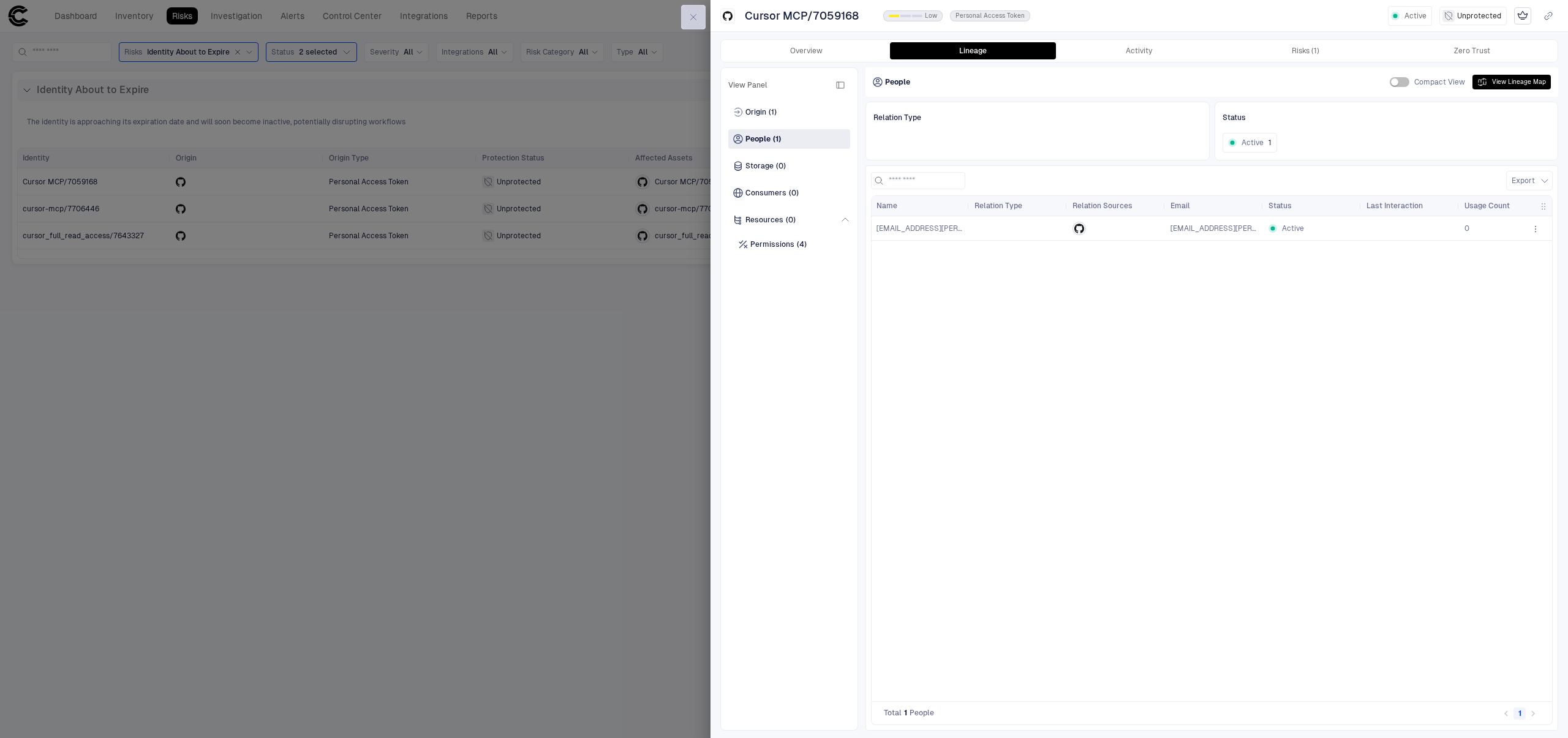
click at [689, 14] on icon "button" at bounding box center [693, 17] width 10 height 10
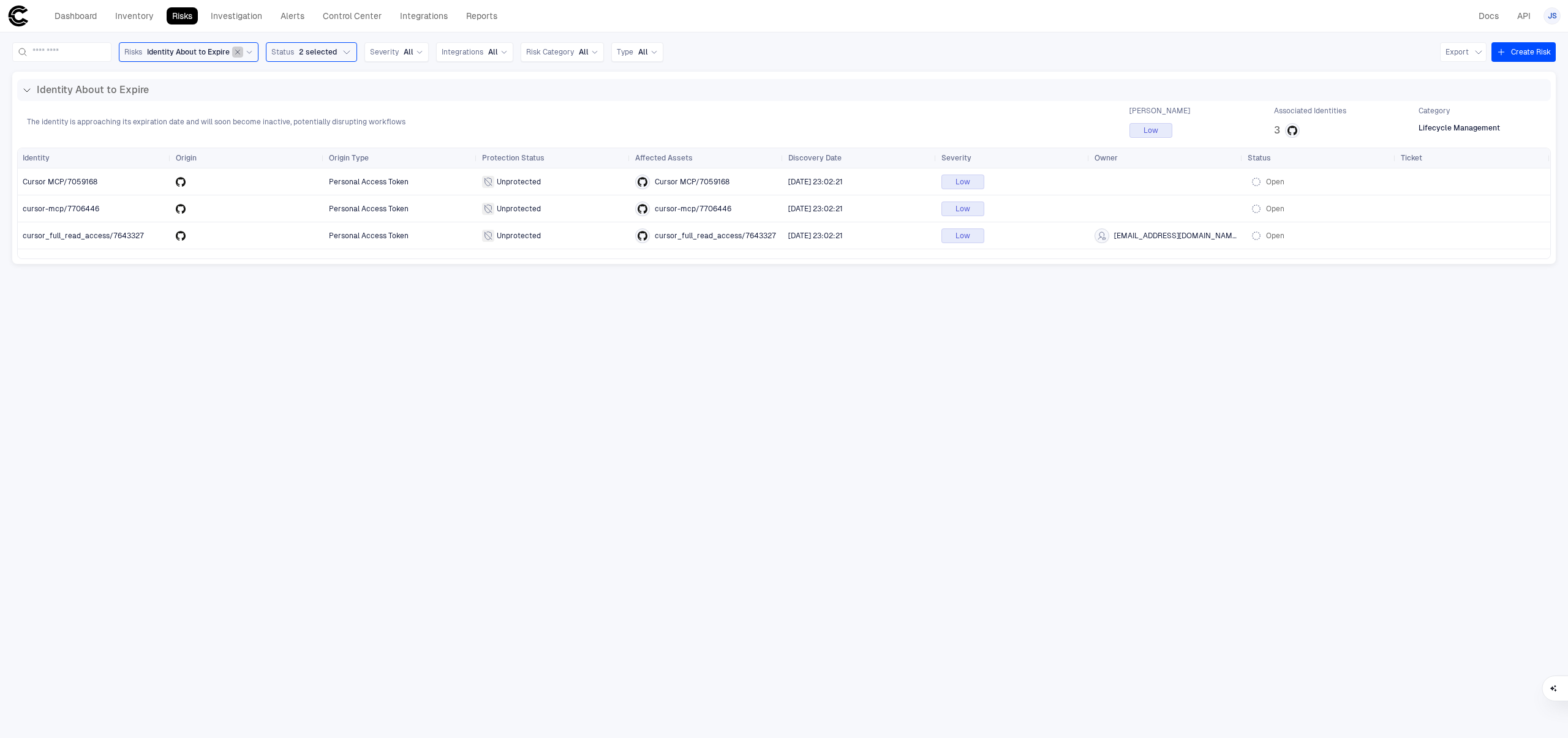
click at [240, 52] on icon "button" at bounding box center [237, 52] width 5 height 5
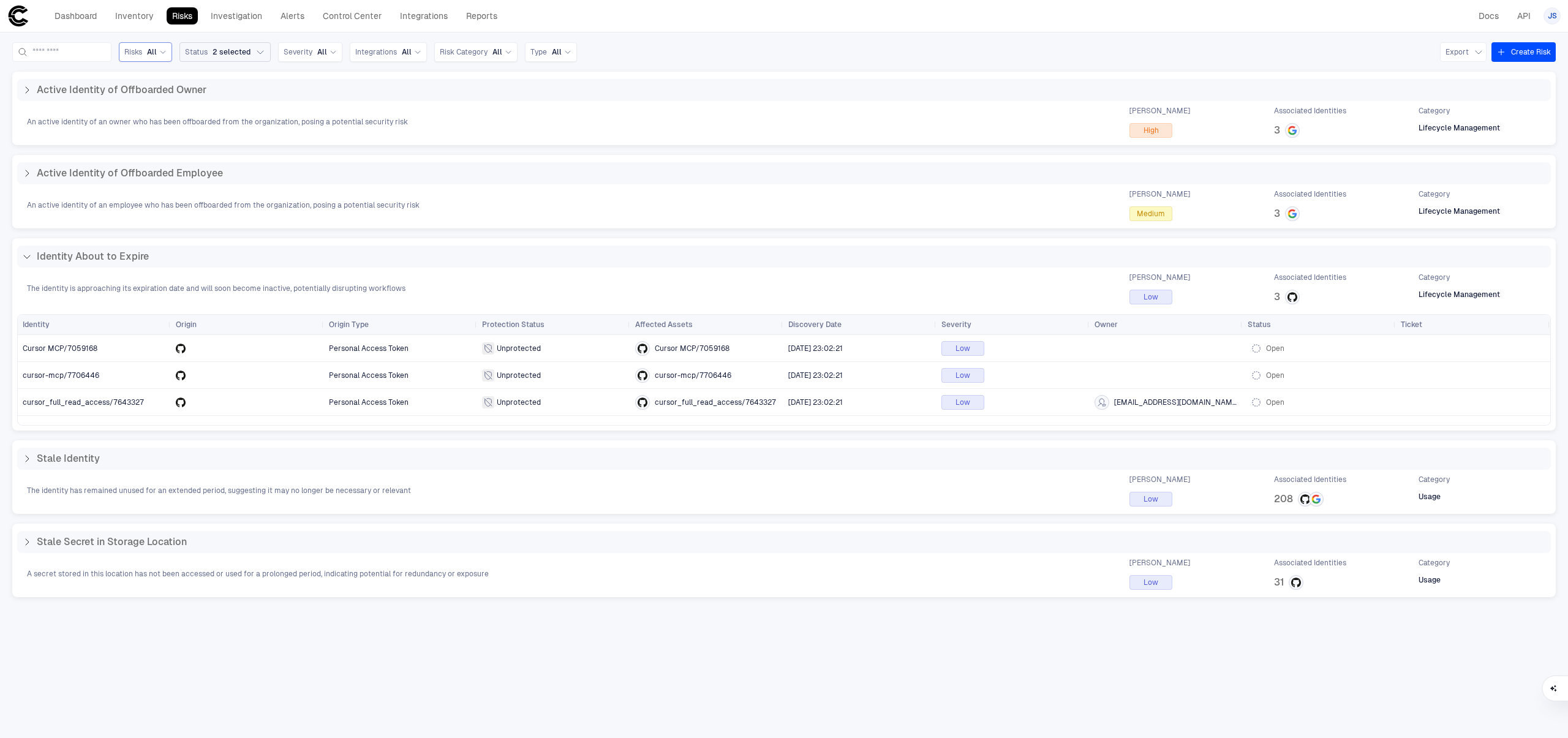
click at [269, 54] on button "Status 2 selected" at bounding box center [225, 51] width 92 height 19
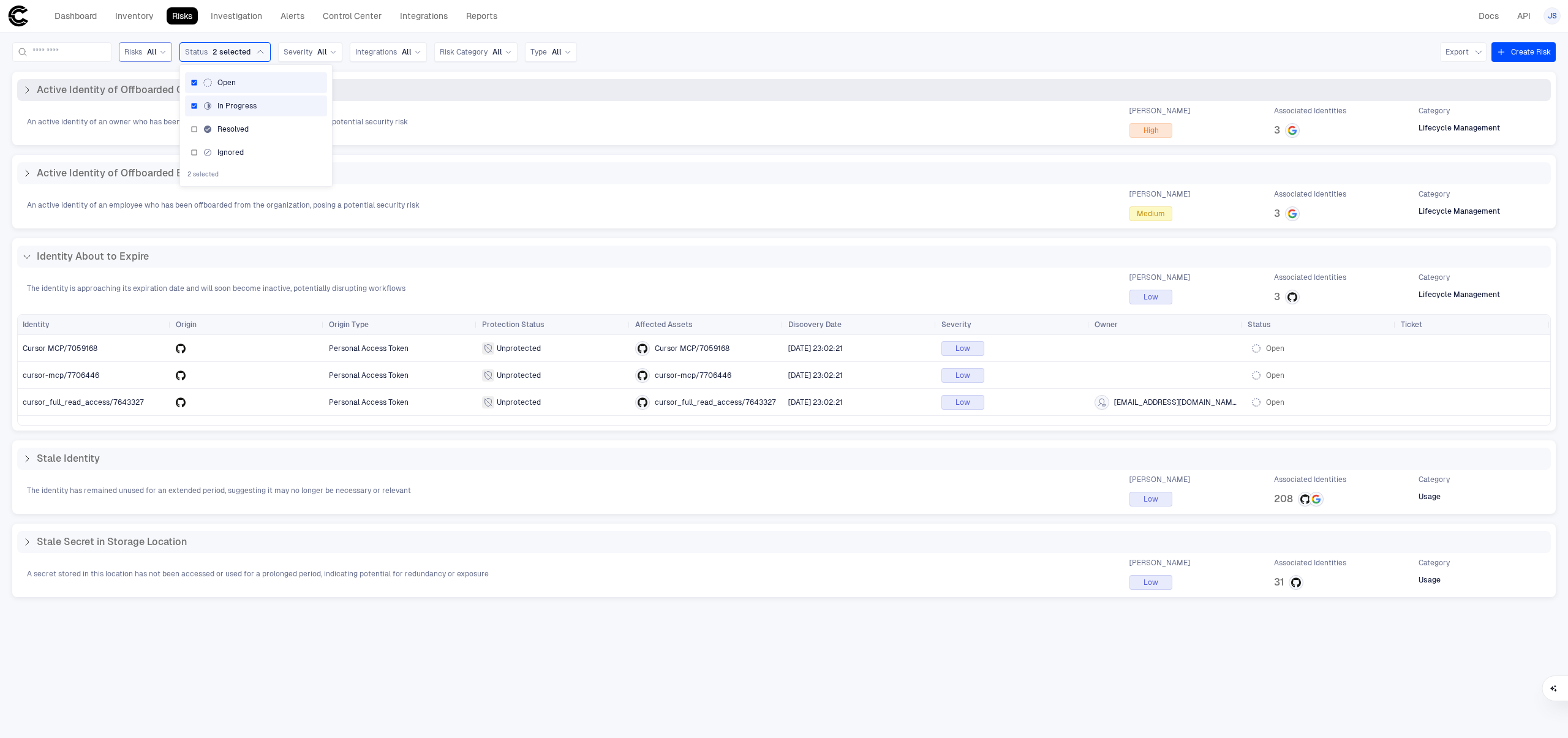
click at [476, 83] on div "Active Identity of Offboarded Owner" at bounding box center [784, 90] width 1533 height 22
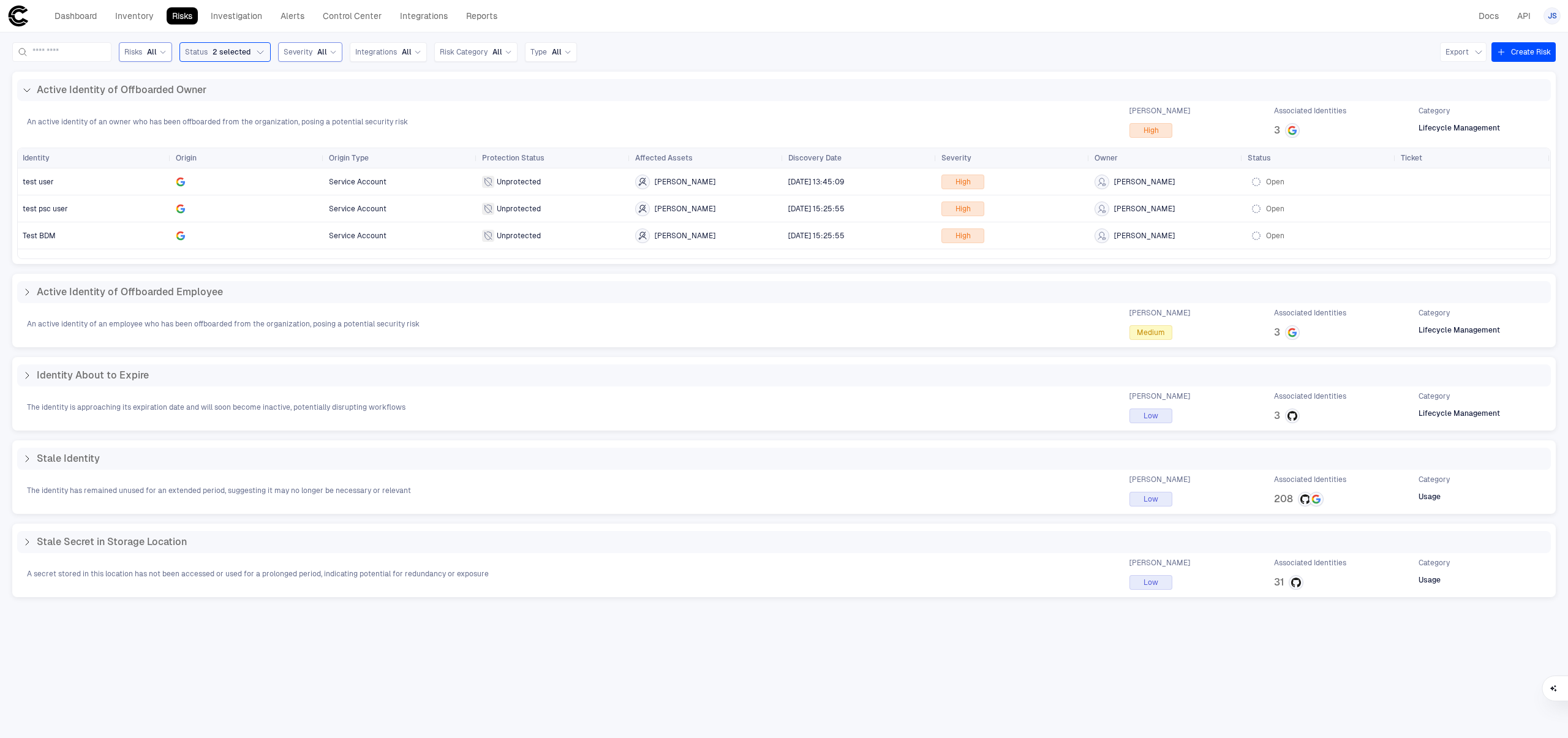
click at [327, 54] on span "All" at bounding box center [322, 51] width 10 height 10
click at [411, 55] on span "All" at bounding box center [406, 51] width 10 height 10
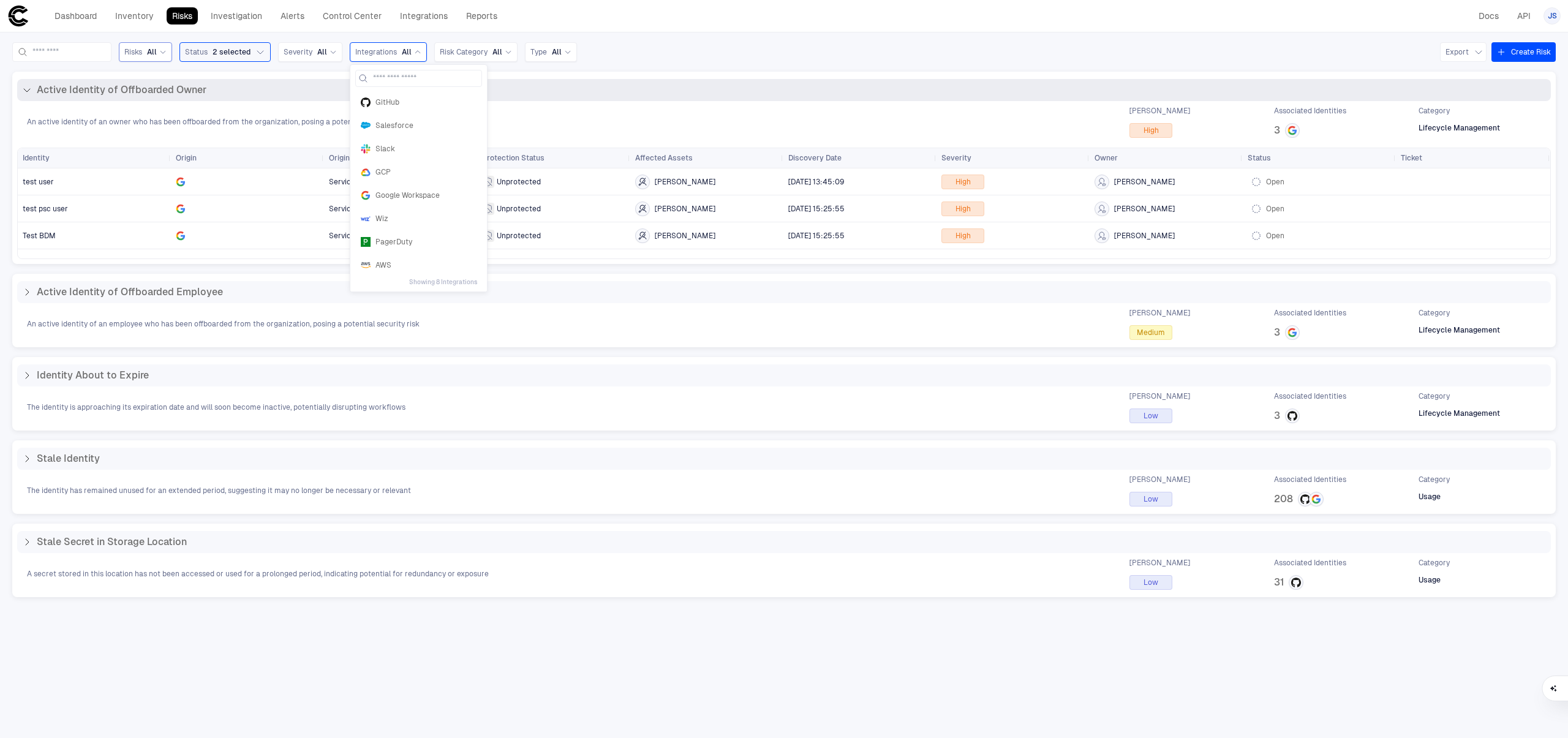
click at [624, 108] on div "An active identity of an owner who has been offboarded from the organization, p…" at bounding box center [784, 122] width 1533 height 32
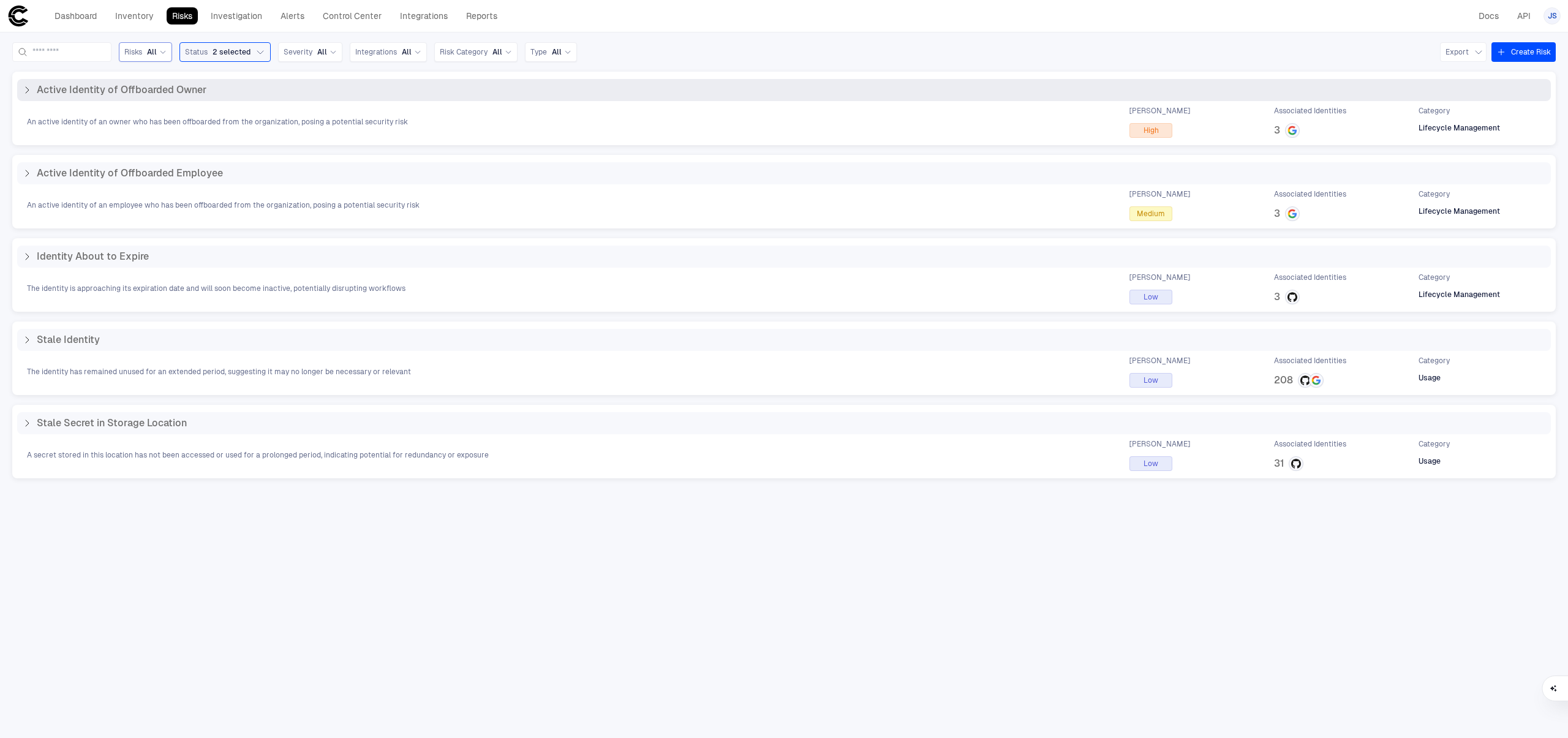
click at [624, 108] on div "An active identity of an owner who has been offboarded from the organization, p…" at bounding box center [784, 122] width 1533 height 32
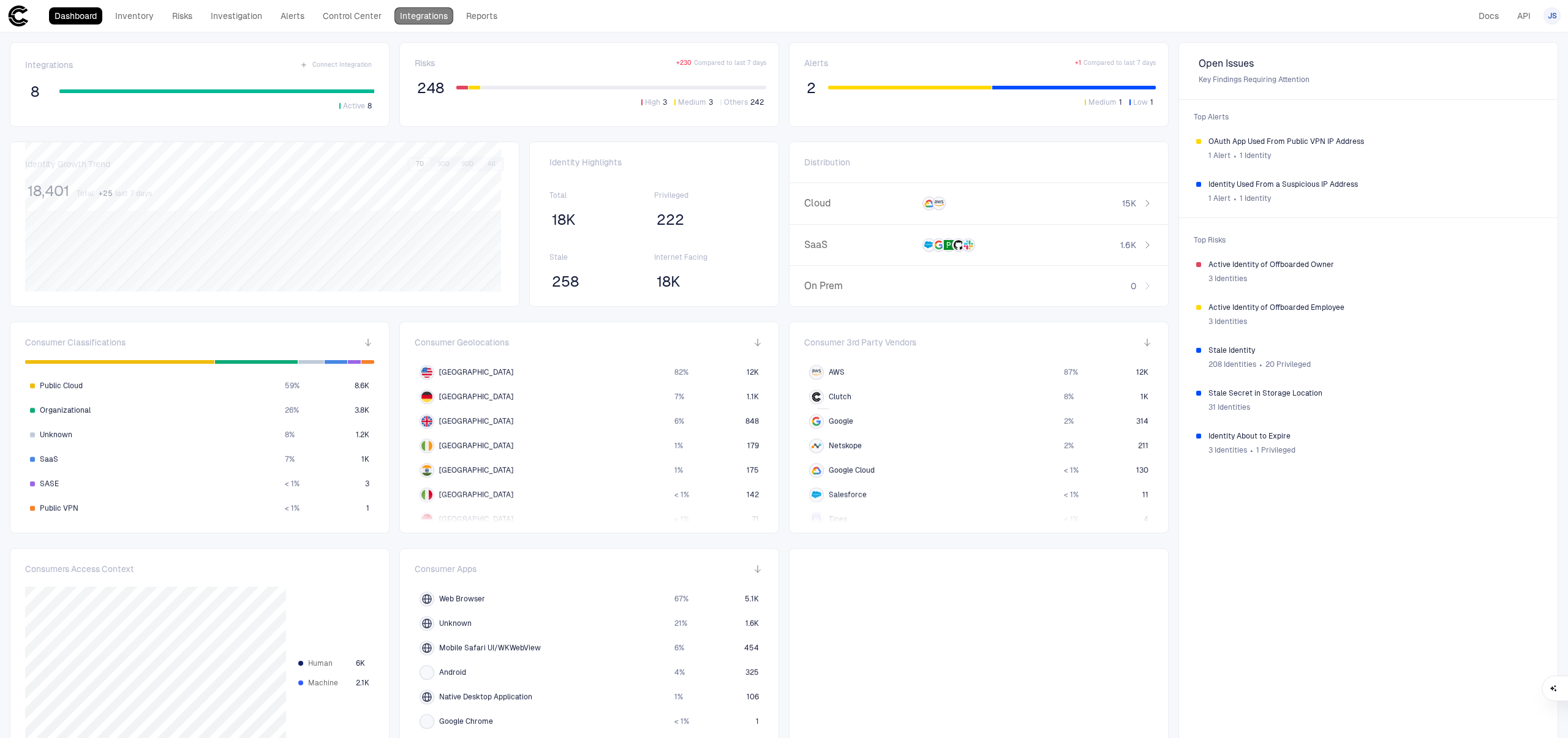
click at [414, 13] on link "Integrations" at bounding box center [423, 16] width 59 height 17
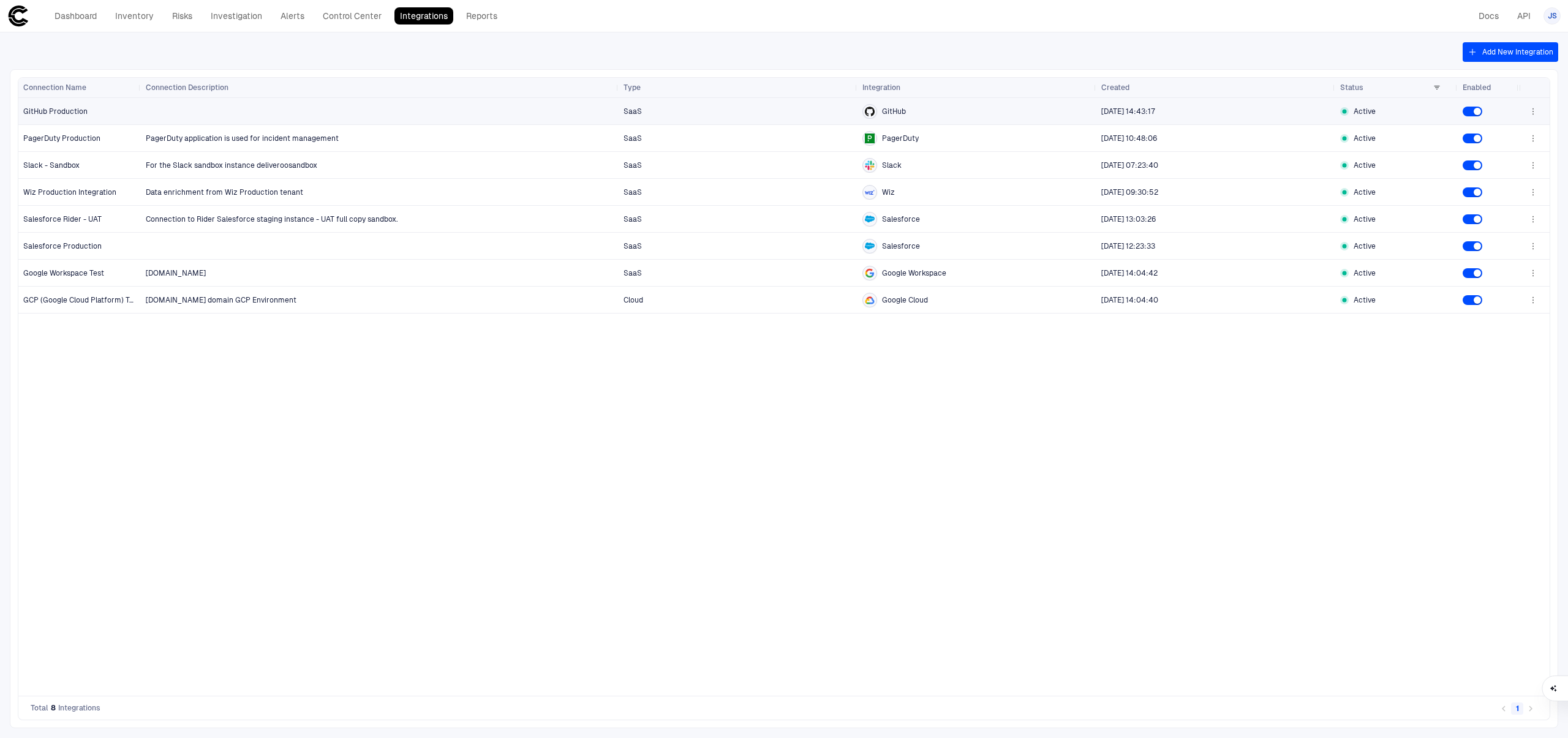
click at [330, 108] on div at bounding box center [379, 111] width 468 height 25
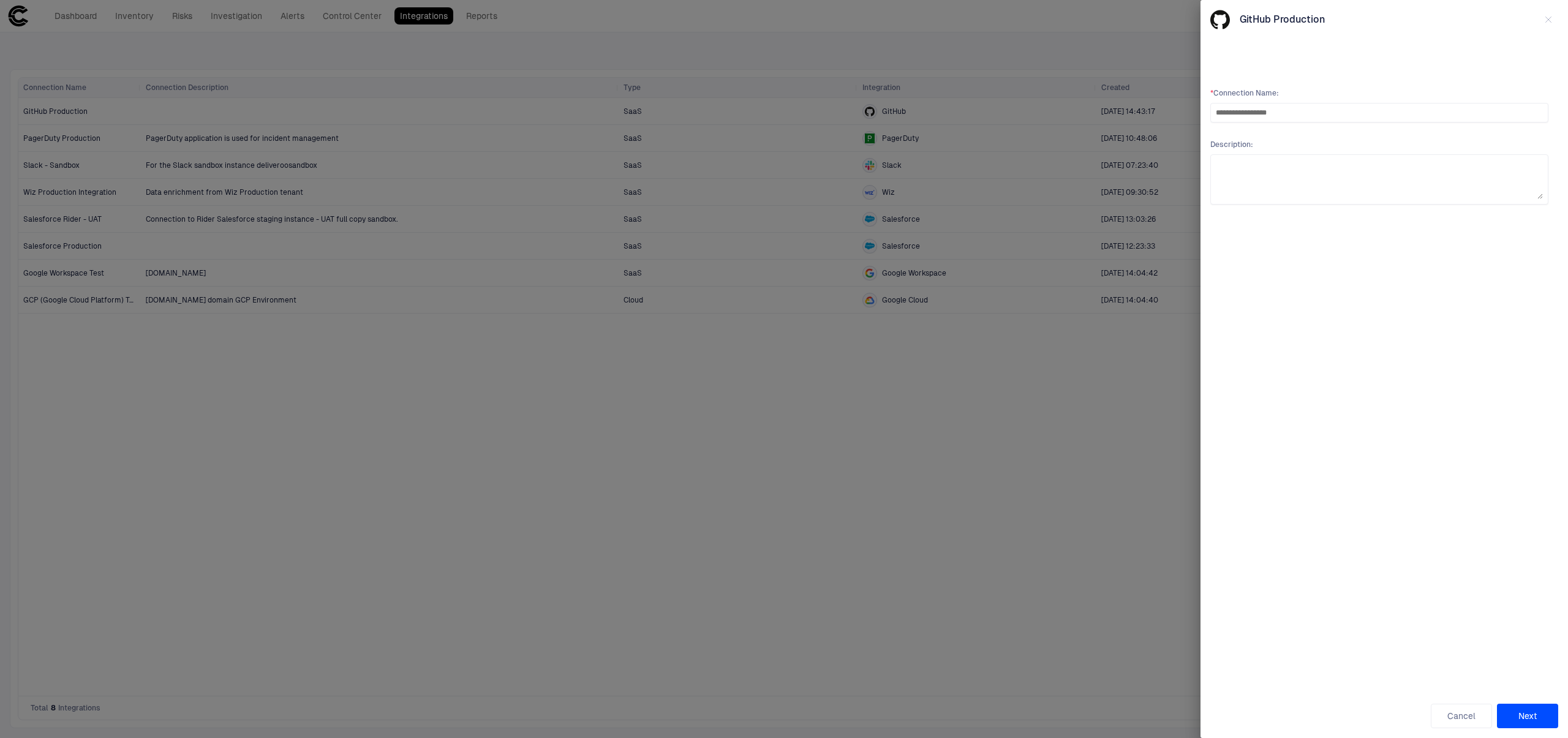
click at [1519, 716] on button "Next" at bounding box center [1527, 716] width 61 height 25
click at [1552, 19] on icon "button" at bounding box center [1548, 19] width 10 height 10
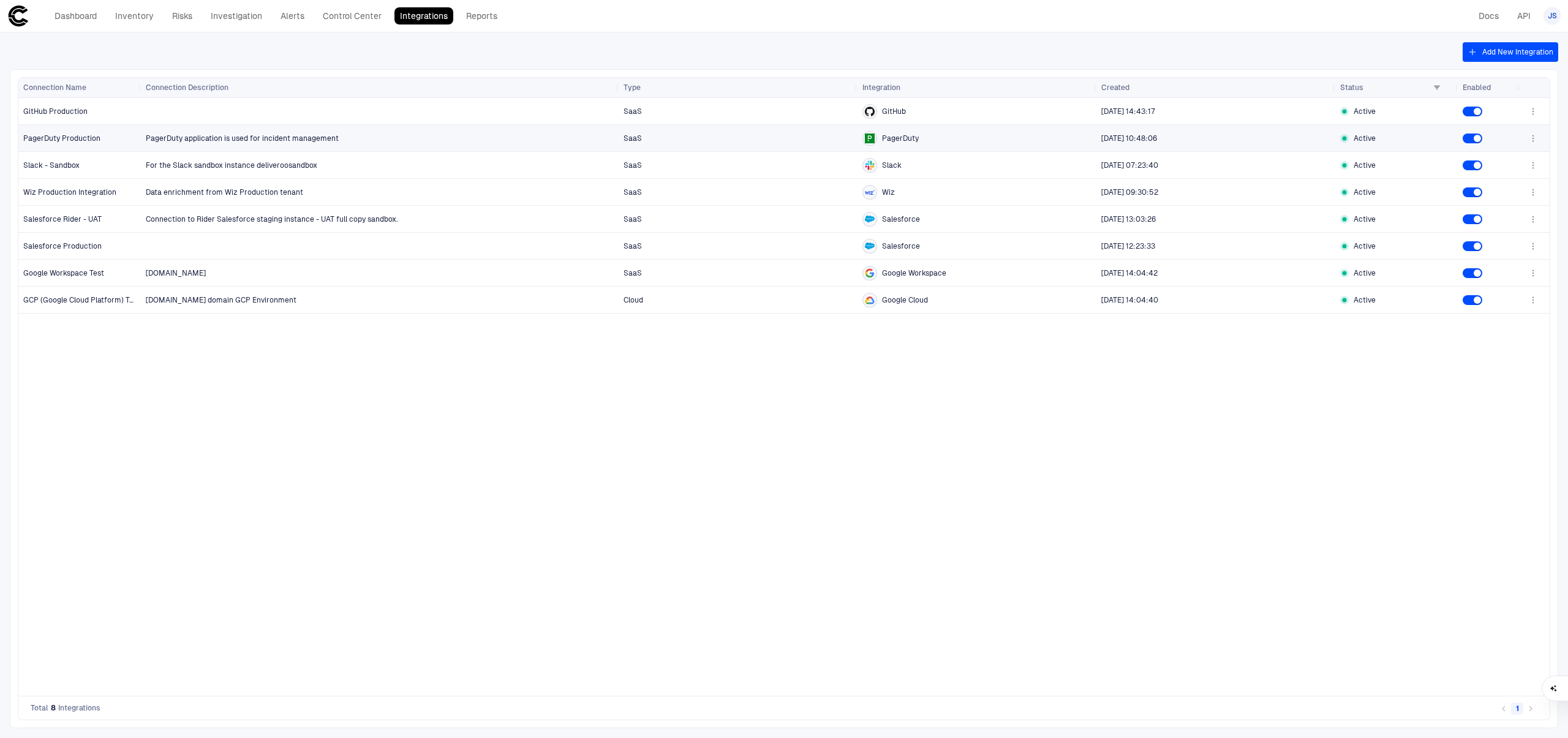
click at [88, 138] on span "PagerDuty Production" at bounding box center [61, 138] width 77 height 8
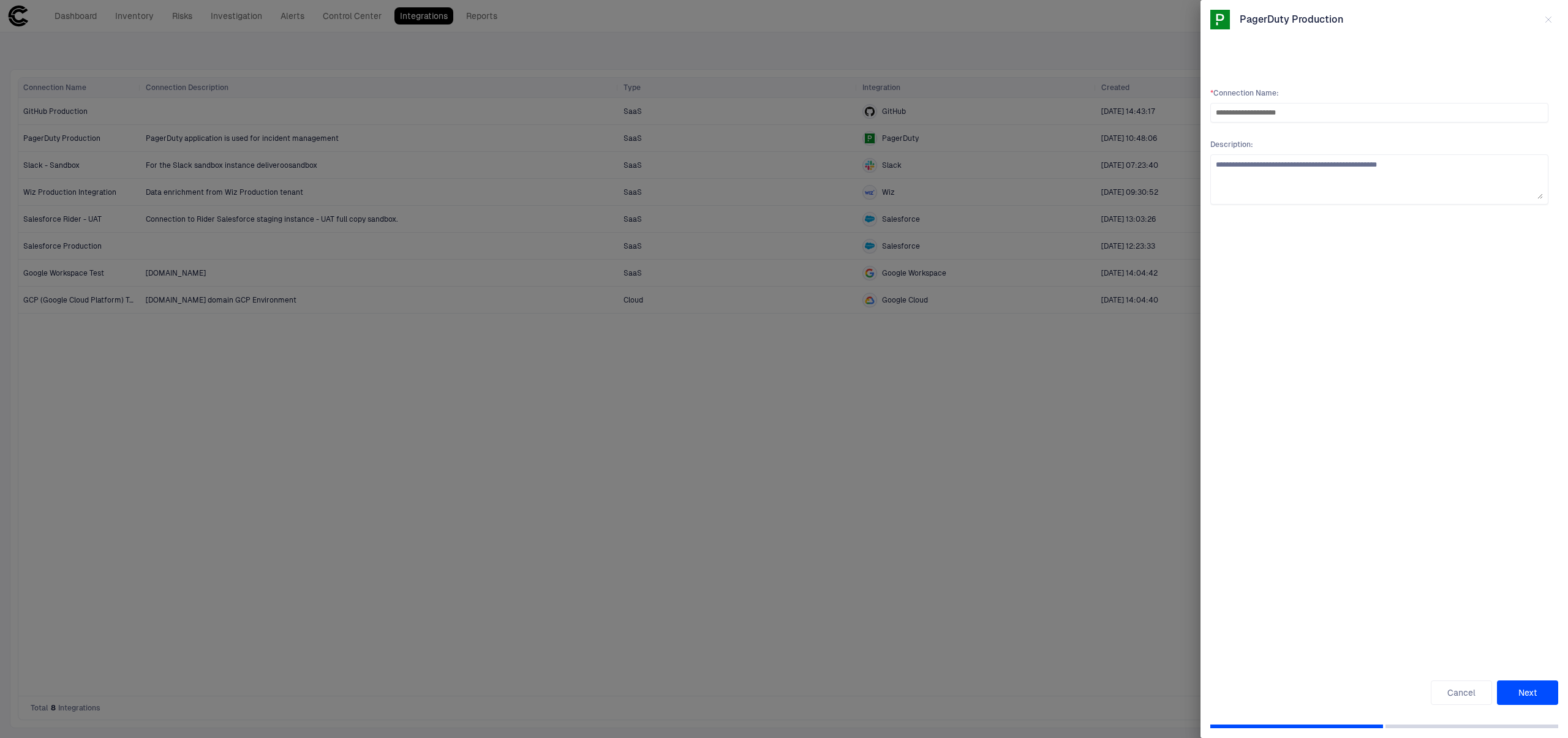
click at [1522, 691] on button "Next" at bounding box center [1527, 692] width 61 height 25
click at [1550, 12] on button "button" at bounding box center [1548, 19] width 19 height 19
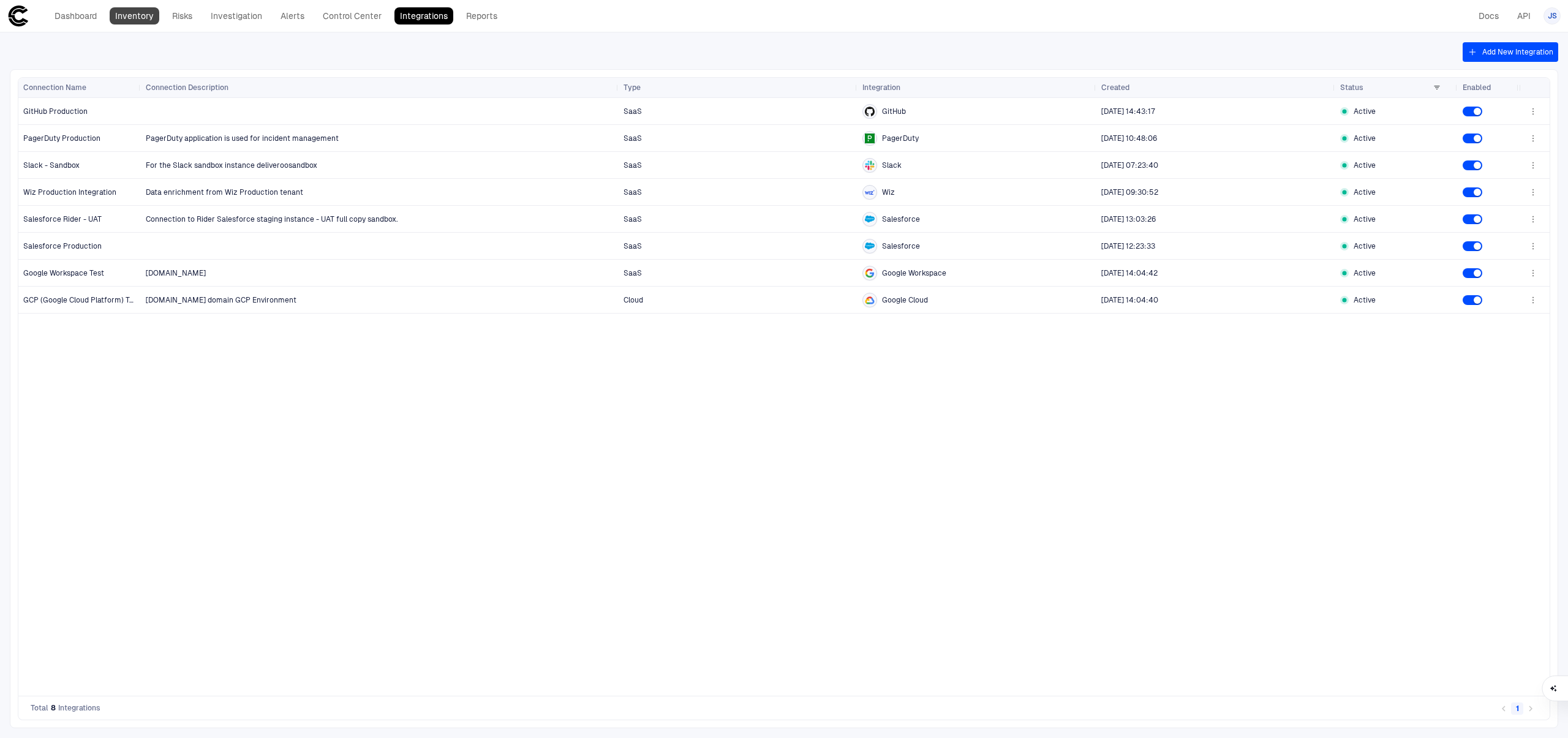
click at [148, 20] on link "Inventory" at bounding box center [135, 16] width 49 height 17
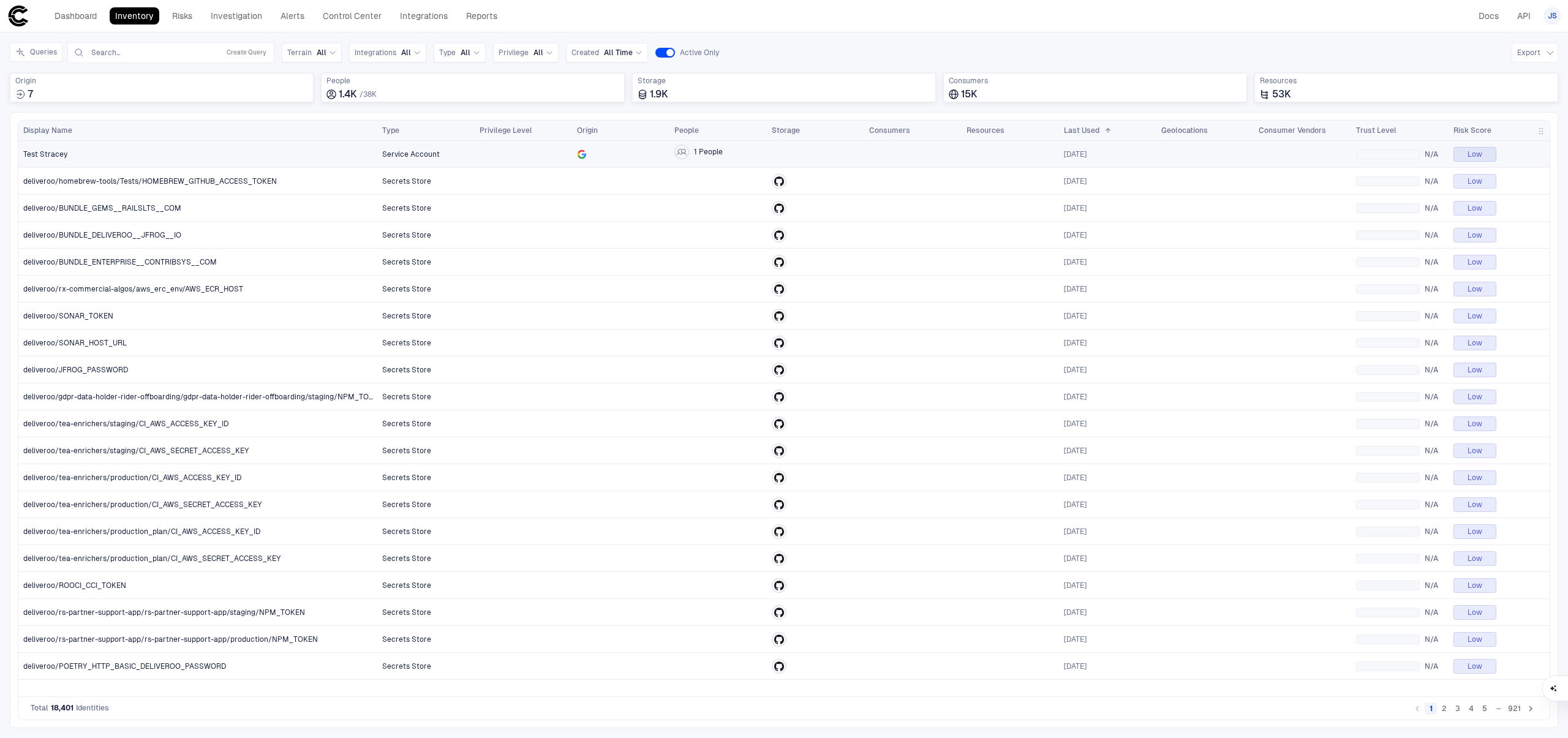
click at [189, 150] on div "Test Stracey" at bounding box center [198, 154] width 350 height 10
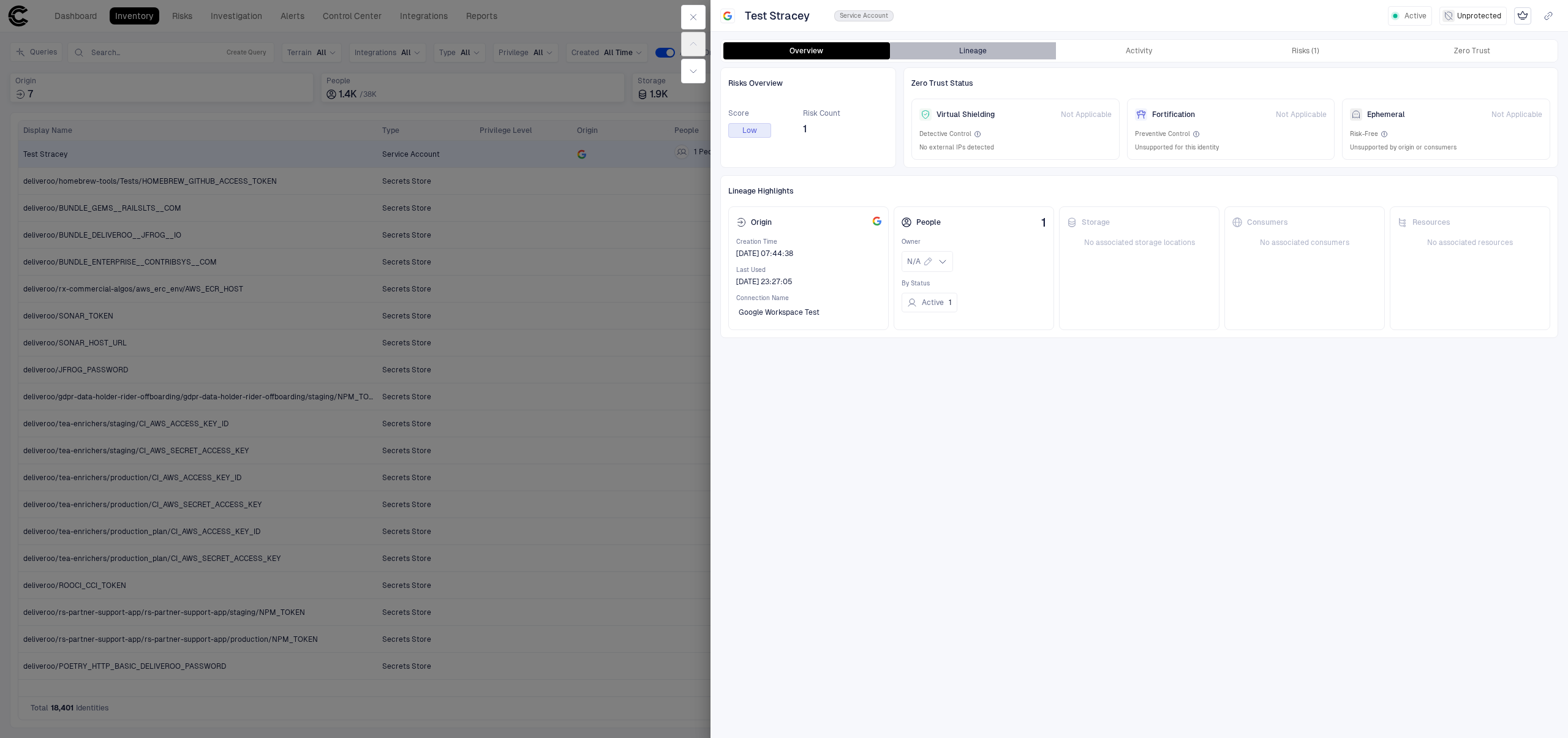
click at [977, 48] on button "Lineage" at bounding box center [973, 50] width 167 height 17
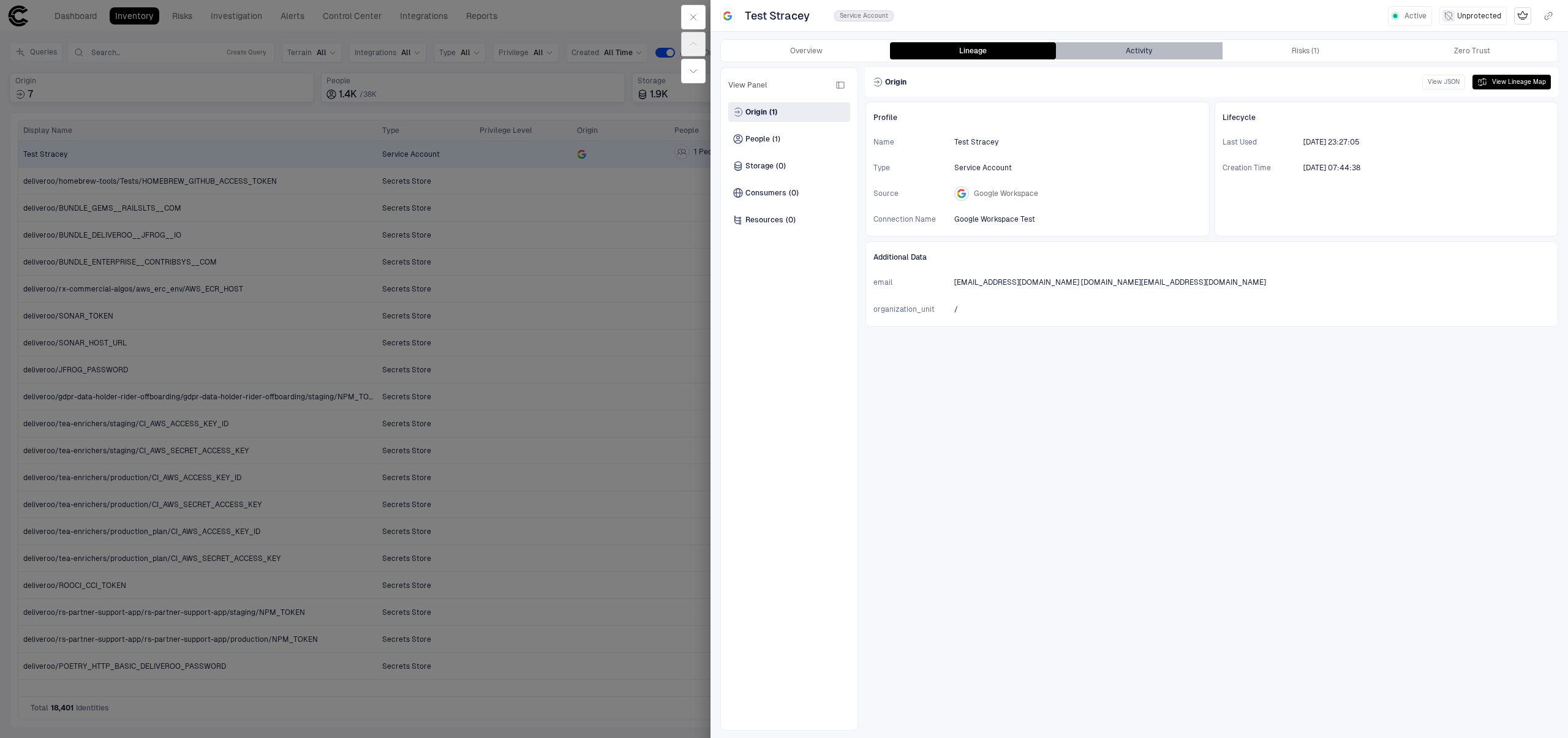
click at [1180, 57] on button "Activity" at bounding box center [1139, 50] width 167 height 17
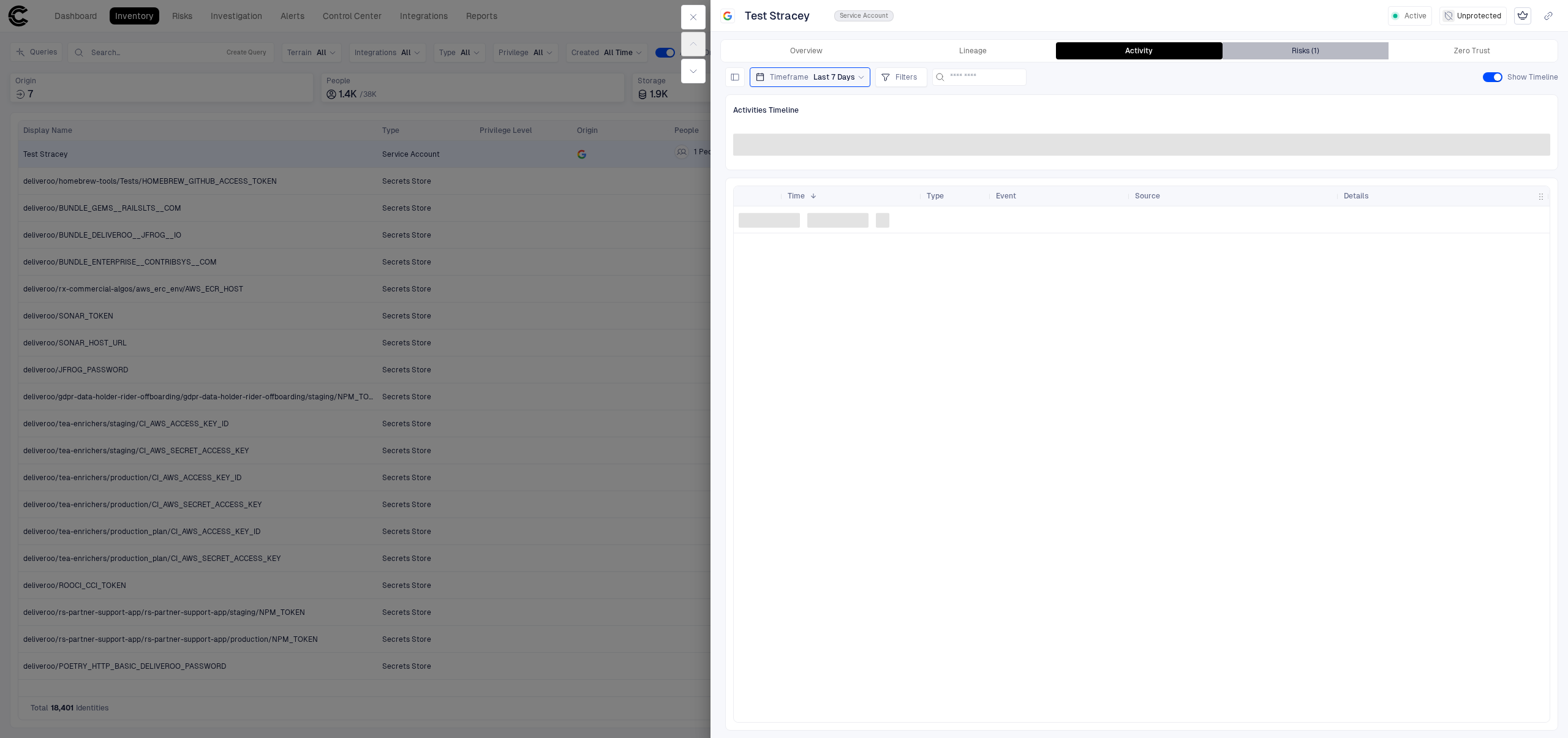
click at [1313, 56] on button "Risks (1)" at bounding box center [1306, 50] width 167 height 17
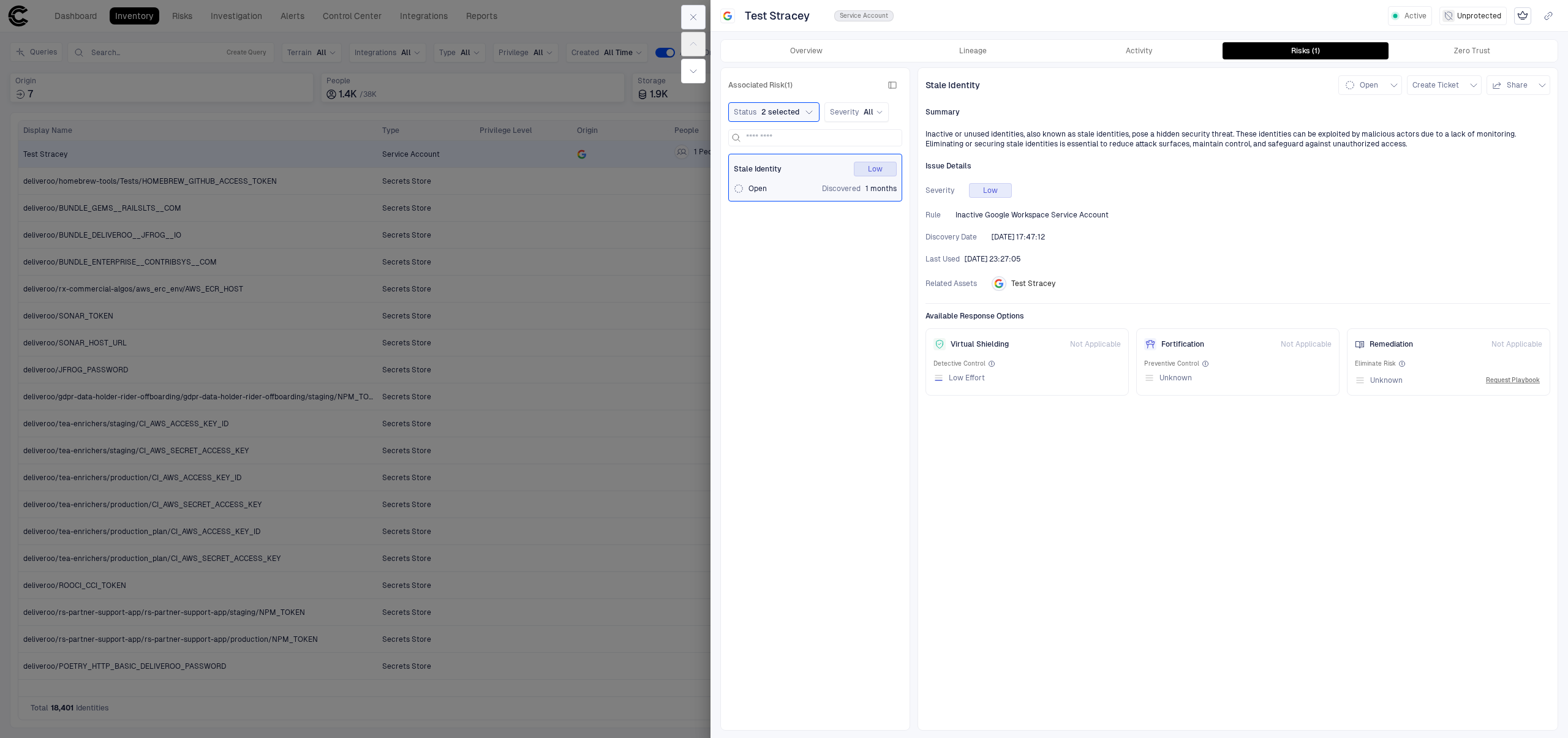
click at [704, 17] on button "button" at bounding box center [693, 17] width 25 height 25
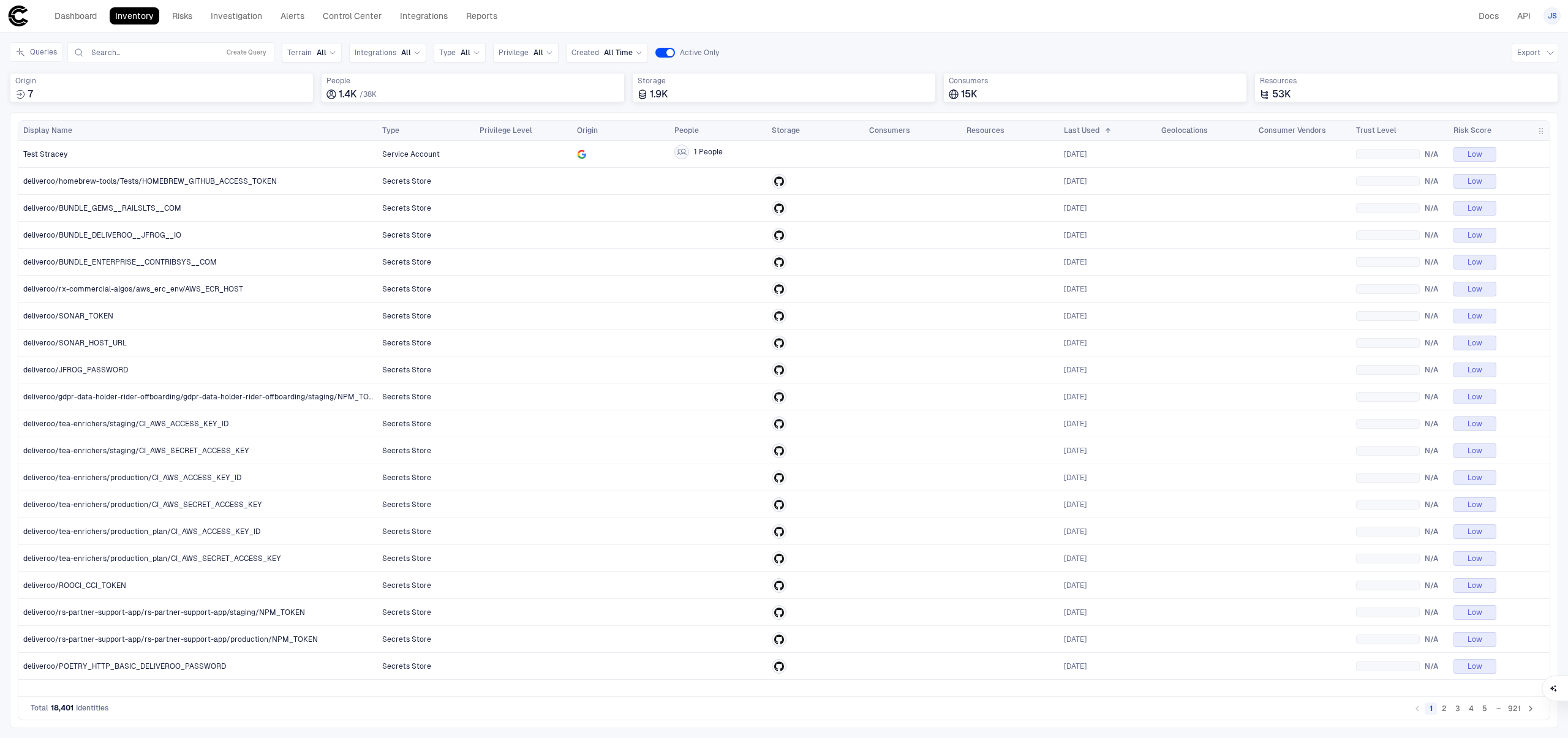
click at [150, 19] on link "Inventory" at bounding box center [135, 16] width 49 height 17
click at [88, 17] on link "Dashboard" at bounding box center [75, 16] width 53 height 17
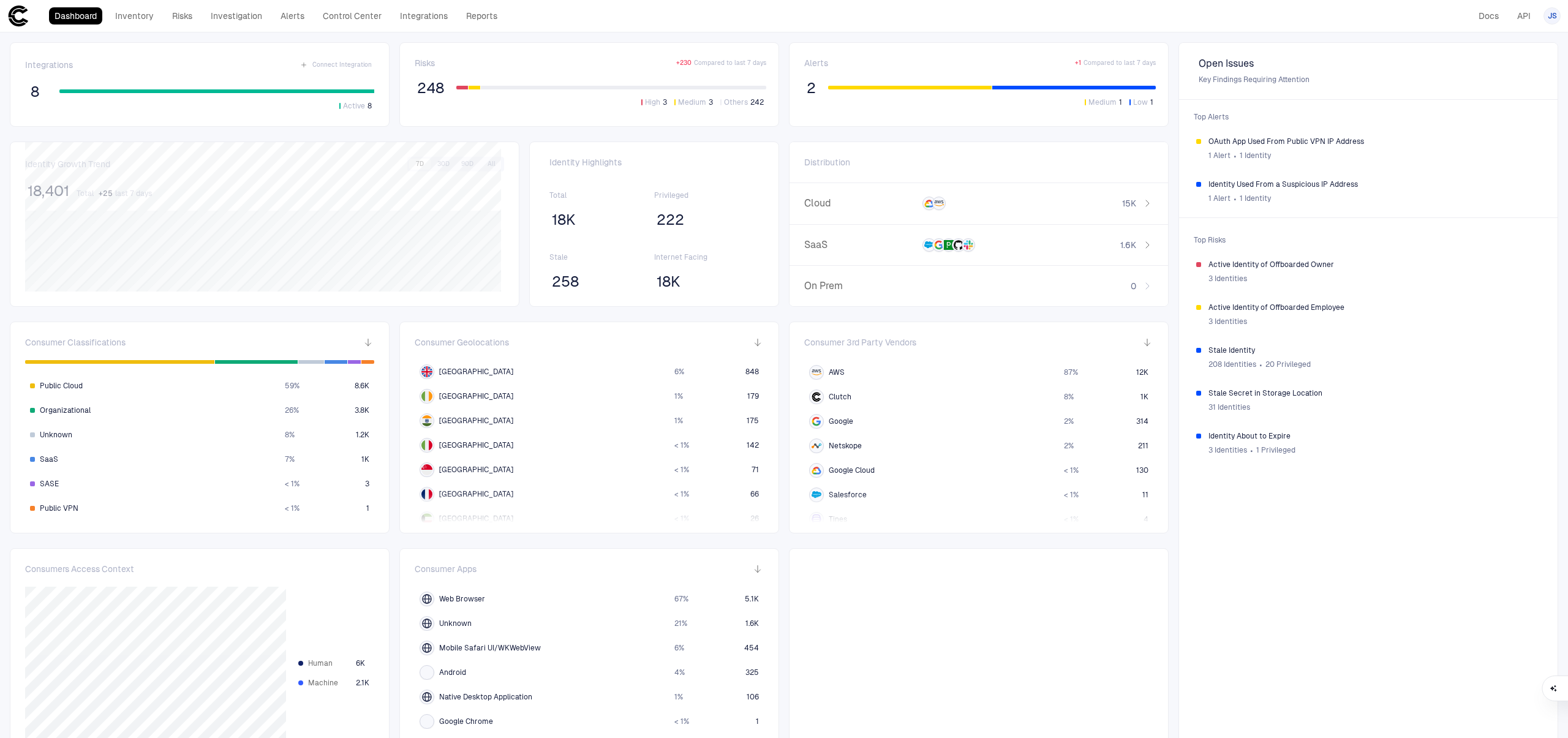
scroll to position [39, 0]
click at [472, 429] on div "[GEOGRAPHIC_DATA]" at bounding box center [544, 431] width 250 height 15
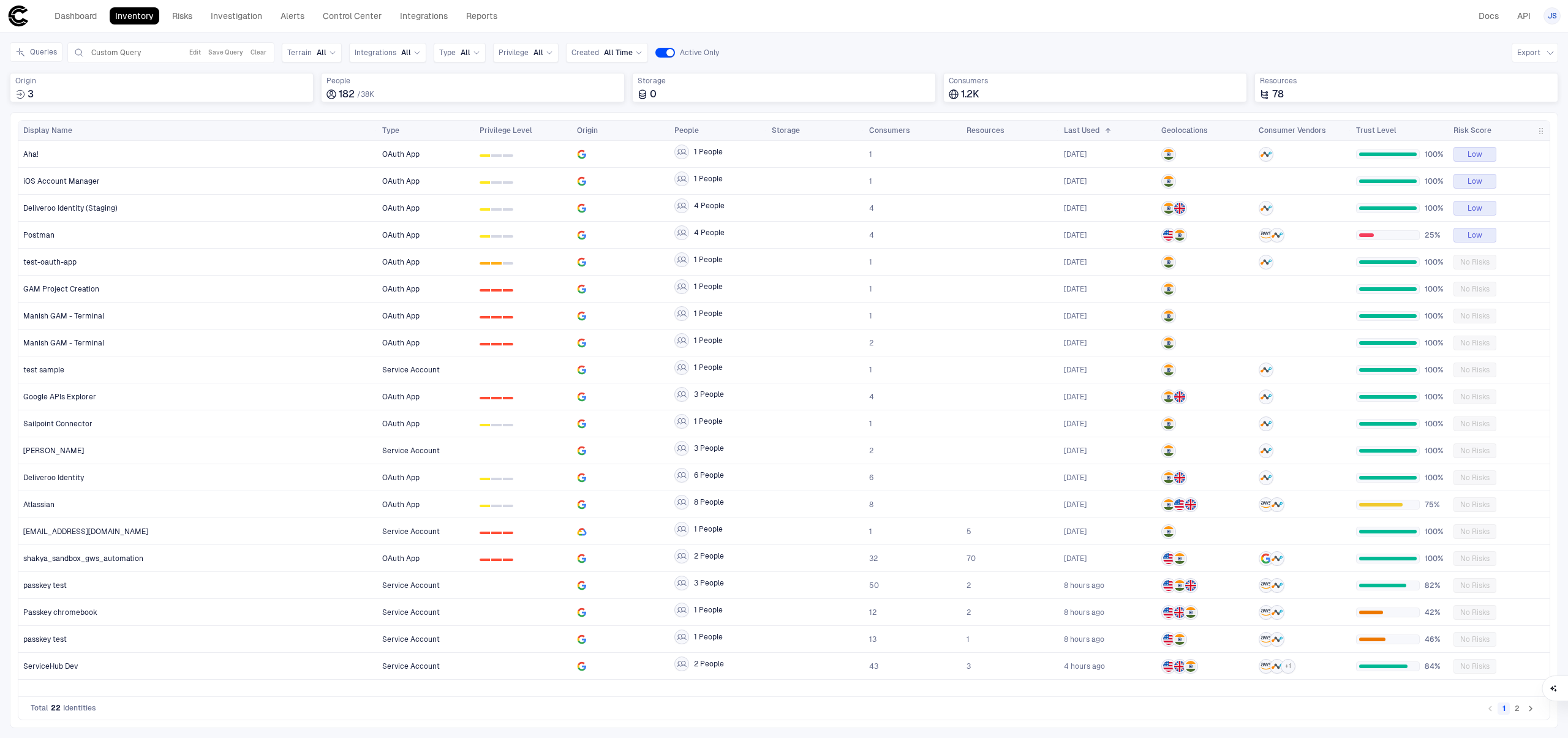
click at [137, 14] on link "Inventory" at bounding box center [135, 16] width 49 height 17
click at [143, 84] on span "Origin" at bounding box center [161, 81] width 292 height 10
click at [104, 17] on div "Dashboard Inventory Risks Investigation Alerts Control Center Integrations Repo…" at bounding box center [275, 16] width 454 height 17
click at [95, 16] on link "Dashboard" at bounding box center [75, 16] width 53 height 17
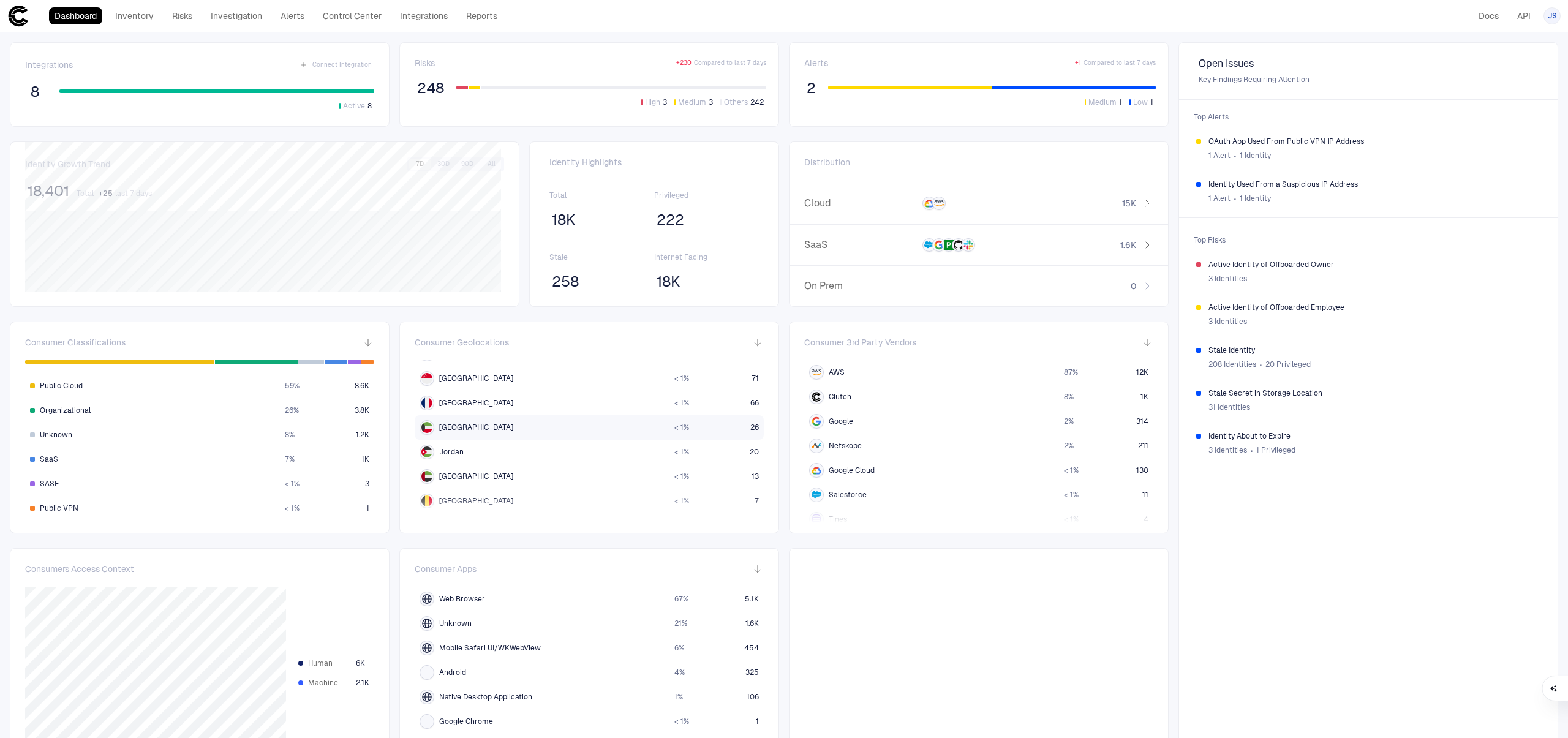
scroll to position [141, 0]
click at [1340, 400] on div "31 Identities" at bounding box center [1374, 407] width 332 height 18
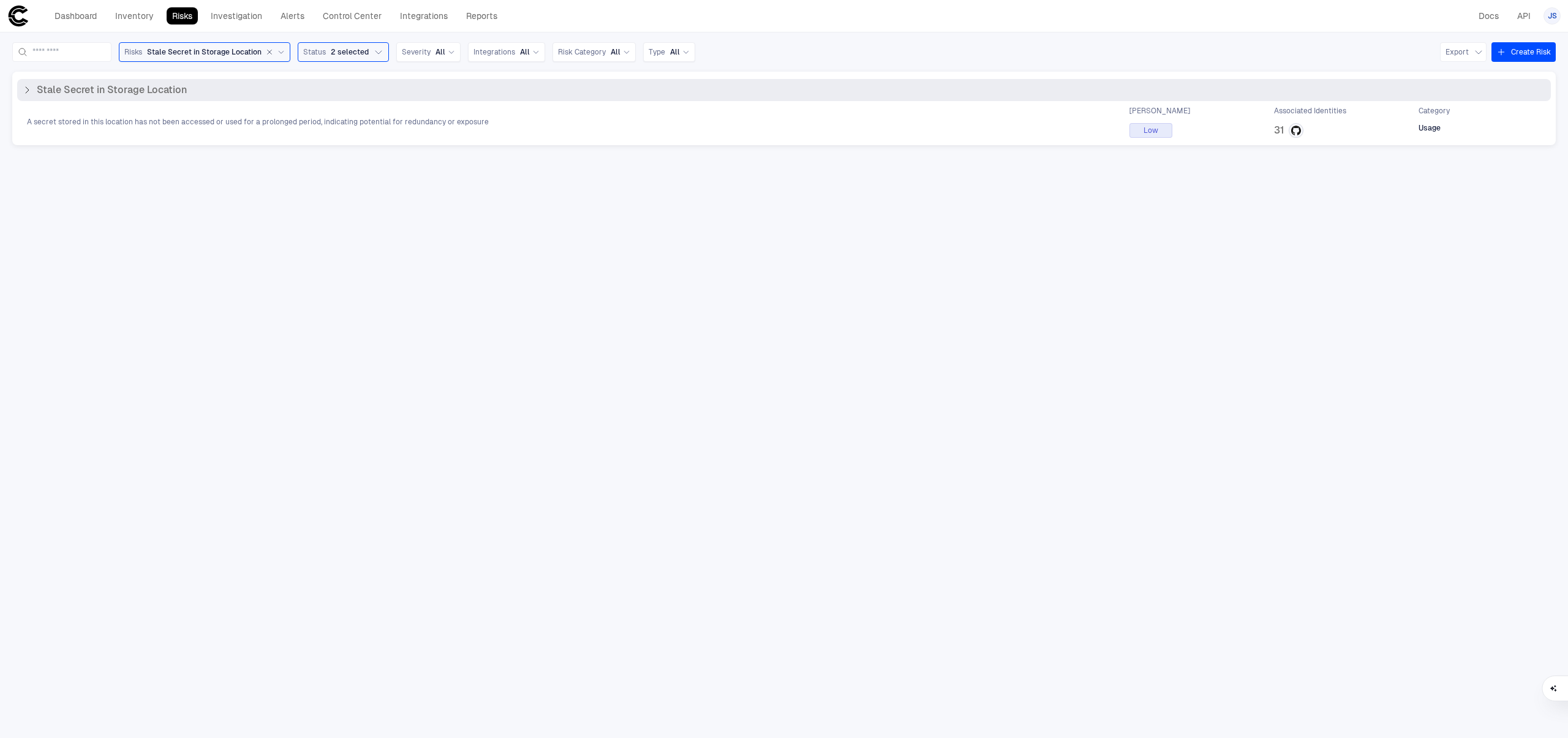
click at [317, 123] on span "A secret stored in this location has not been accessed or used for a prolonged …" at bounding box center [258, 122] width 462 height 10
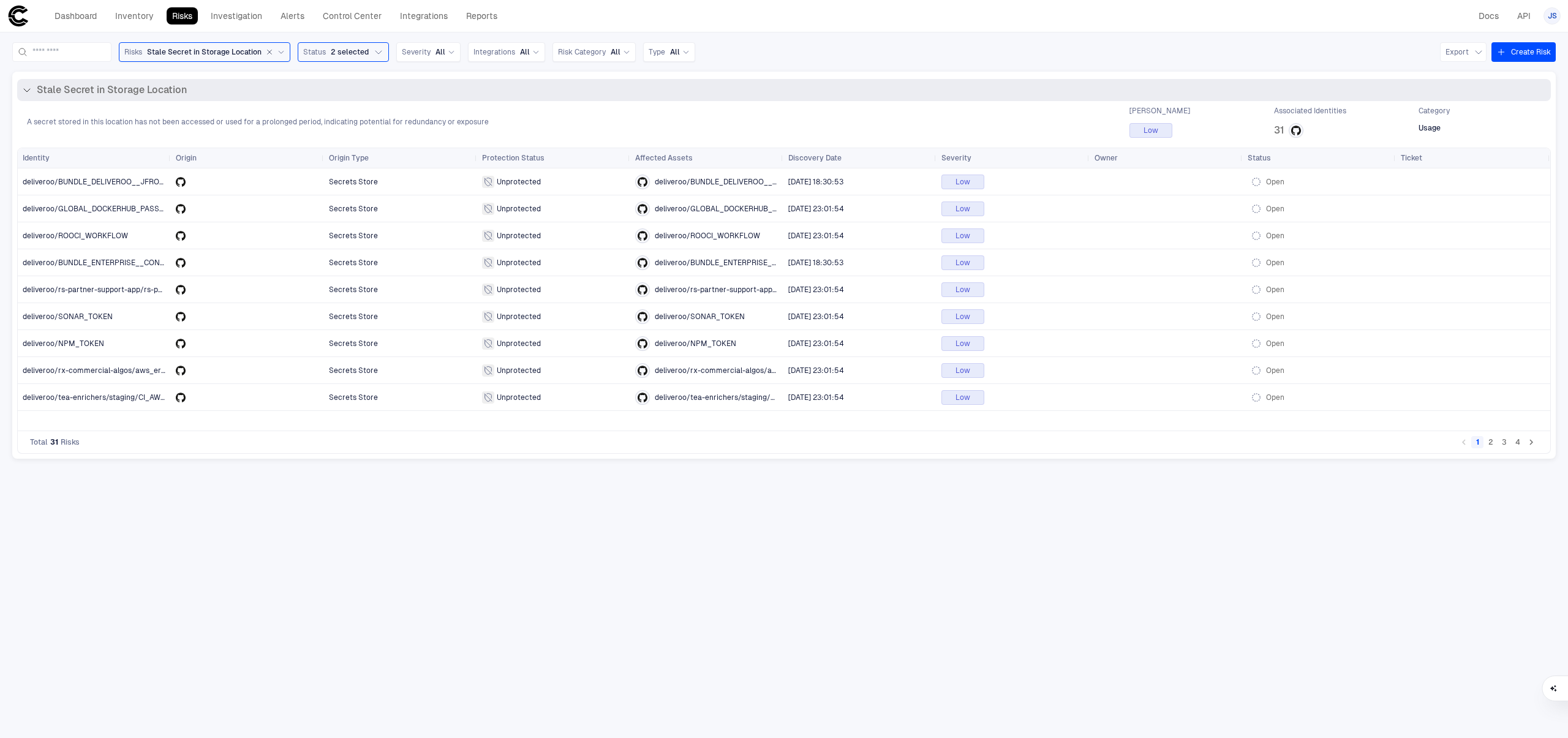
click at [27, 91] on icon at bounding box center [27, 90] width 6 height 3
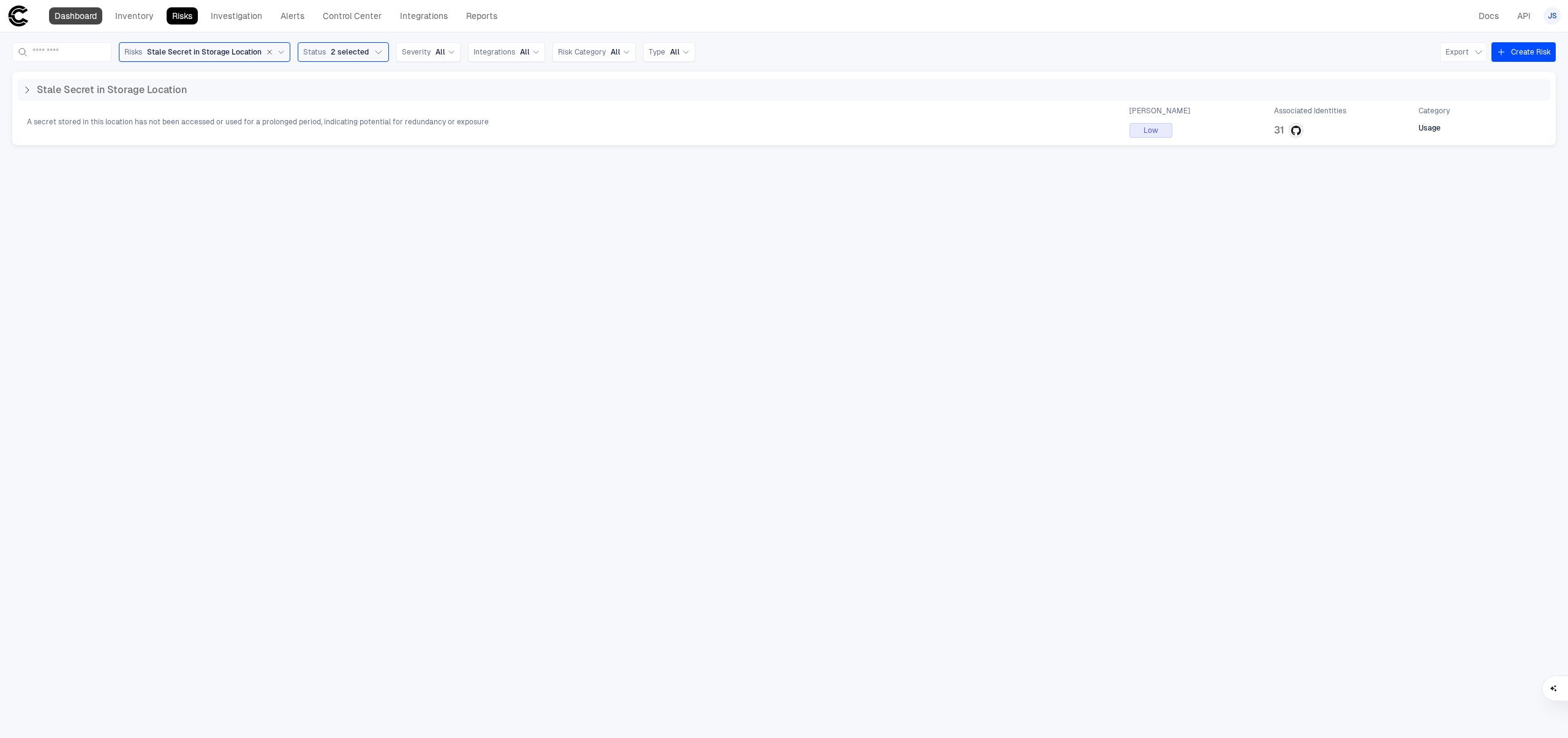
click at [82, 18] on link "Dashboard" at bounding box center [75, 16] width 53 height 17
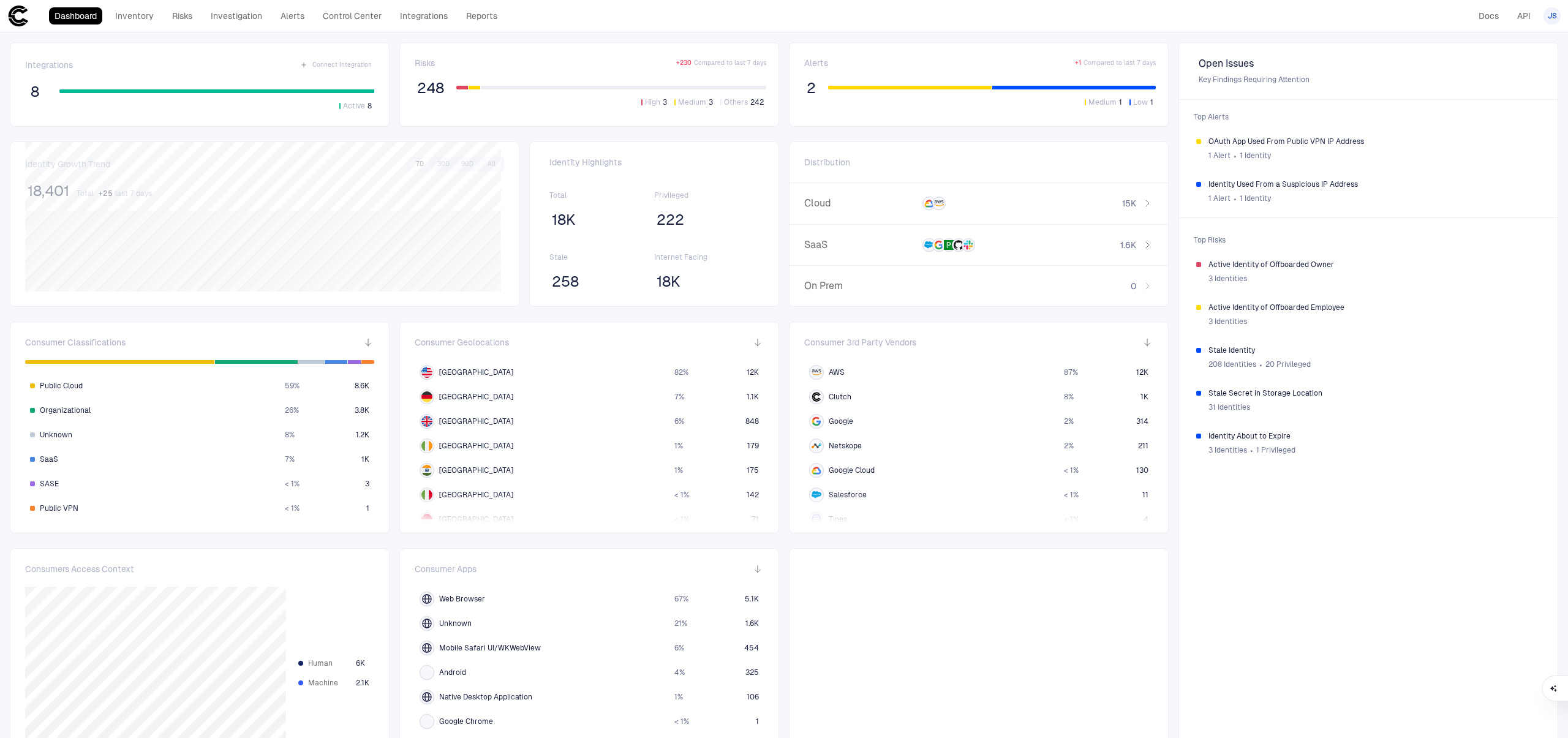
click at [673, 226] on span "222" at bounding box center [670, 220] width 27 height 18
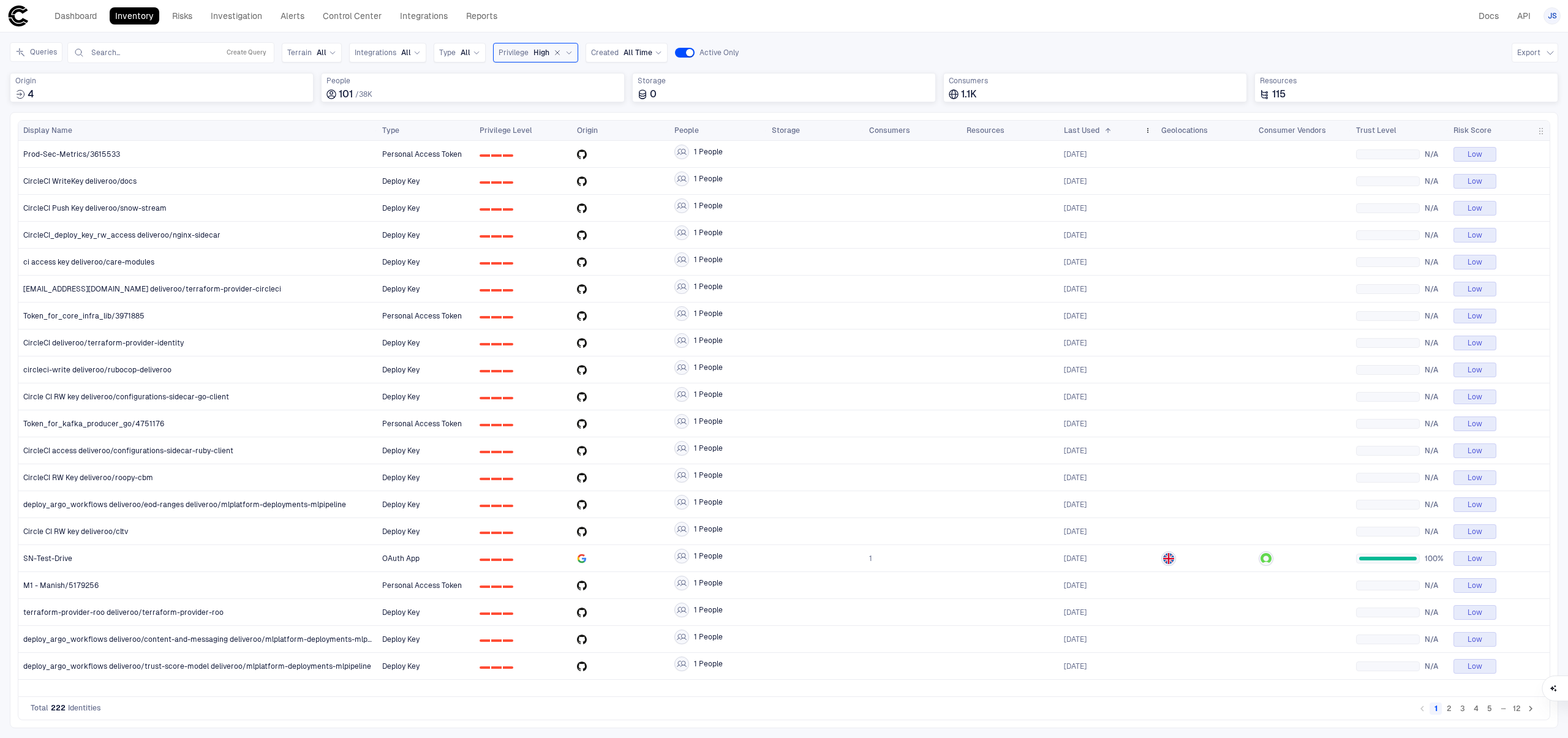
click at [1102, 135] on div "Last Used 1" at bounding box center [1102, 130] width 75 height 14
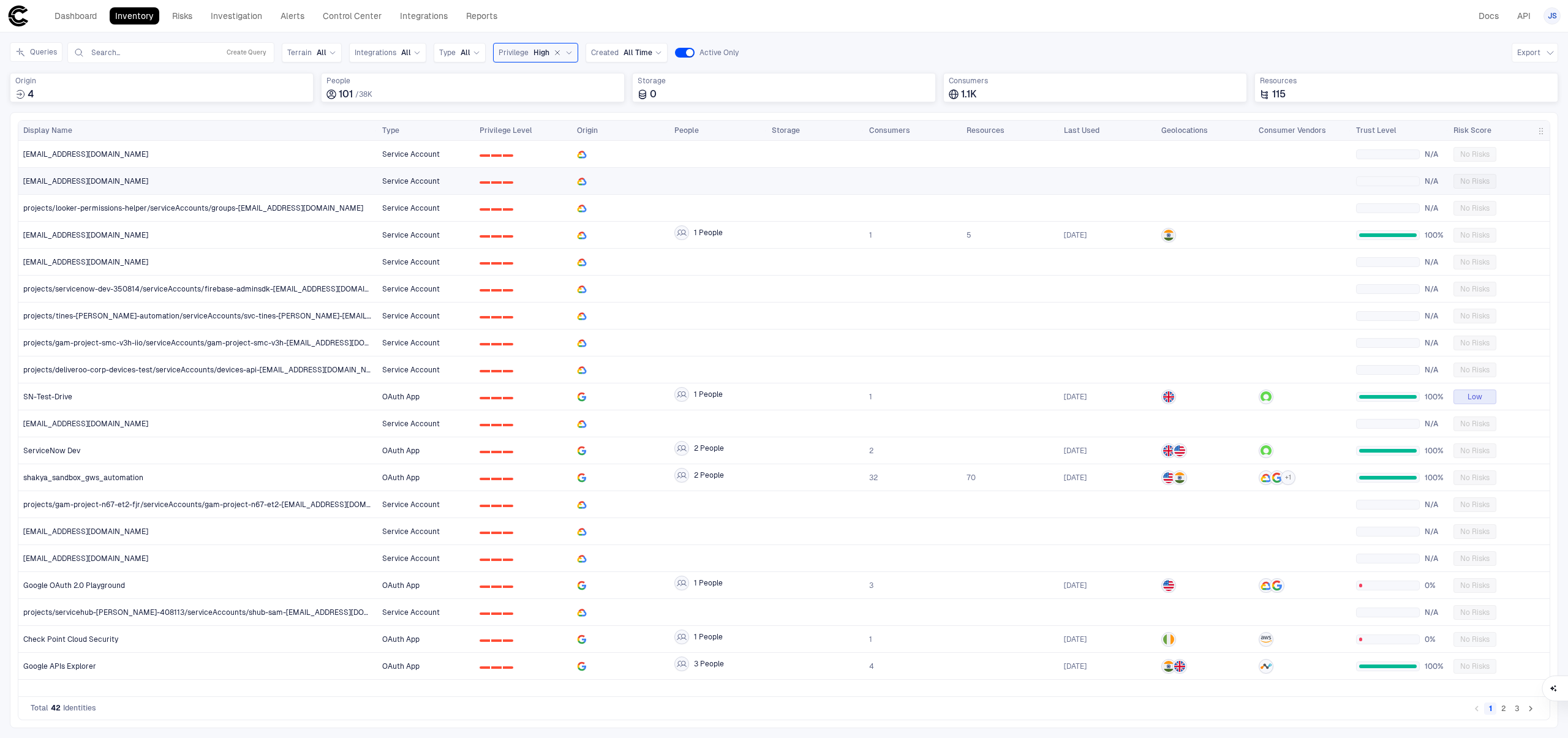
click at [83, 184] on span "projects/test-siming-api/serviceAccounts/test-read-api-siming@test-siming-api.i…" at bounding box center [85, 181] width 125 height 10
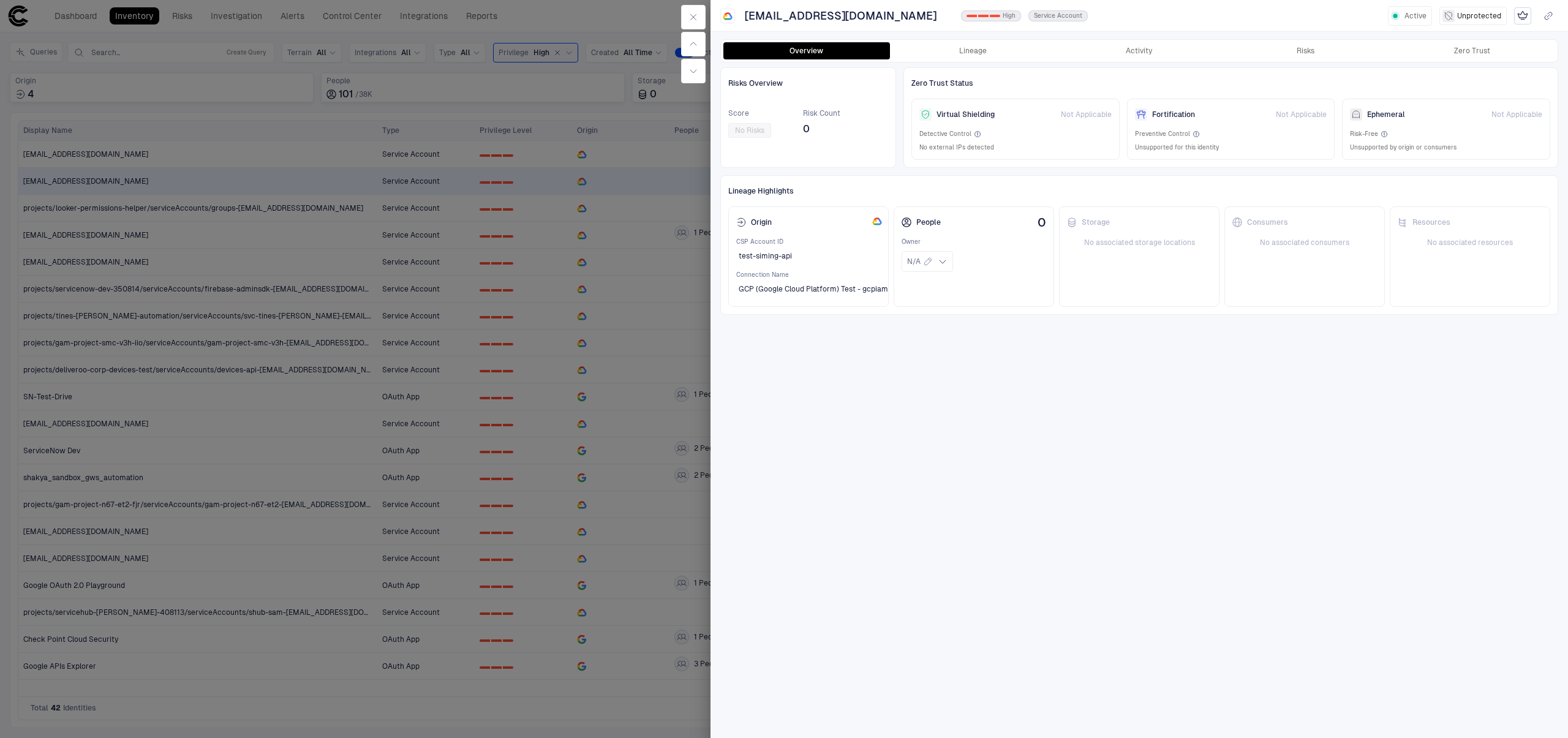
click at [976, 61] on div "Overview Lineage Activity Risks Zero Trust" at bounding box center [1139, 50] width 837 height 22
click at [981, 54] on button "Lineage" at bounding box center [973, 50] width 167 height 17
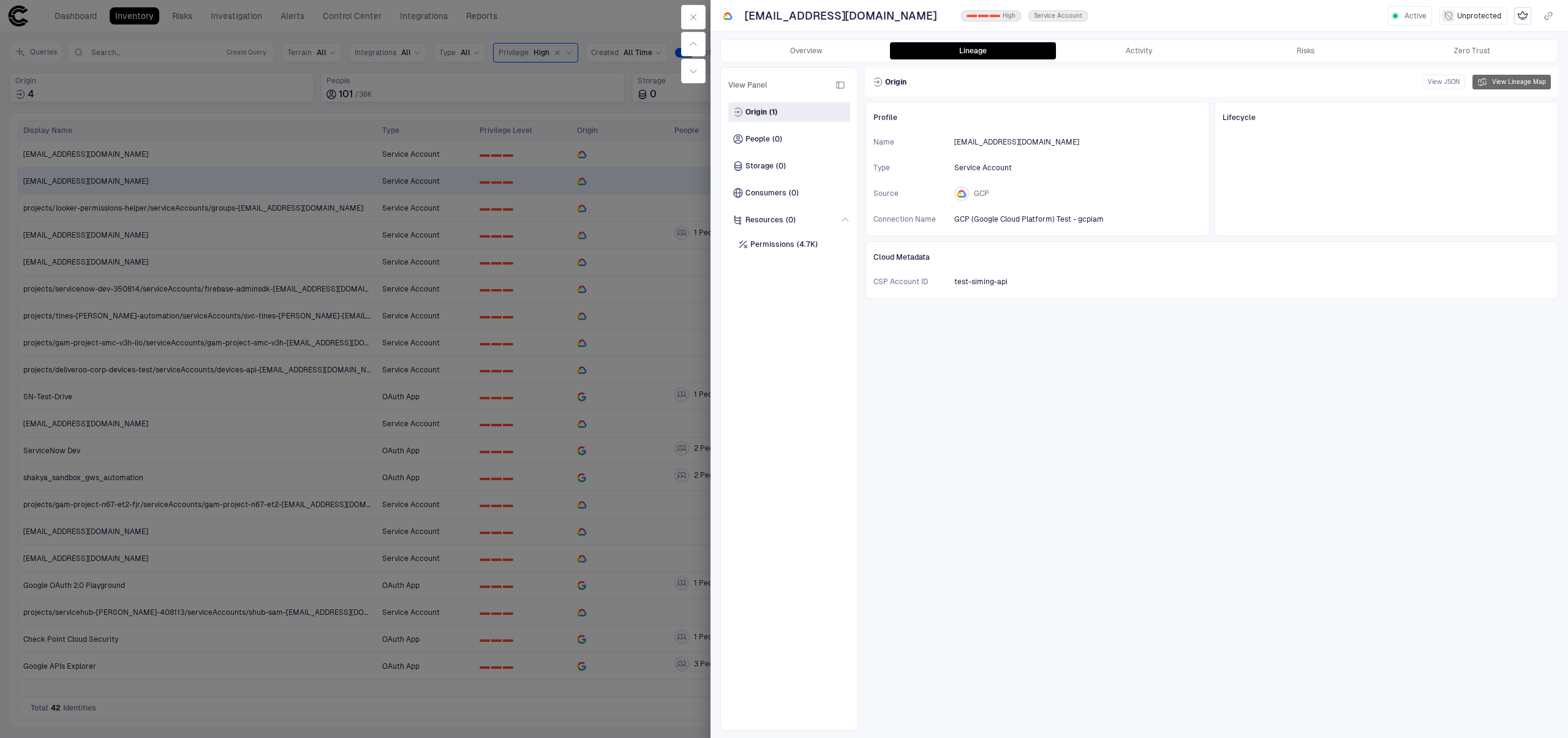
click at [1514, 76] on button "View Lineage Map" at bounding box center [1511, 83] width 79 height 15
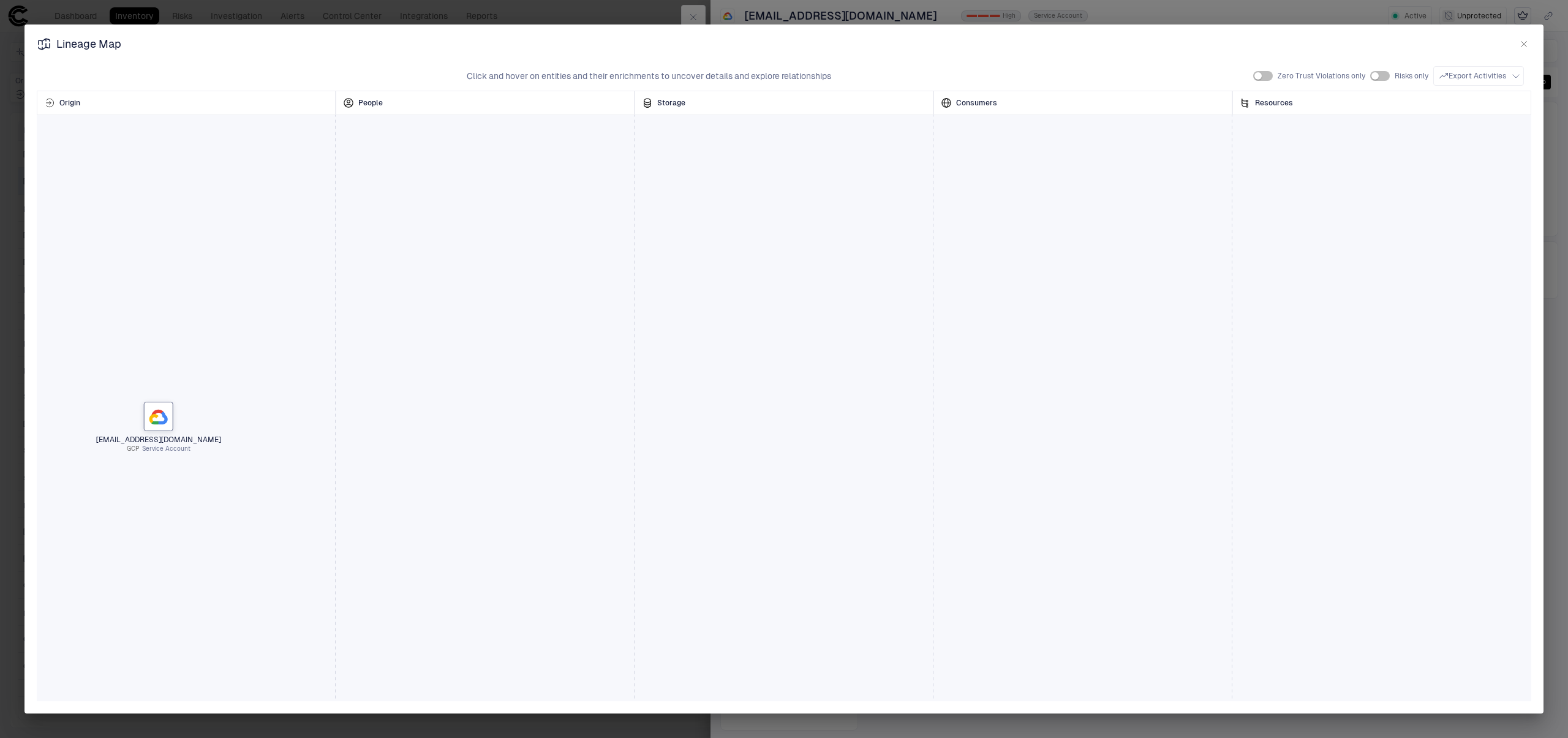
click at [1519, 48] on icon "button" at bounding box center [1523, 44] width 10 height 10
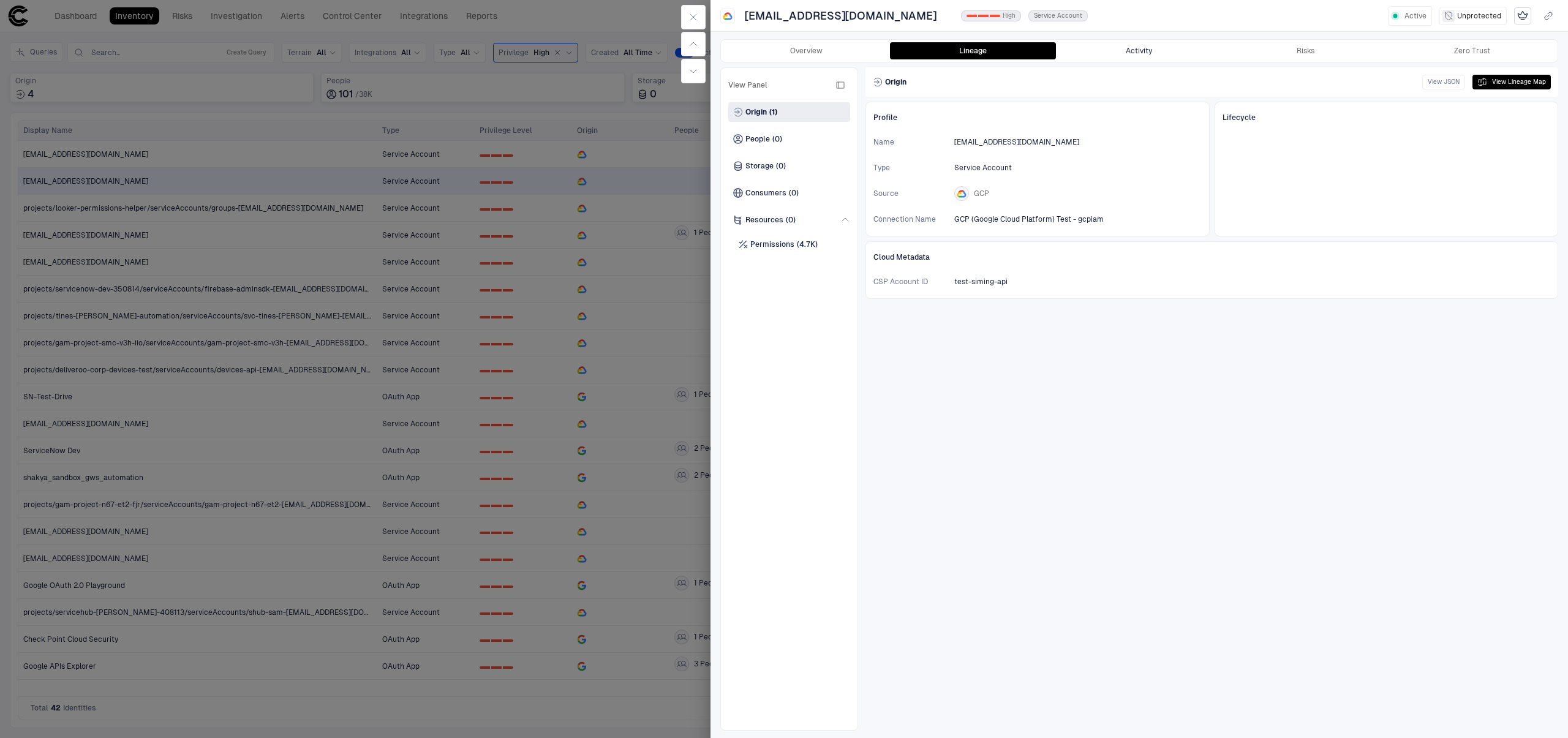
click at [1182, 59] on button "Activity" at bounding box center [1139, 50] width 167 height 17
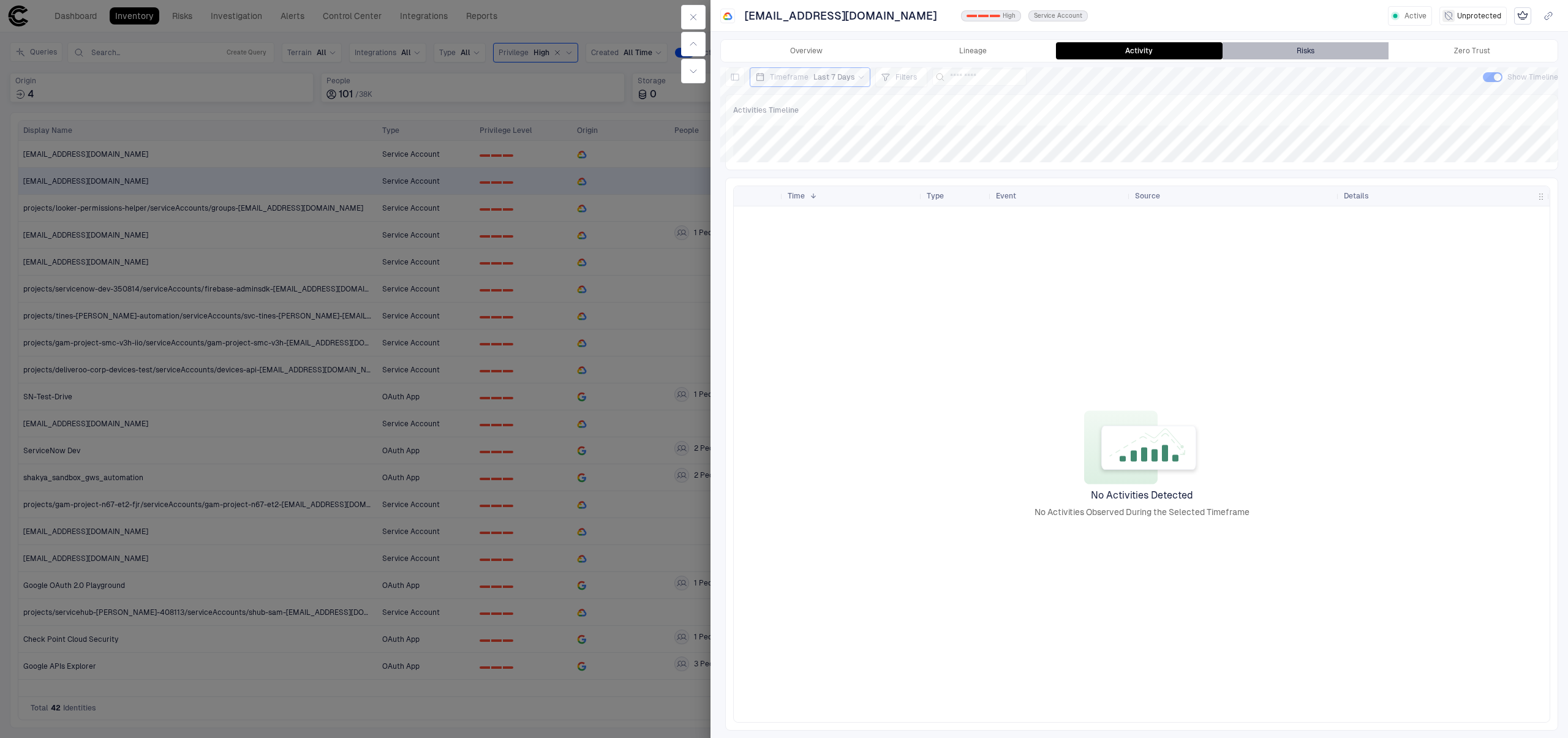
click at [1290, 55] on button "Risks" at bounding box center [1306, 50] width 167 height 17
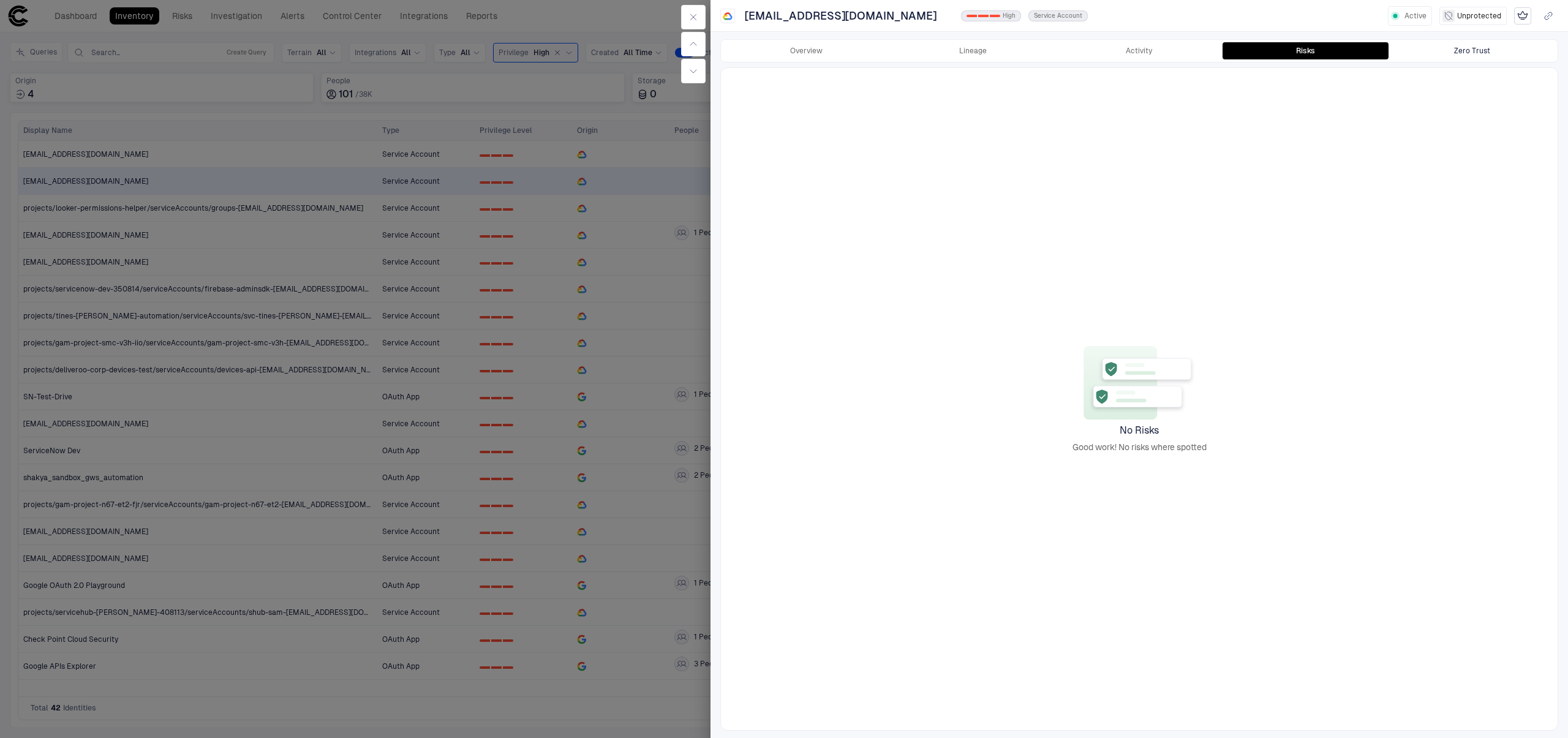
click at [1489, 55] on button "Zero Trust" at bounding box center [1472, 50] width 167 height 17
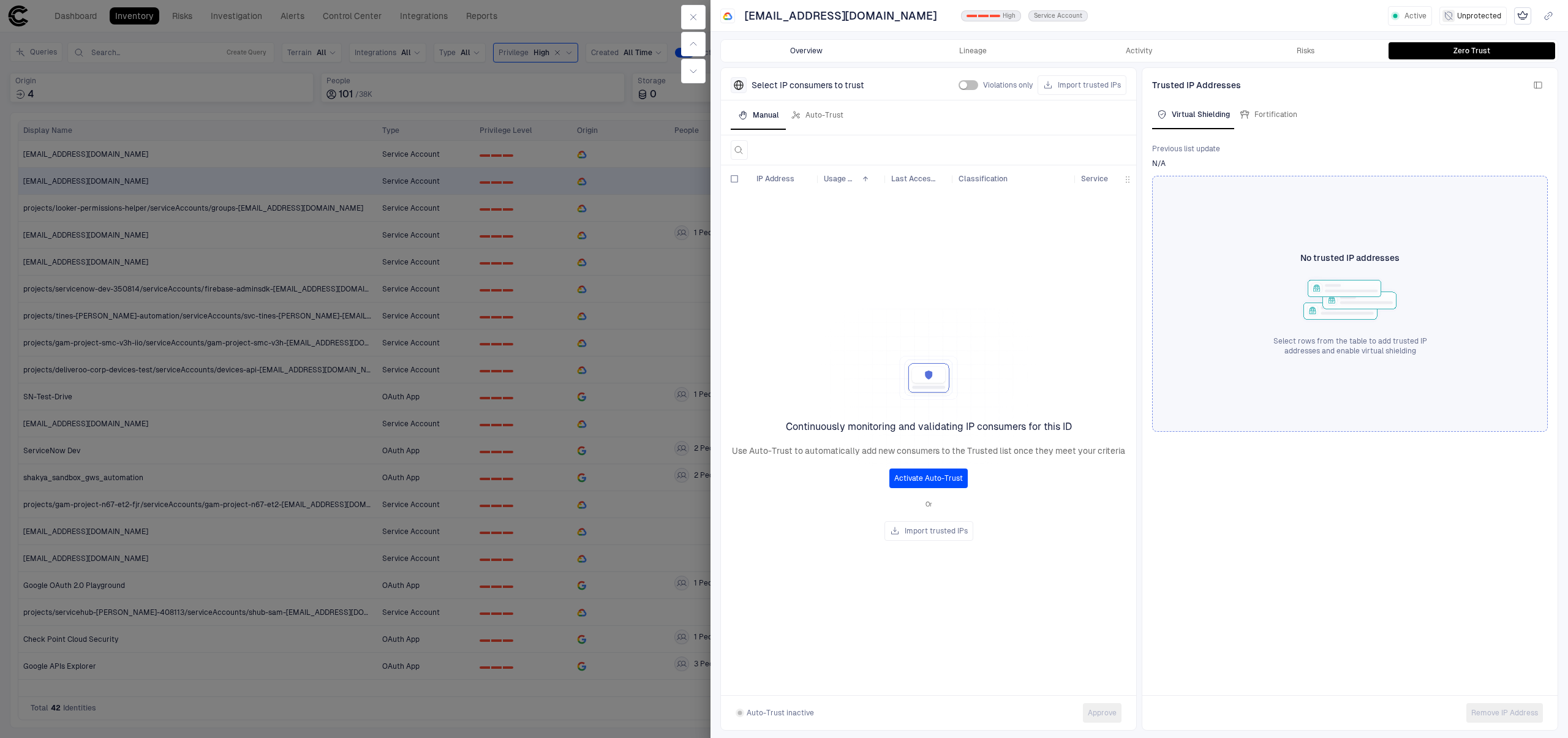
click at [827, 44] on button "Overview" at bounding box center [806, 50] width 167 height 17
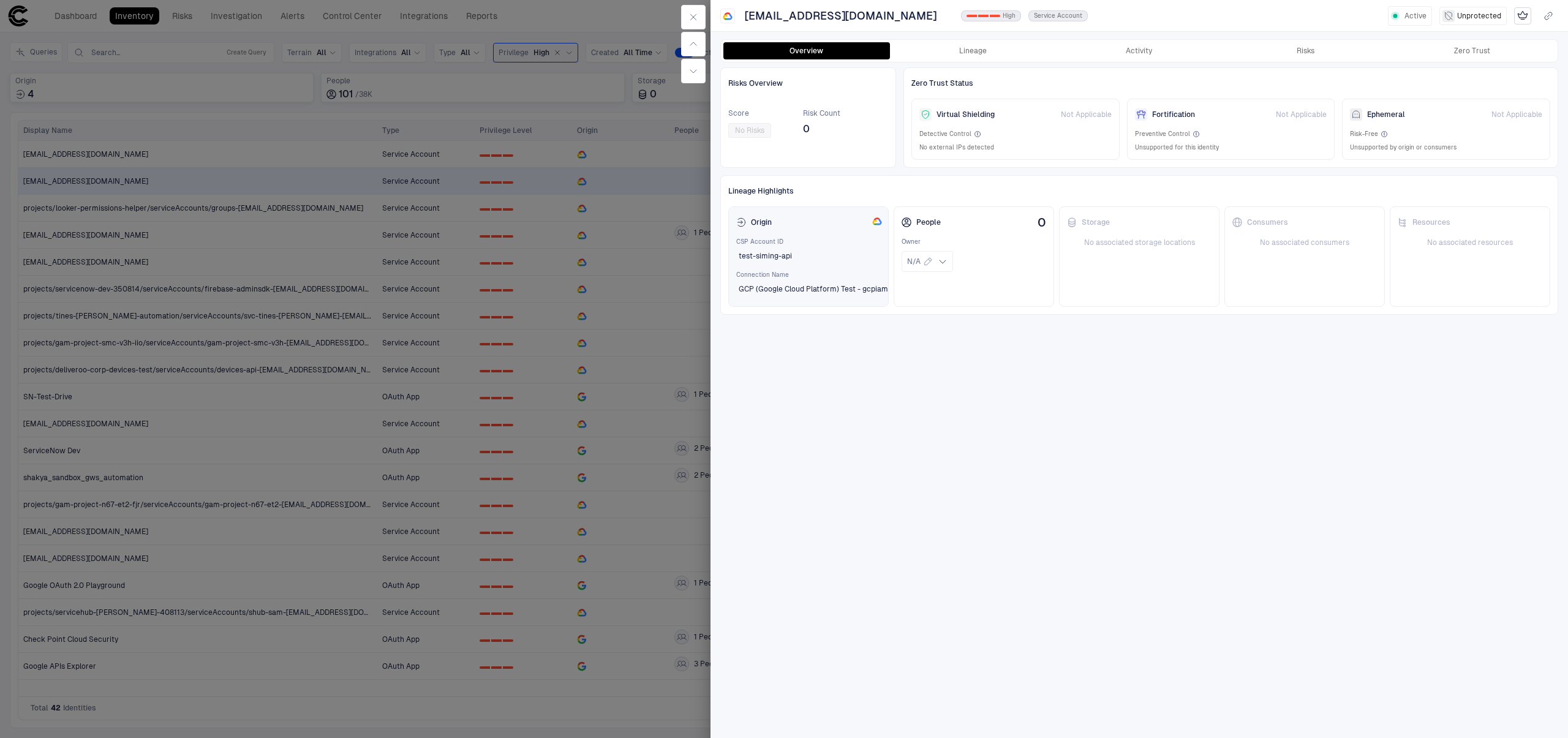
click at [880, 305] on div "Origin CSP Account ID test-siming-api Connection Name GCP (Google Cloud Platfor…" at bounding box center [808, 257] width 160 height 101
click at [683, 79] on button "button" at bounding box center [693, 71] width 25 height 25
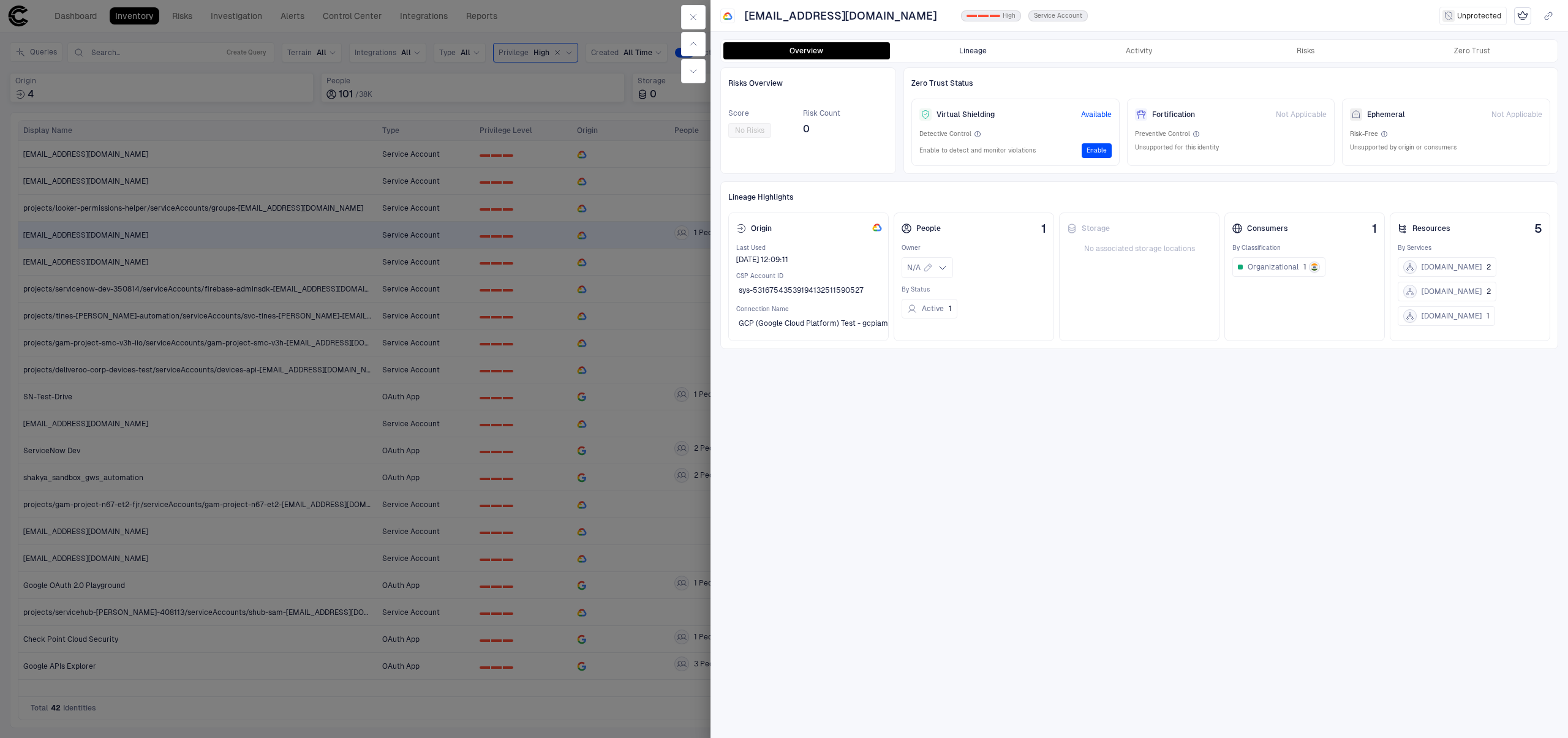
click at [976, 52] on button "Lineage" at bounding box center [973, 50] width 167 height 17
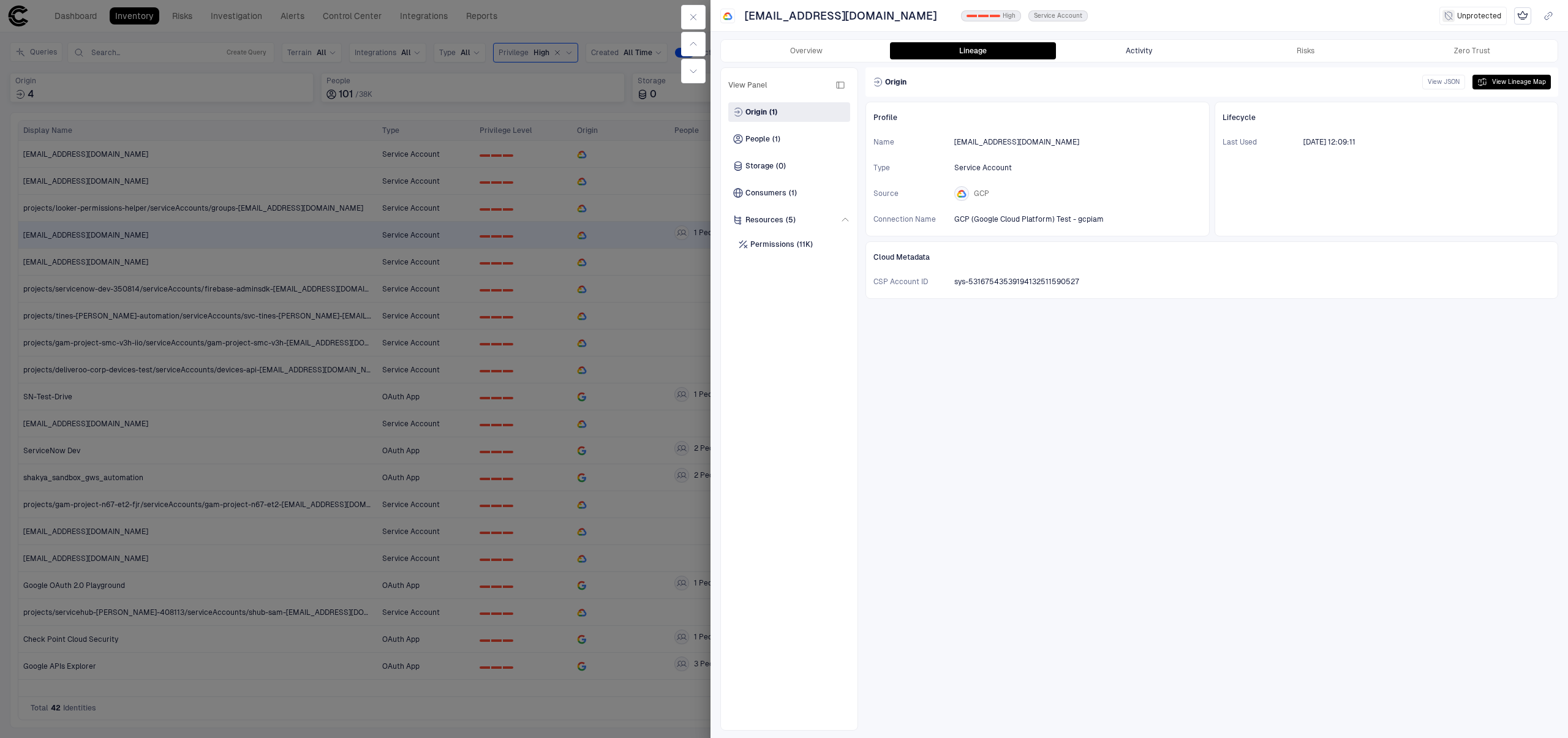
click at [1143, 47] on button "Activity" at bounding box center [1139, 50] width 167 height 17
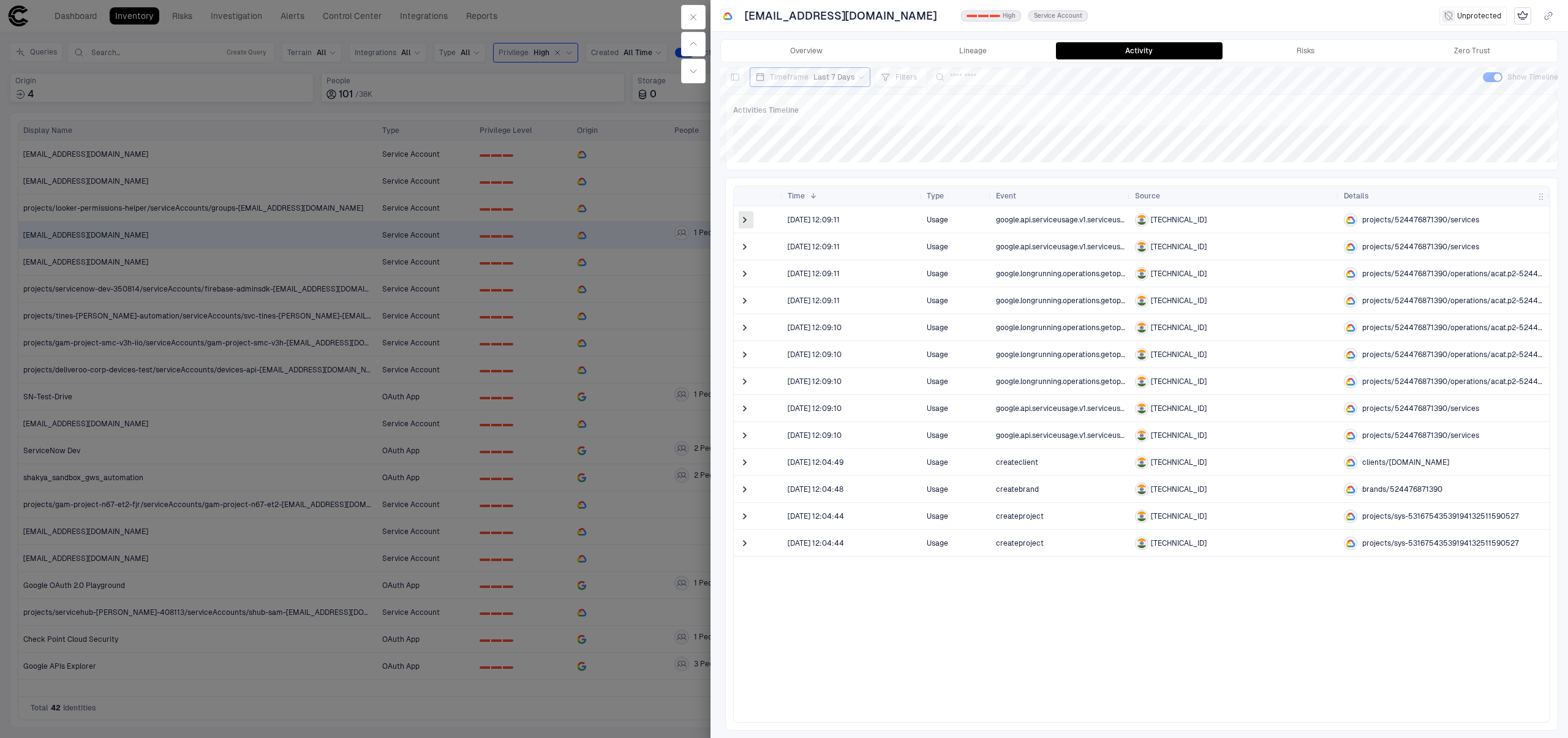
click at [739, 219] on span at bounding box center [744, 219] width 12 height 12
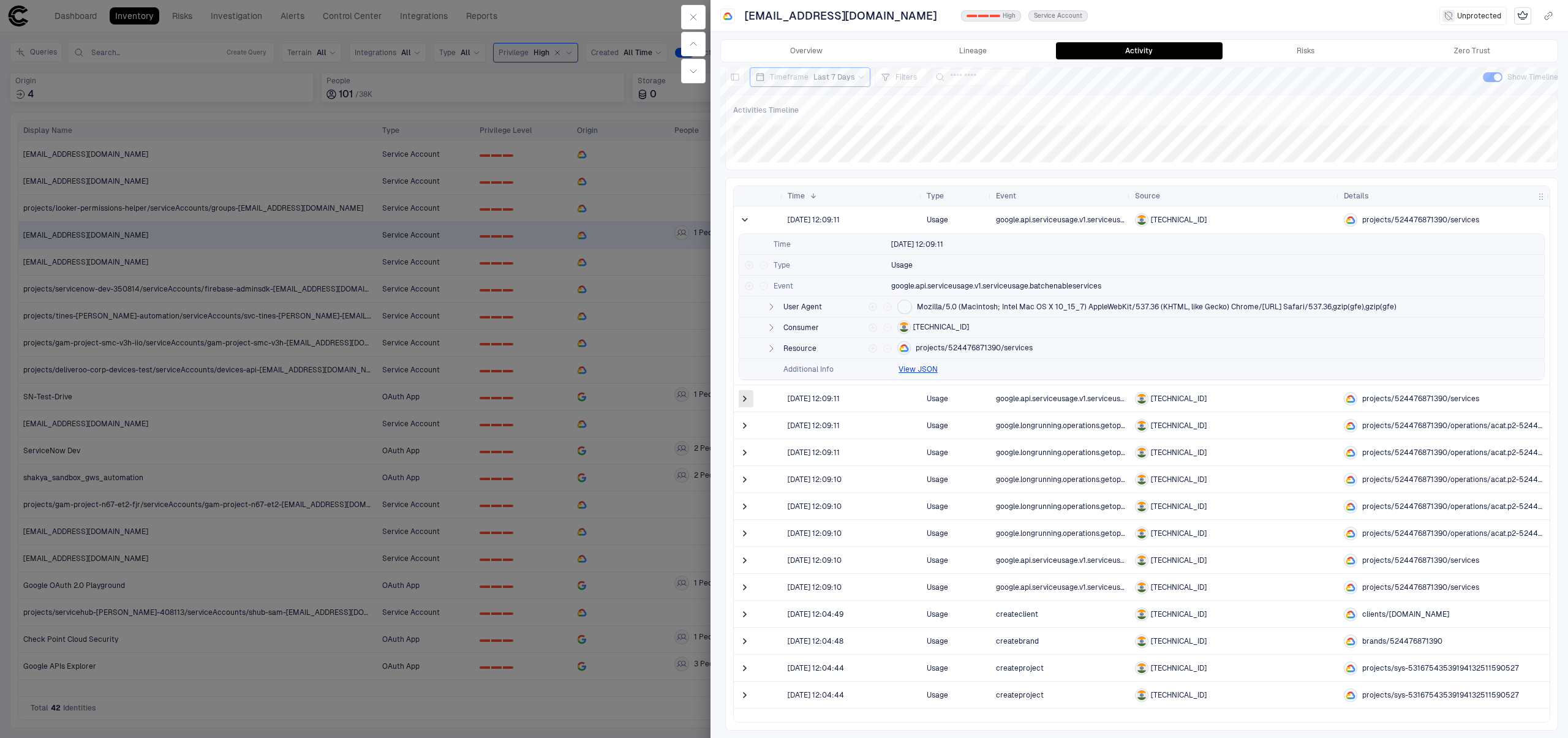
click at [745, 402] on span at bounding box center [744, 398] width 12 height 12
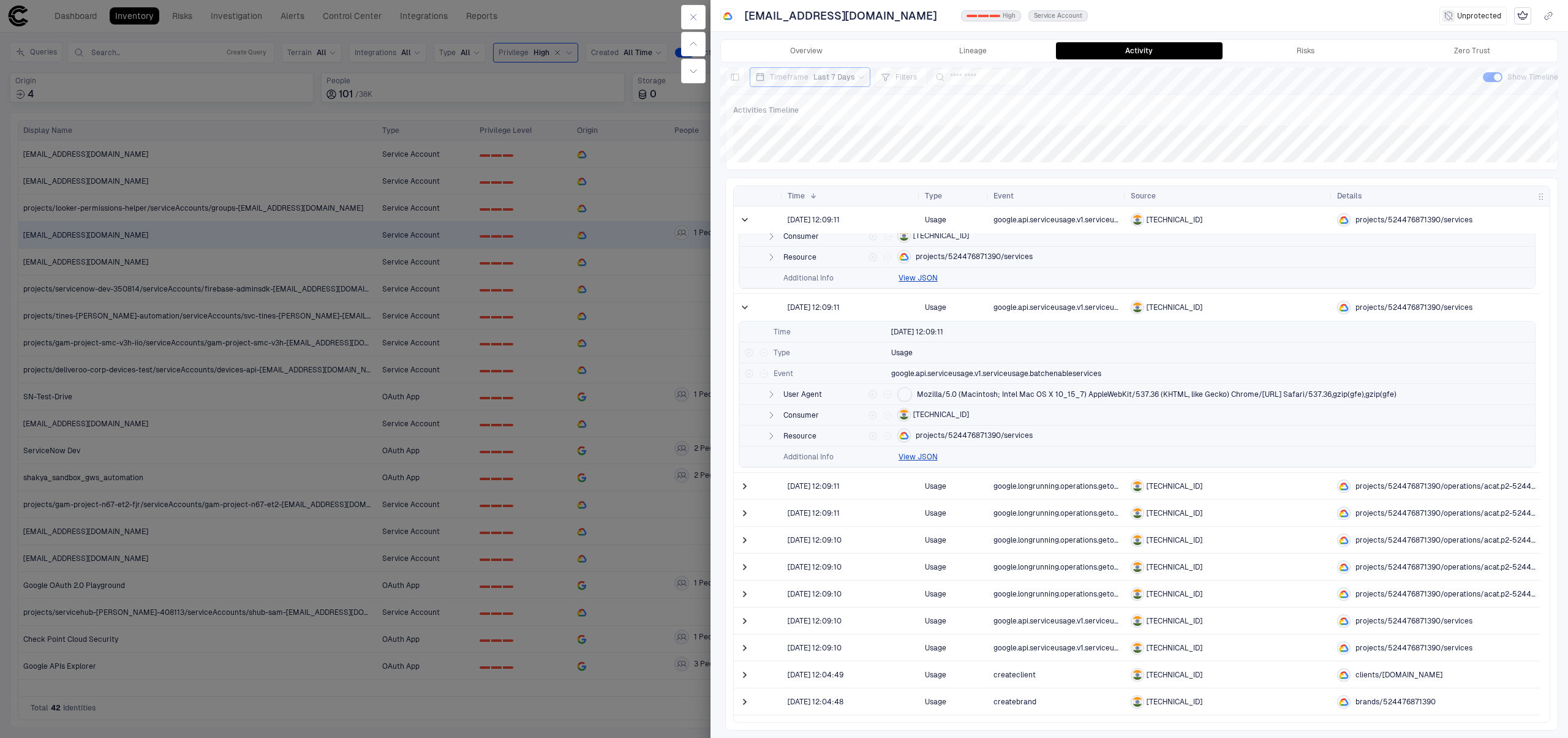
scroll to position [138, 0]
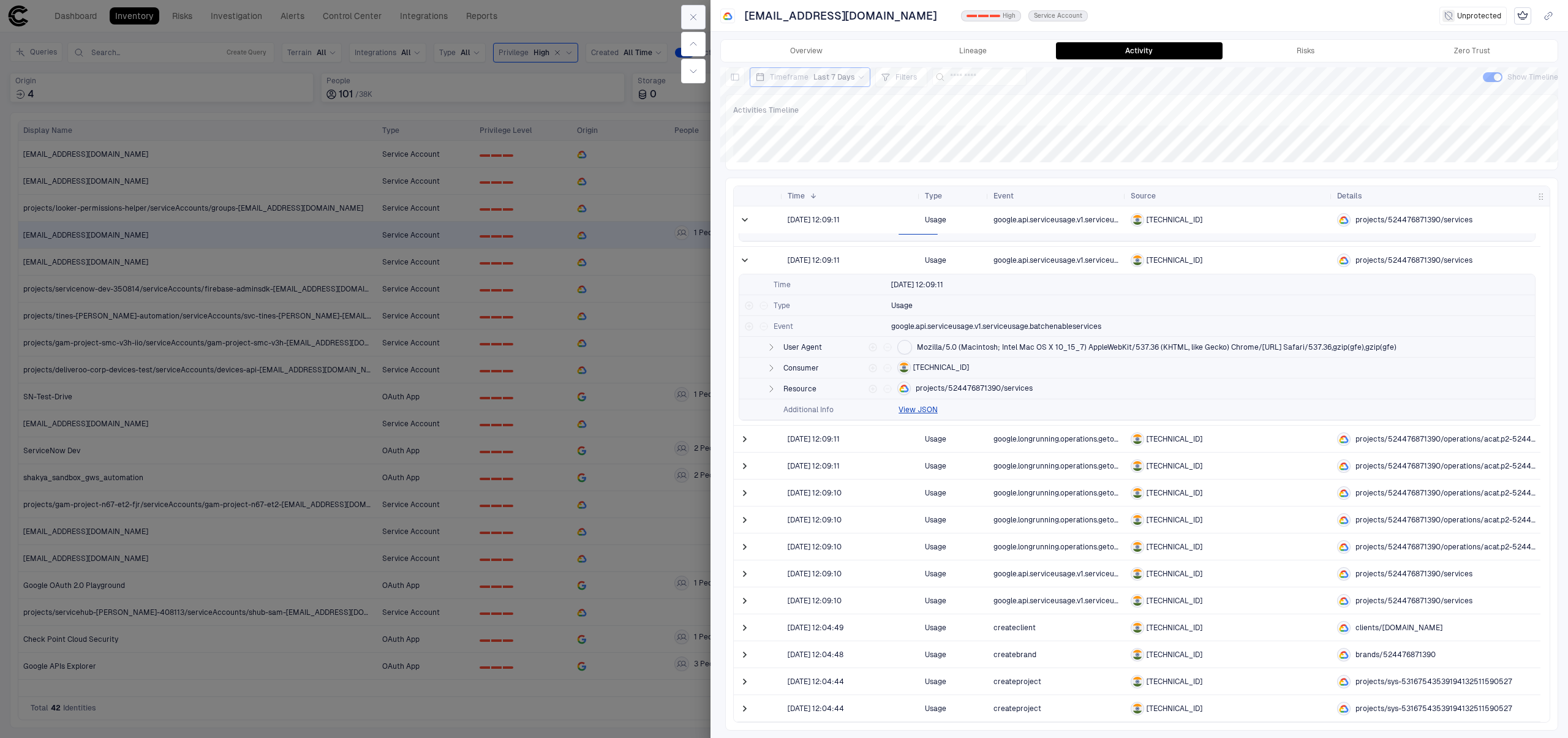
click at [685, 17] on button "button" at bounding box center [693, 17] width 25 height 25
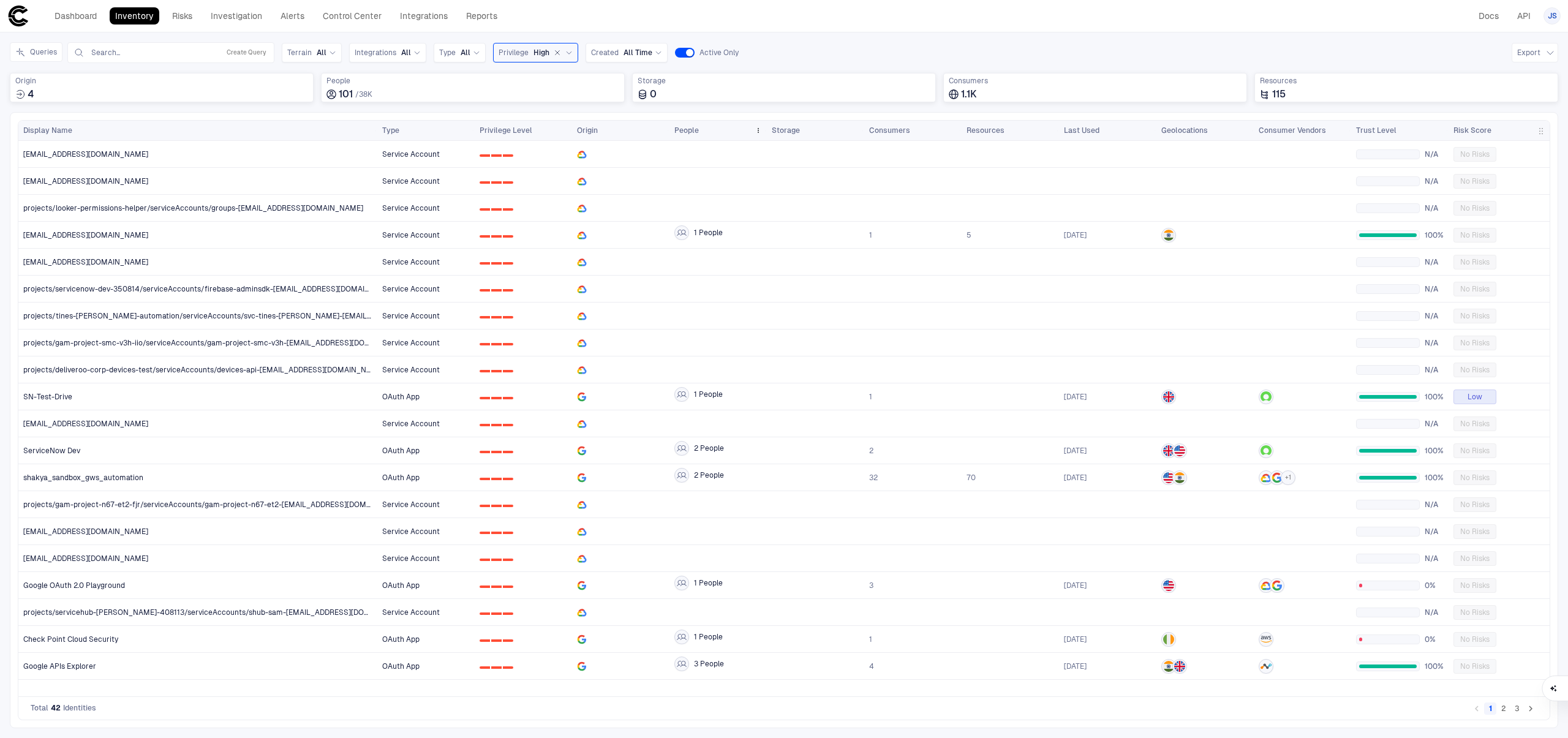
click at [710, 132] on div "People" at bounding box center [712, 130] width 75 height 14
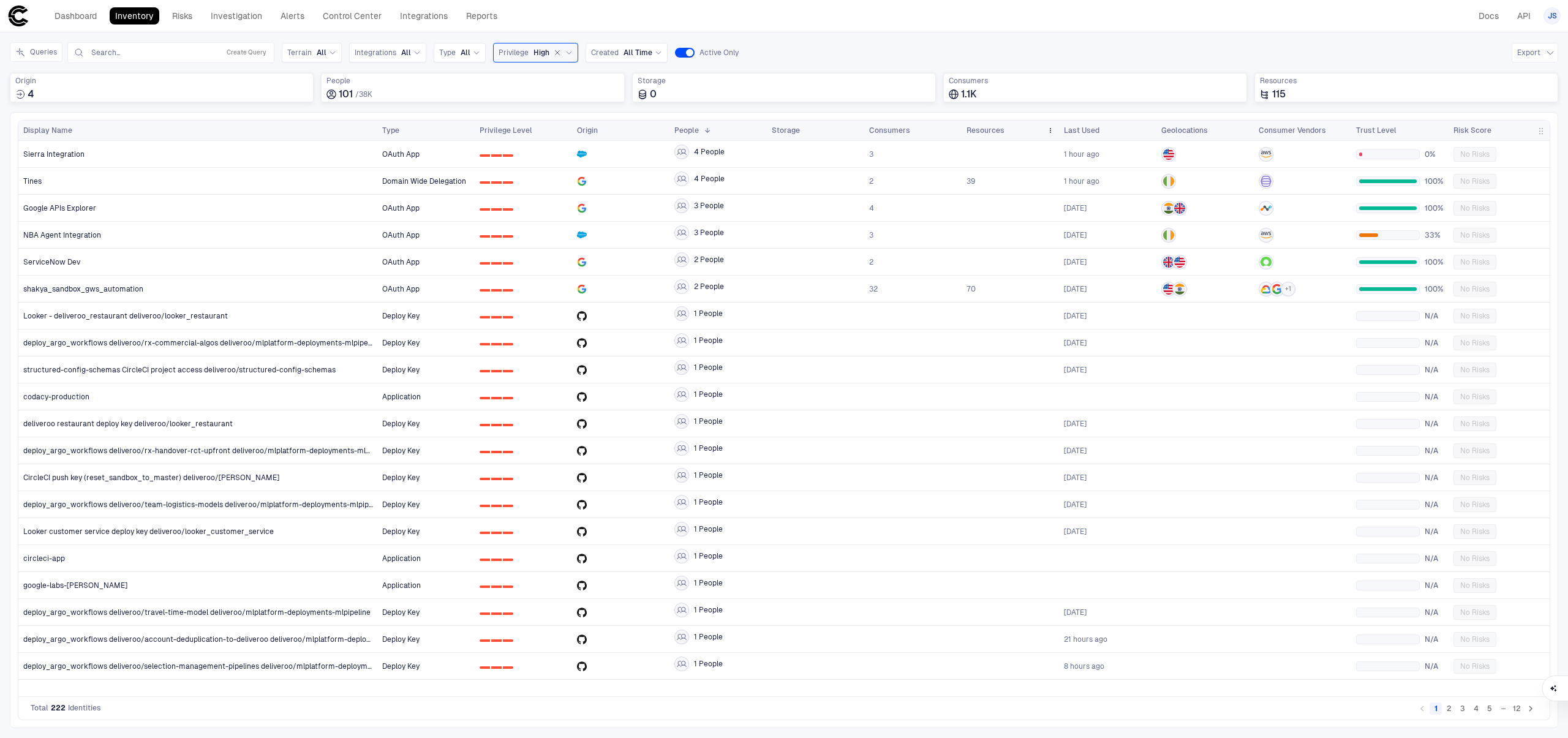
click at [992, 131] on span "Resources" at bounding box center [985, 130] width 38 height 10
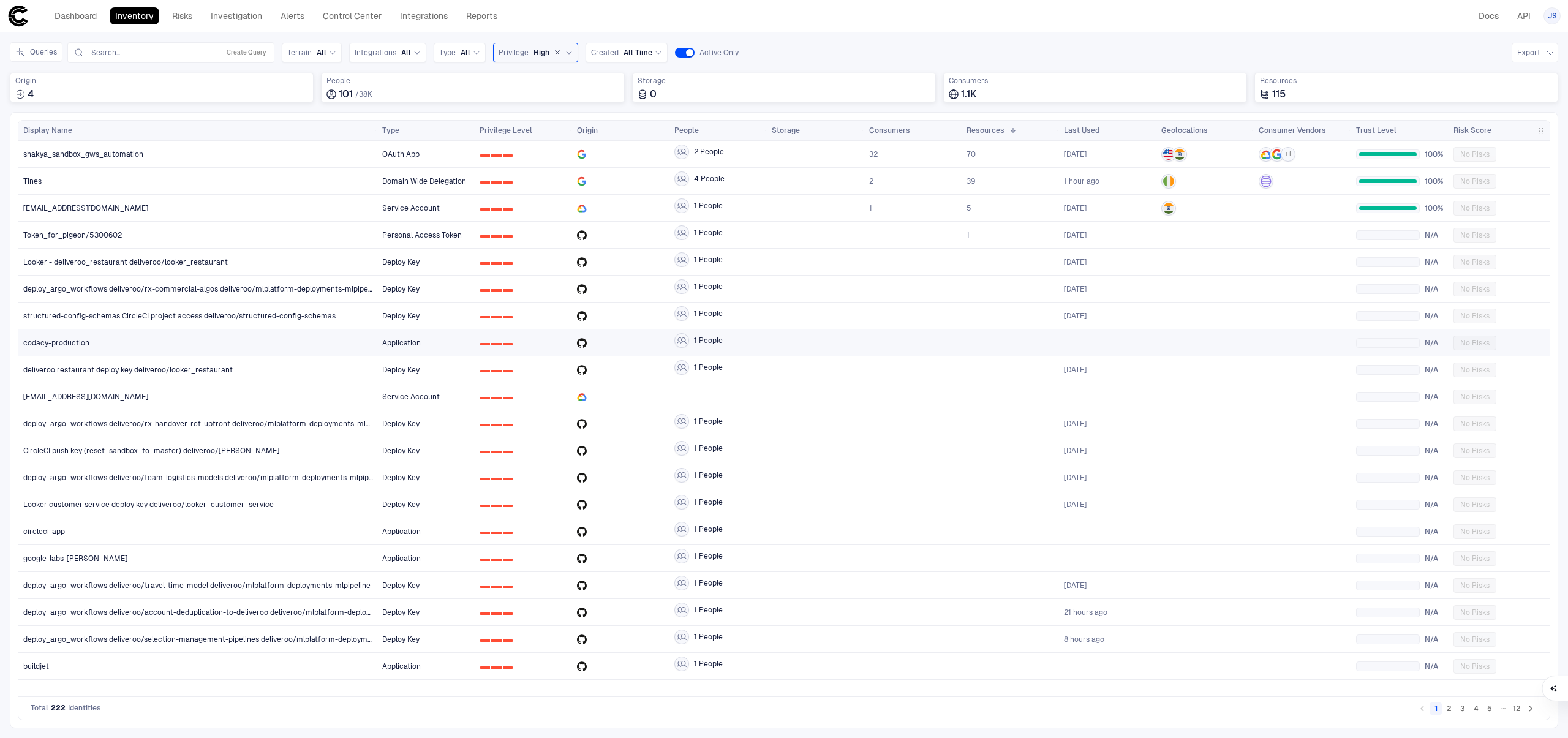
click at [1082, 345] on div at bounding box center [1108, 342] width 88 height 25
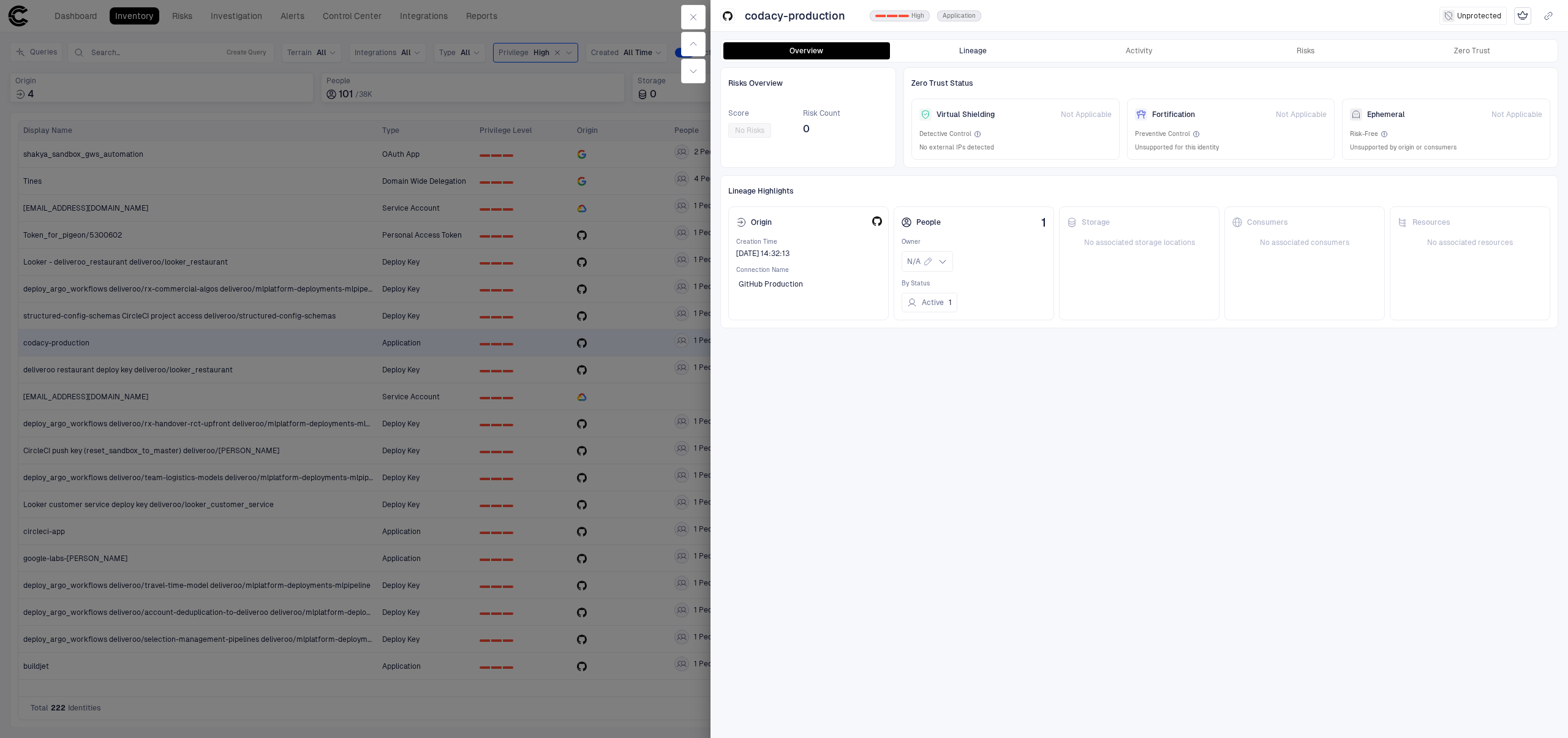
click at [1000, 58] on button "Lineage" at bounding box center [973, 50] width 167 height 17
